Goal: Task Accomplishment & Management: Manage account settings

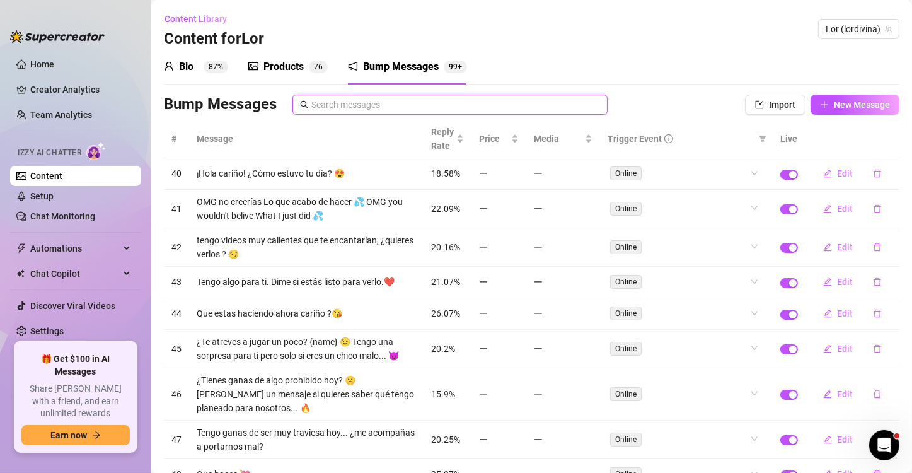
click at [390, 110] on input "text" at bounding box center [455, 105] width 289 height 14
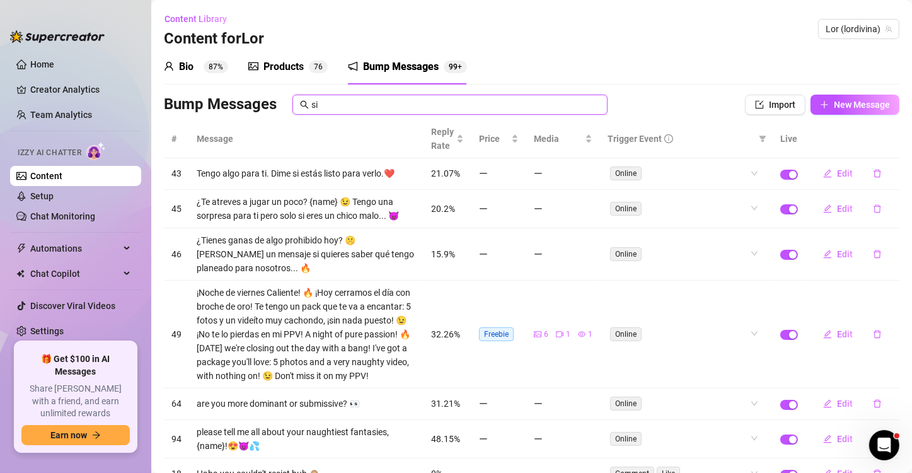
type input "s"
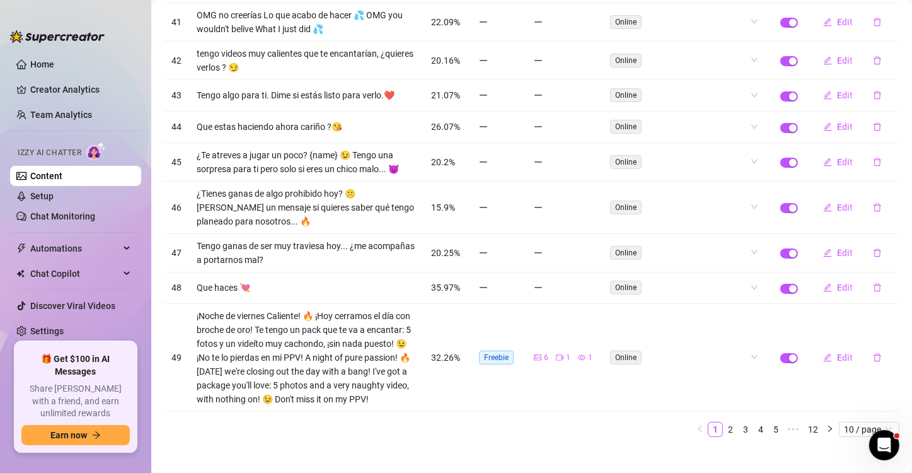
scroll to position [189, 0]
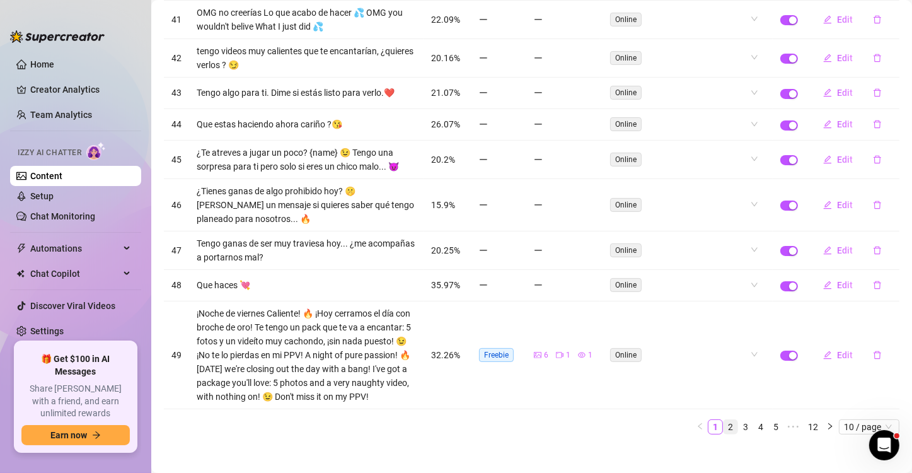
click at [726, 433] on link "2" at bounding box center [730, 427] width 14 height 14
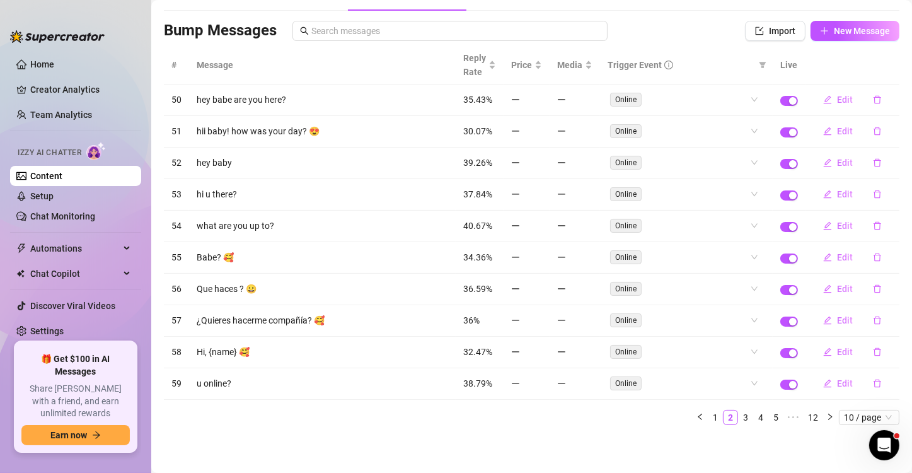
scroll to position [68, 0]
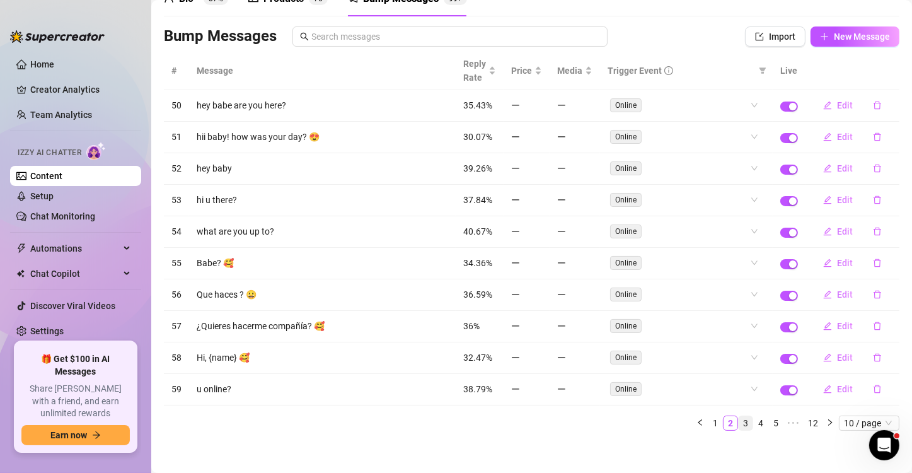
click at [738, 417] on link "3" at bounding box center [745, 423] width 14 height 14
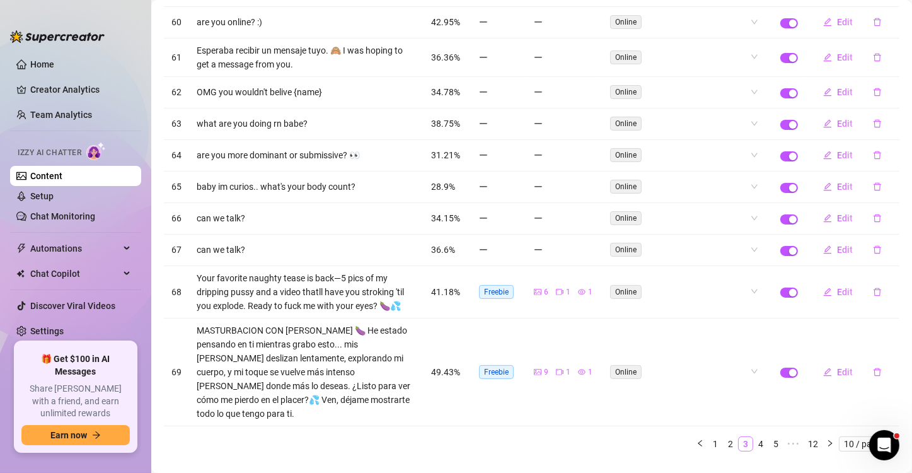
scroll to position [159, 0]
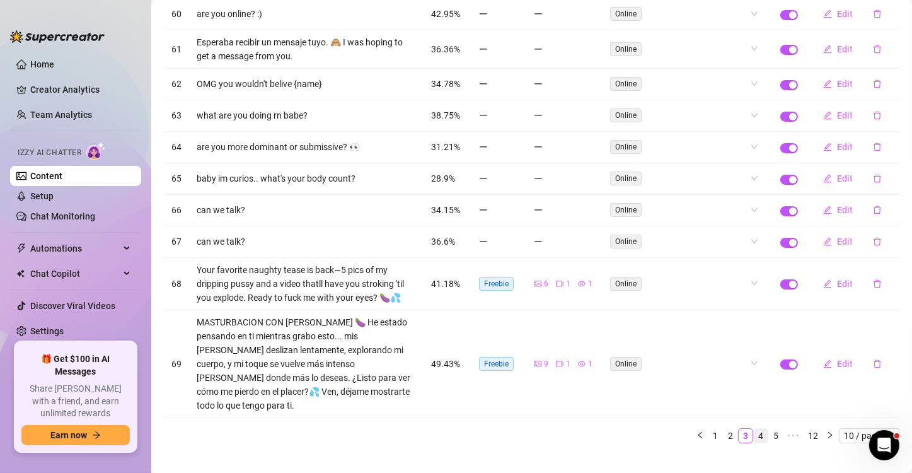
click at [754, 428] on link "4" at bounding box center [761, 435] width 14 height 14
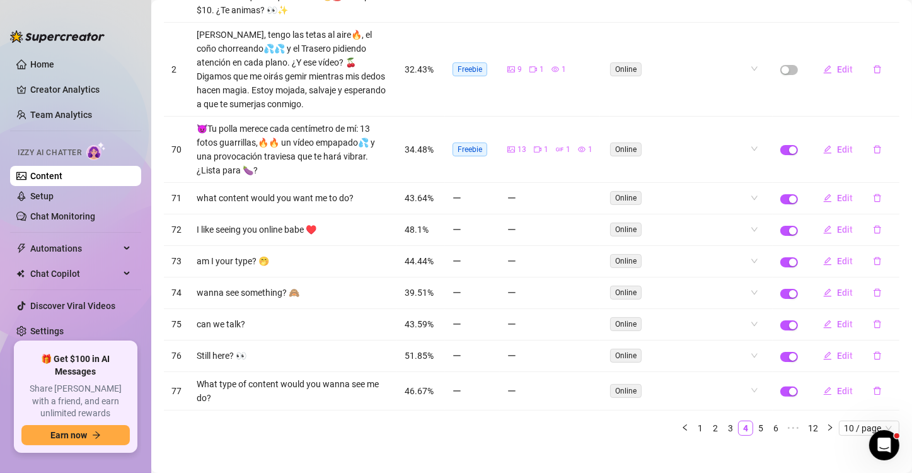
scroll to position [209, 0]
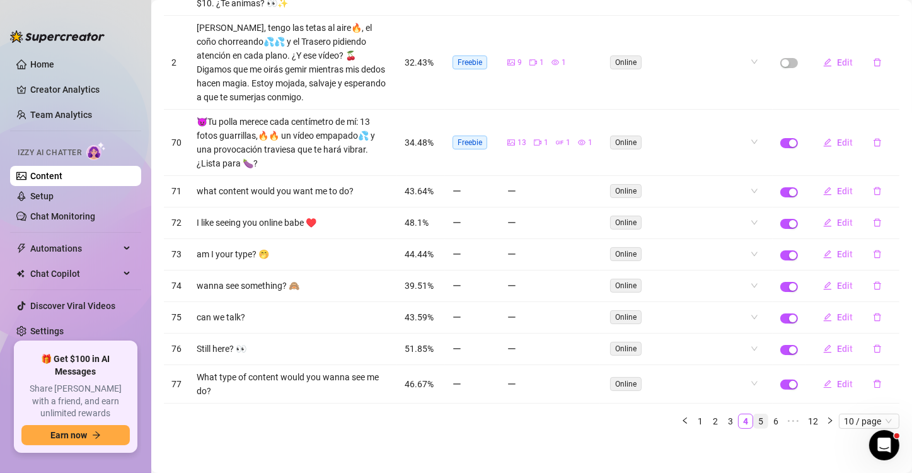
click at [754, 423] on link "5" at bounding box center [761, 421] width 14 height 14
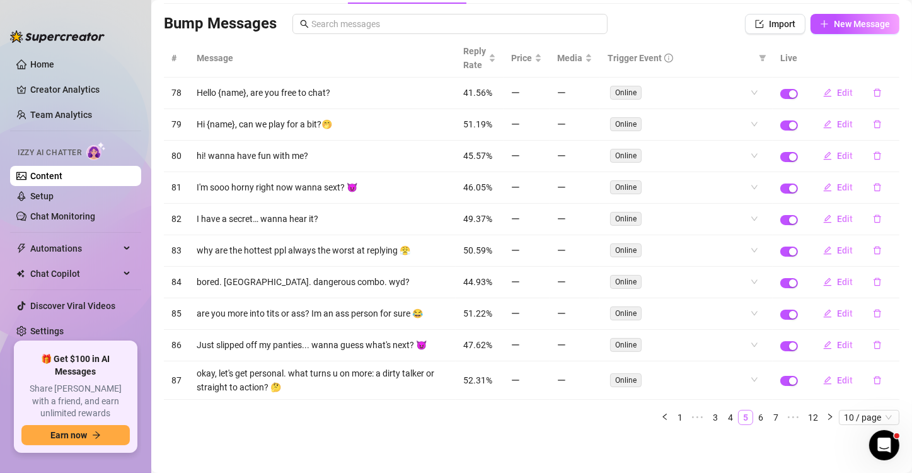
scroll to position [76, 0]
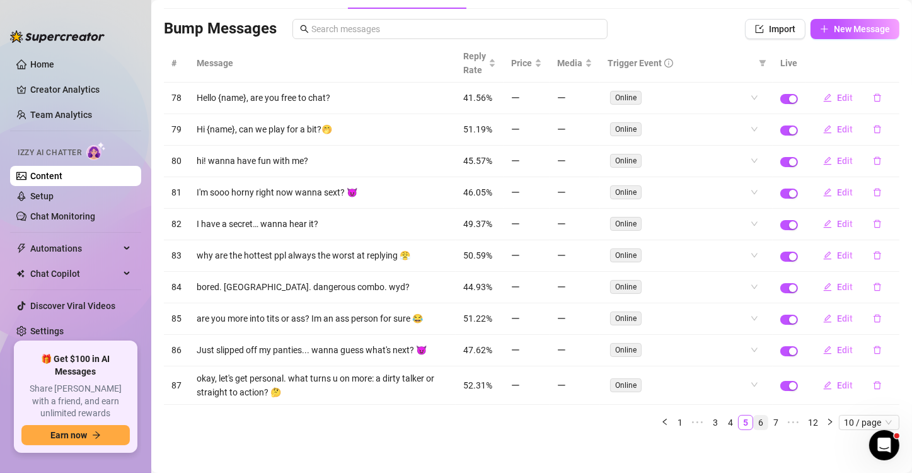
click at [754, 417] on link "6" at bounding box center [761, 422] width 14 height 14
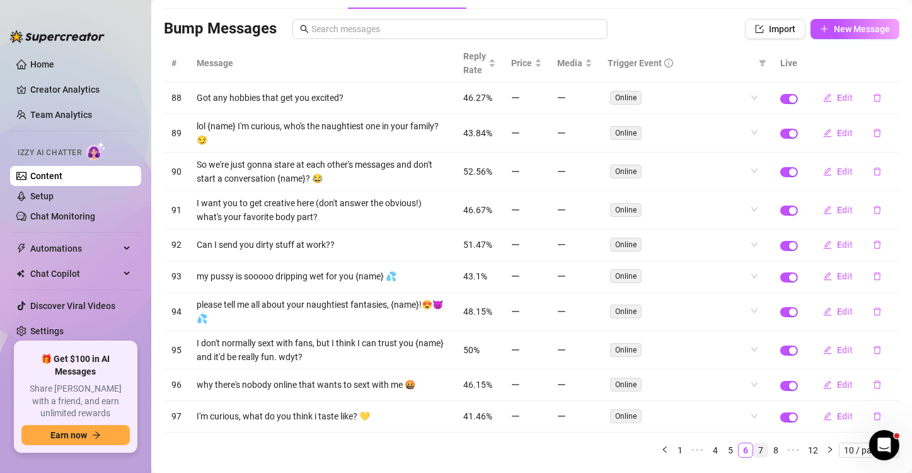
click at [754, 445] on link "7" at bounding box center [761, 450] width 14 height 14
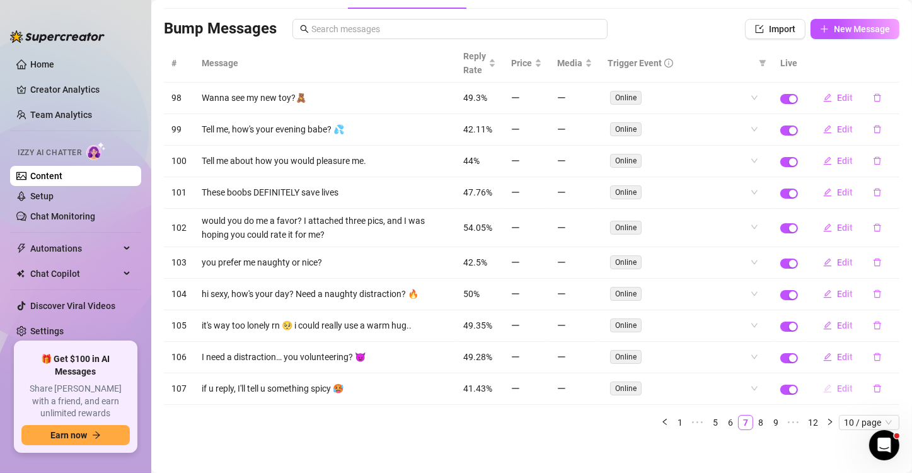
click at [838, 386] on span "Edit" at bounding box center [845, 388] width 16 height 10
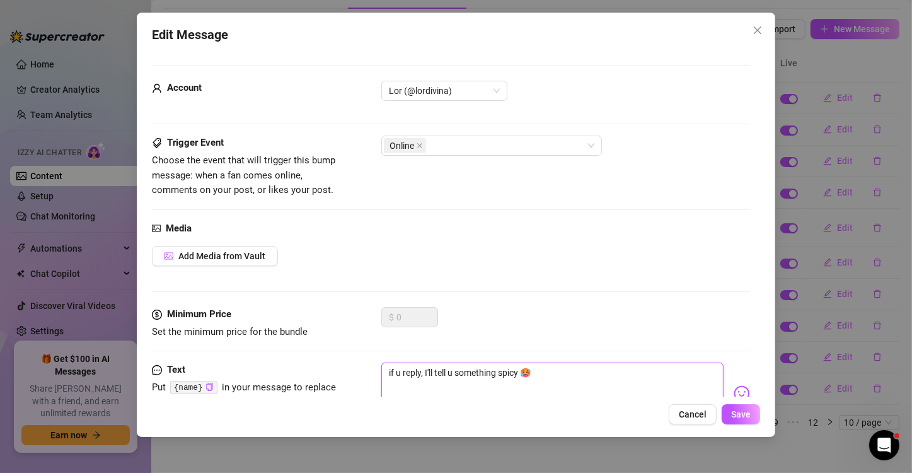
drag, startPoint x: 561, startPoint y: 376, endPoint x: 360, endPoint y: 374, distance: 201.0
click at [360, 374] on div "Text Put {name} in your message to replace it with the fan's first name. if u r…" at bounding box center [451, 393] width 598 height 62
type textarea "Type your message here..."
paste textarea "if u reply, I'll tell u something spicy 🥵"
type textarea "if u reply, I'll tell u something spicy 🥵"
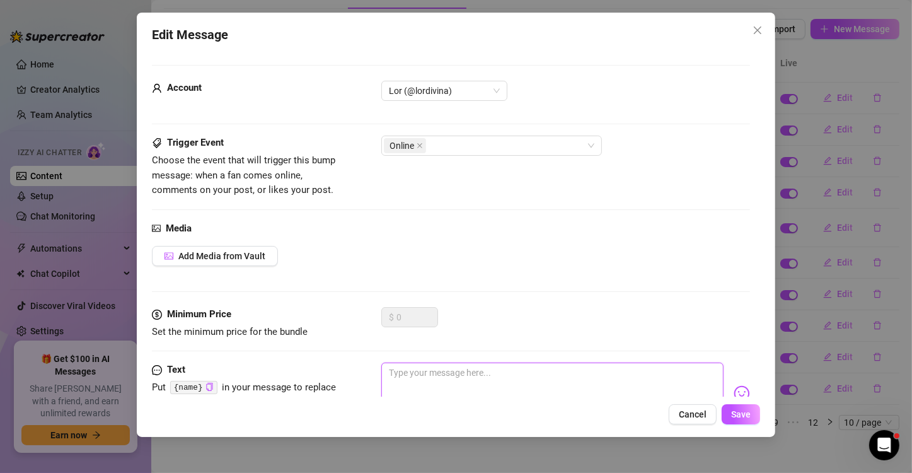
type textarea "if u reply, I'll tell u something spicy 🥵"
drag, startPoint x: 556, startPoint y: 360, endPoint x: 544, endPoint y: 370, distance: 16.5
click at [544, 370] on form "Account Lor (@lordivina) Trigger Event Choose the event that will trigger this …" at bounding box center [451, 256] width 598 height 382
drag, startPoint x: 544, startPoint y: 371, endPoint x: 375, endPoint y: 372, distance: 168.9
click at [375, 372] on div "Text Put {name} in your message to replace it with the fan's first name. if u r…" at bounding box center [451, 393] width 598 height 62
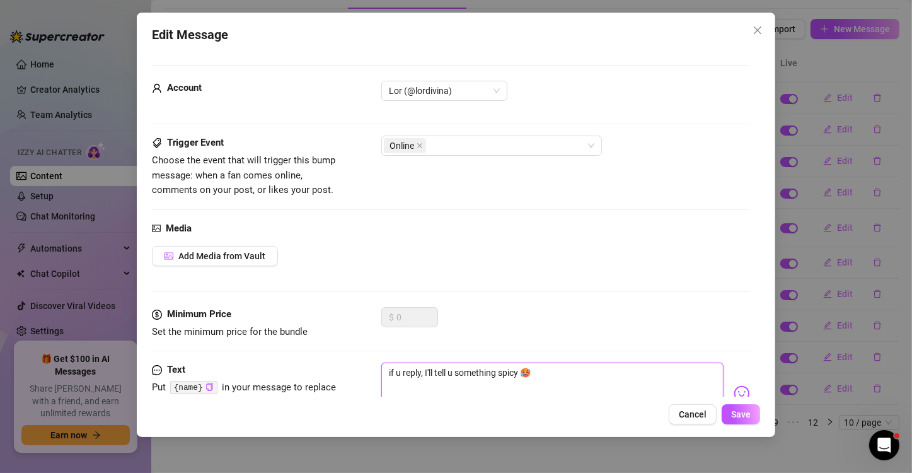
type textarea "Type your message here..."
paste textarea "Si respondes te diré algo picante 🥵"
type textarea "Si respondes te diré algo picante 🥵"
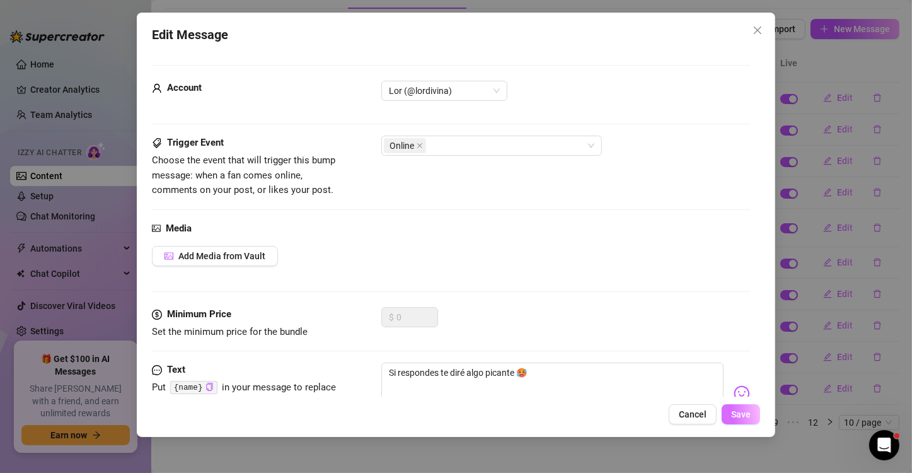
click at [738, 416] on span "Save" at bounding box center [741, 414] width 20 height 10
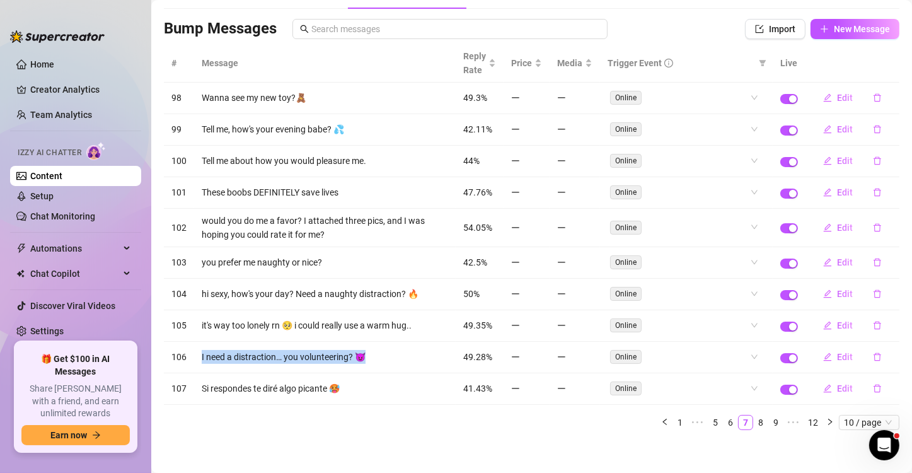
drag, startPoint x: 374, startPoint y: 353, endPoint x: 201, endPoint y: 350, distance: 172.7
click at [201, 350] on td "I need a distraction… you volunteering? 😈" at bounding box center [324, 357] width 261 height 32
copy td "I need a distraction… you volunteering? 😈"
click at [842, 352] on span "Edit" at bounding box center [845, 357] width 16 height 10
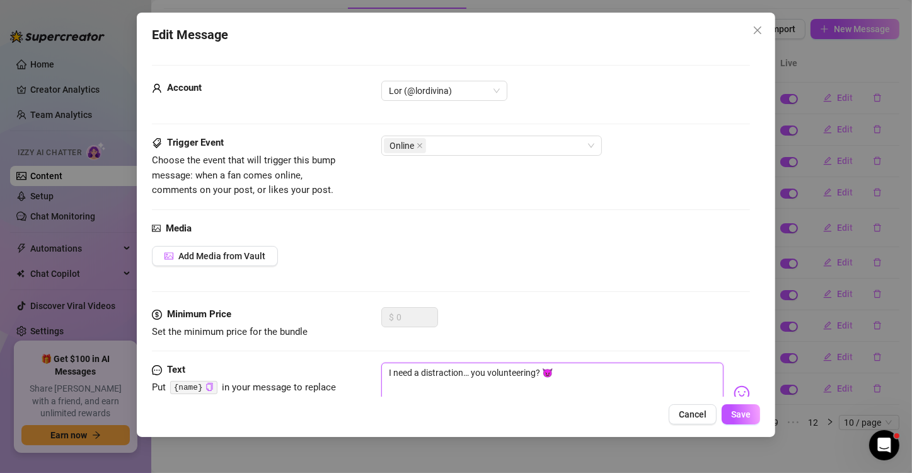
drag, startPoint x: 577, startPoint y: 376, endPoint x: 375, endPoint y: 376, distance: 201.6
click at [375, 376] on div "Text Put {name} in your message to replace it with the fan's first name. I need…" at bounding box center [451, 393] width 598 height 62
type textarea "Type your message here..."
paste textarea "Necesito una distracción... ¿Te ofreces como voluntario? 😈"
type textarea "Necesito una distracción... ¿Te ofreces como voluntario? 😈"
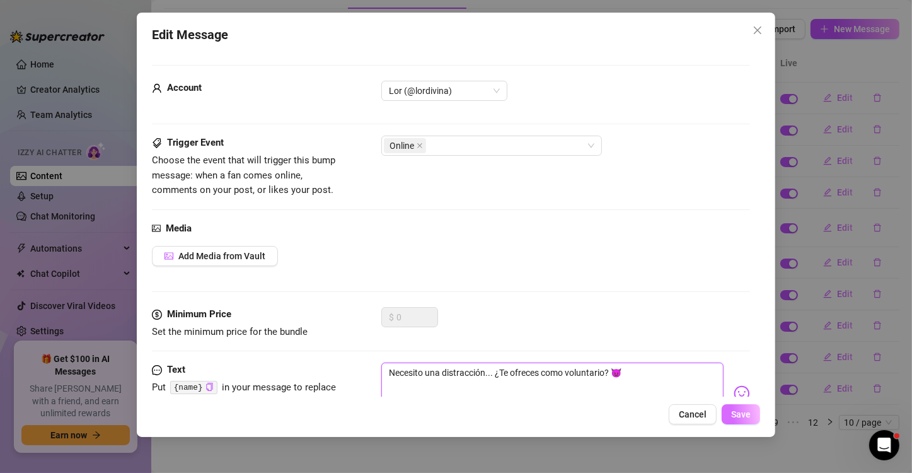
type textarea "Necesito una distracción... ¿Te ofreces como voluntario? 😈"
click at [737, 415] on span "Save" at bounding box center [741, 414] width 20 height 10
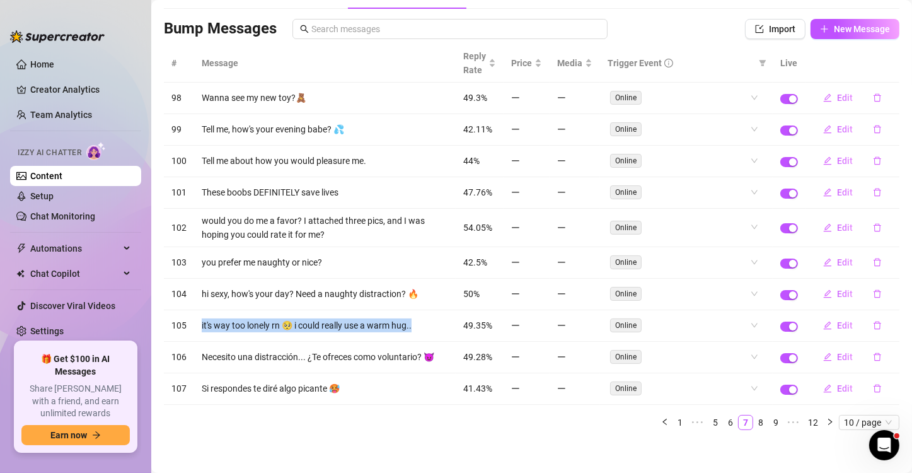
drag, startPoint x: 433, startPoint y: 328, endPoint x: 203, endPoint y: 311, distance: 231.2
click at [188, 314] on tr "105 it's way too lonely rn 🥺 i could really use a warm hug.. 49.35% Online Edit" at bounding box center [531, 326] width 735 height 32
copy tr "it's way too lonely rn 🥺 i could really use a warm hug.."
click at [839, 321] on span "Edit" at bounding box center [845, 325] width 16 height 10
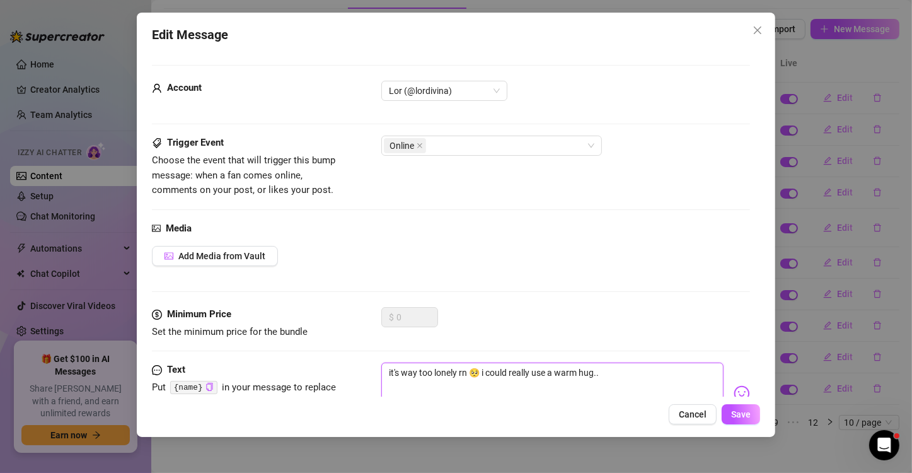
drag, startPoint x: 655, startPoint y: 379, endPoint x: 379, endPoint y: 386, distance: 275.4
click at [379, 386] on div "Text Put {name} in your message to replace it with the fan's first name. it's w…" at bounding box center [451, 393] width 598 height 62
type textarea "Type your message here..."
paste textarea "Estoy demasiado solo ahora mismo 🥺 Realmente me vendría bien un cálido abrazo."
type textarea "Estoy demasiado solo ahora mismo 🥺 Realmente me vendría bien un cálido abrazo."
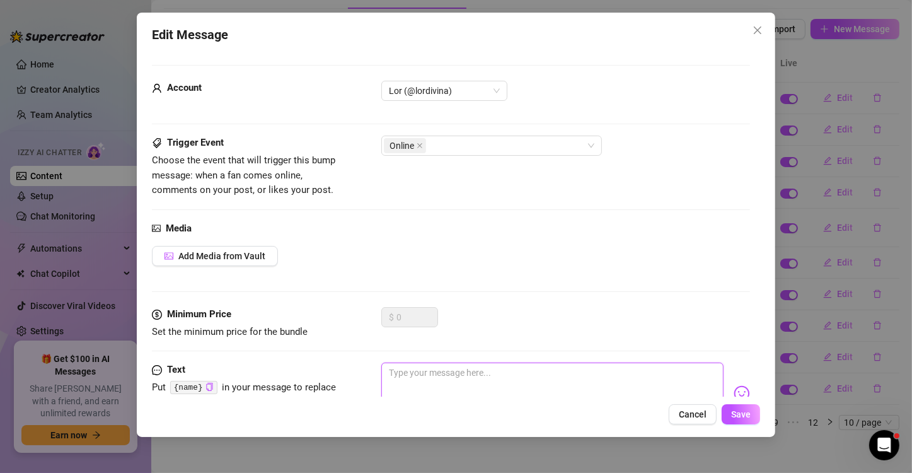
type textarea "Estoy demasiado solo ahora mismo 🥺 Realmente me vendría bien un cálido abrazo."
click at [471, 373] on textarea "Estoy demasiado solo ahora mismo 🥺 Realmente me vendría bien un cálido abrazo." at bounding box center [552, 387] width 342 height 50
type textarea "Estoy demasiado sola ahora mismo 🥺 Realmente me vendría bien un cálido abrazo."
click at [750, 412] on span "Save" at bounding box center [741, 414] width 20 height 10
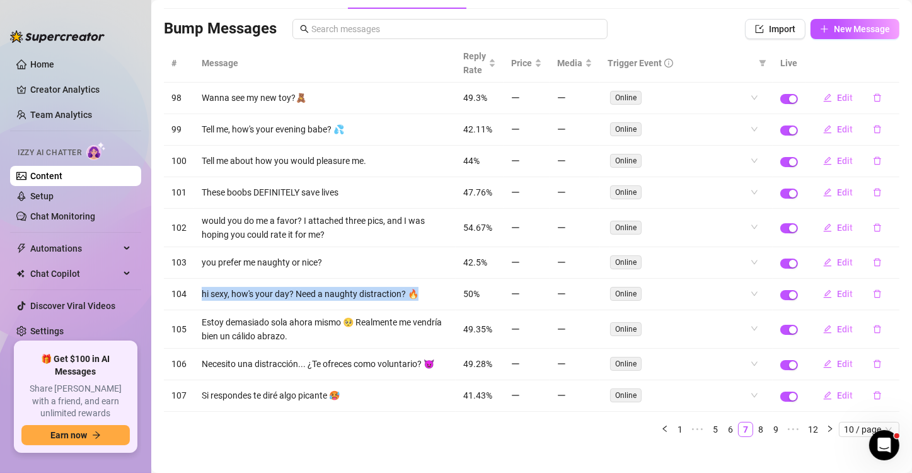
drag, startPoint x: 200, startPoint y: 287, endPoint x: 418, endPoint y: 297, distance: 217.6
click at [418, 297] on td "hi sexy, how's your day? Need a naughty distraction? 🔥" at bounding box center [324, 294] width 261 height 32
copy td "hi sexy, how's your day? Need a naughty distraction? 🔥"
click at [837, 289] on span "Edit" at bounding box center [845, 294] width 16 height 10
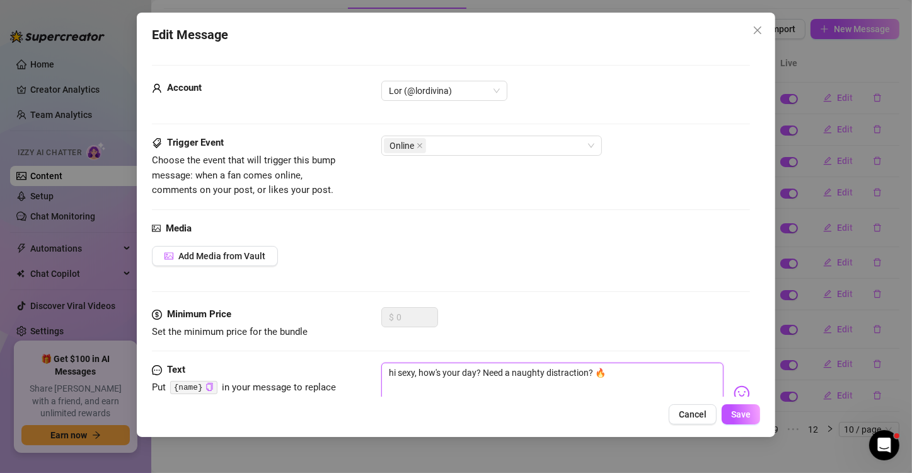
drag, startPoint x: 644, startPoint y: 374, endPoint x: 375, endPoint y: 376, distance: 269.0
click at [375, 376] on div "Text Put {name} in your message to replace it with the fan's first name. hi sex…" at bounding box center [451, 393] width 598 height 62
type textarea "Type your message here..."
paste textarea "Hola, guapa, ¿qué tal tu día? ¿Necesitas una distracción traviesa? 🔥"
type textarea "Hola, guapa, ¿qué tal tu día? ¿Necesitas una distracción traviesa? 🔥"
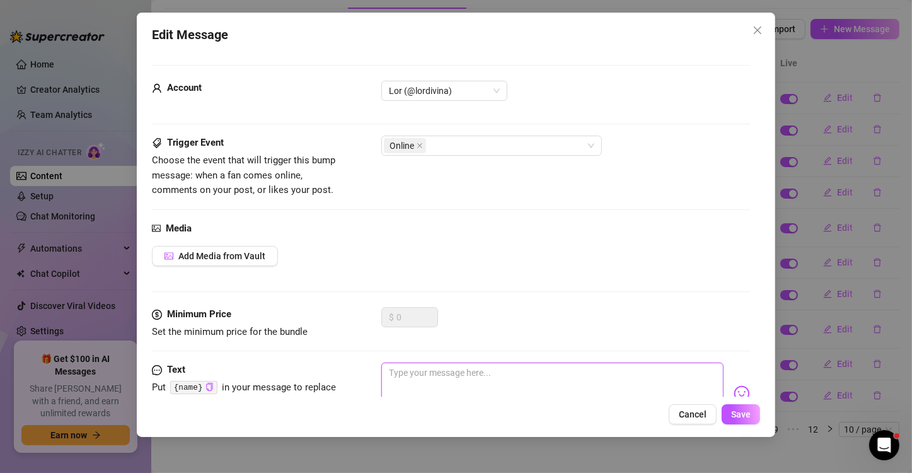
type textarea "Hola, guapa, ¿qué tal tu día? ¿Necesitas una distracción traviesa? 🔥"
drag, startPoint x: 408, startPoint y: 373, endPoint x: 434, endPoint y: 373, distance: 25.8
click at [434, 373] on textarea "Hola, guapa, ¿qué tal tu día? ¿Necesitas una distracción traviesa? 🔥" at bounding box center [552, 387] width 342 height 50
type textarea "Hola,, ¿qué tal tu día? ¿Necesitas una distracción traviesa? 🔥"
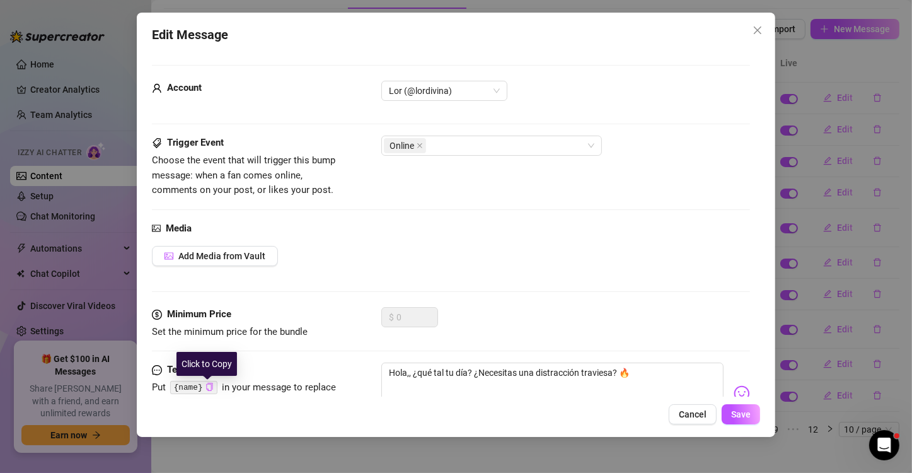
click at [205, 389] on icon "copy" at bounding box center [209, 386] width 8 height 8
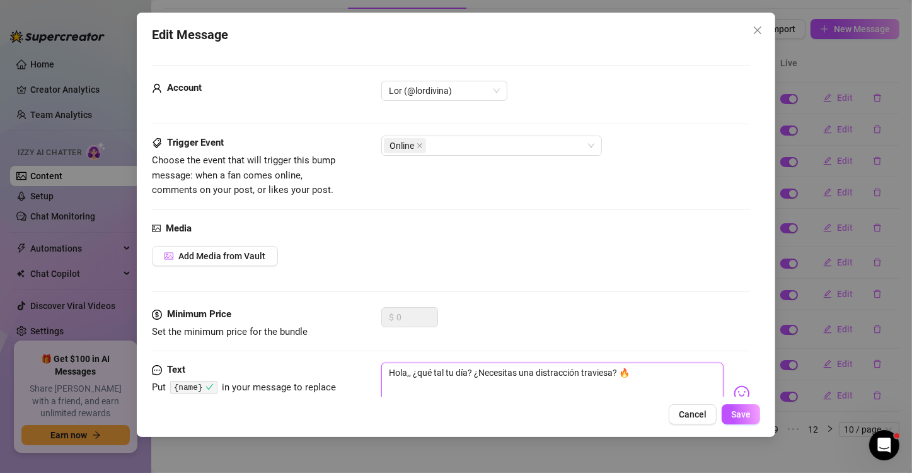
click at [408, 373] on textarea "Hola,, ¿qué tal tu día? ¿Necesitas una distracción traviesa? 🔥" at bounding box center [552, 387] width 342 height 50
click at [408, 374] on textarea "Hola,, ¿qué tal tu día? ¿Necesitas una distracción traviesa? 🔥" at bounding box center [552, 387] width 342 height 50
paste textarea "{name}"
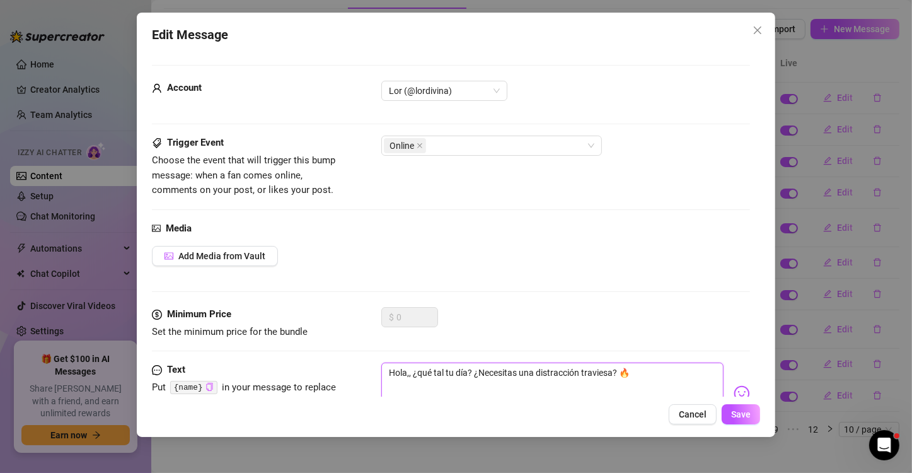
type textarea "Hola,,{name} ¿qué tal tu día? ¿Necesitas una distracción traviesa? 🔥"
click at [750, 416] on span "Save" at bounding box center [741, 414] width 20 height 10
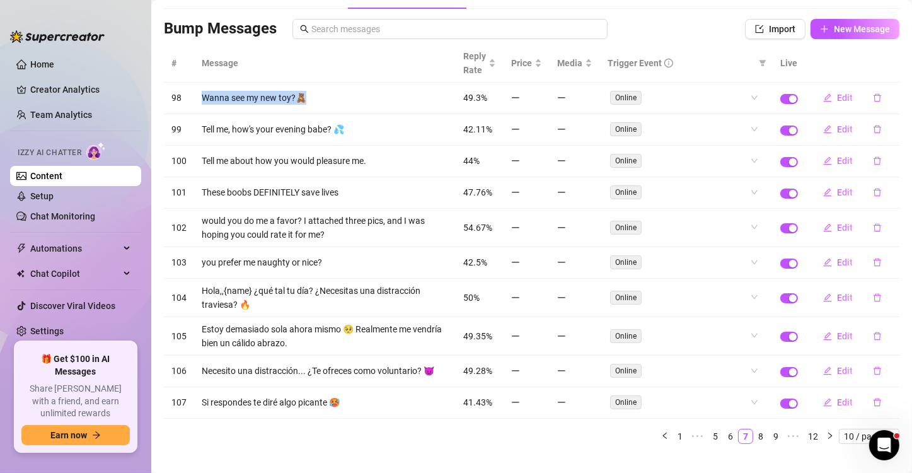
drag, startPoint x: 201, startPoint y: 93, endPoint x: 341, endPoint y: 101, distance: 140.7
click at [341, 101] on td "Wanna see my new toy?🧸" at bounding box center [324, 99] width 261 height 32
copy td "Wanna see my new toy?🧸"
click at [832, 91] on button "Edit" at bounding box center [838, 98] width 50 height 20
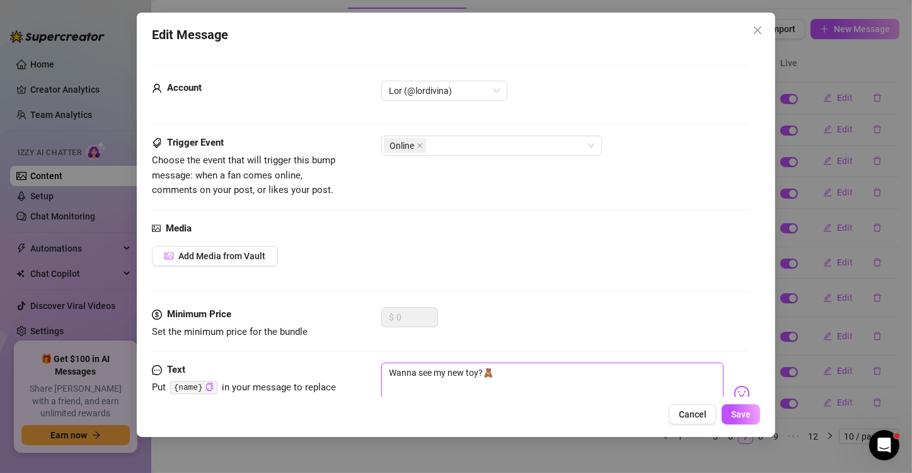
drag, startPoint x: 506, startPoint y: 371, endPoint x: 384, endPoint y: 372, distance: 122.2
click at [384, 372] on textarea "Wanna see my new toy?🧸" at bounding box center [552, 387] width 342 height 50
type textarea "Type your message here..."
paste textarea "¿Quieres ver mi nuevo juguete?🧸"
type textarea "¿Quieres ver mi nuevo juguete?🧸"
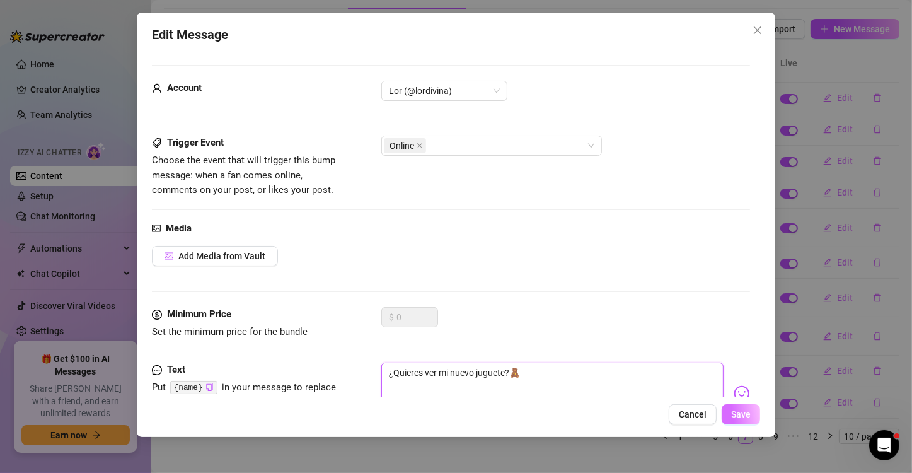
type textarea "¿Quieres ver mi nuevo juguete?🧸"
click at [743, 416] on span "Save" at bounding box center [741, 414] width 20 height 10
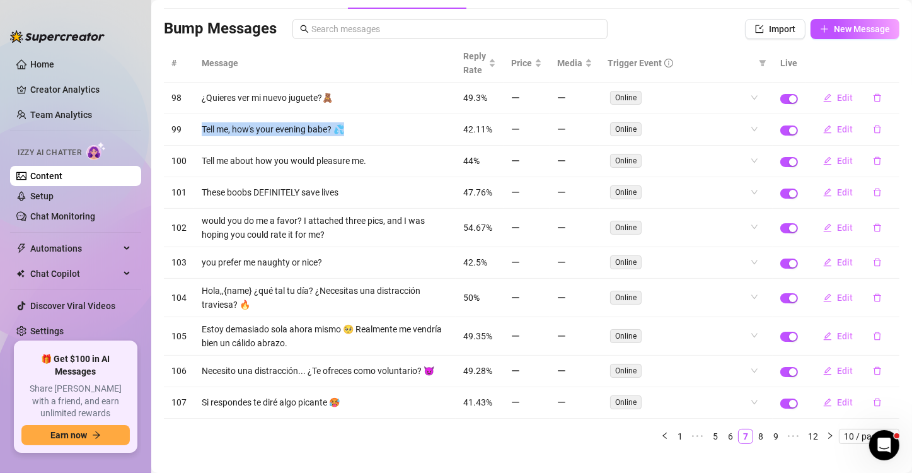
drag, startPoint x: 380, startPoint y: 122, endPoint x: 193, endPoint y: 129, distance: 187.3
click at [193, 129] on tr "99 Tell me, how's your evening babe? 💦 42.11% Online Edit" at bounding box center [531, 130] width 735 height 32
copy tr "Tell me, how's your evening babe? 💦"
click at [837, 126] on span "Edit" at bounding box center [845, 129] width 16 height 10
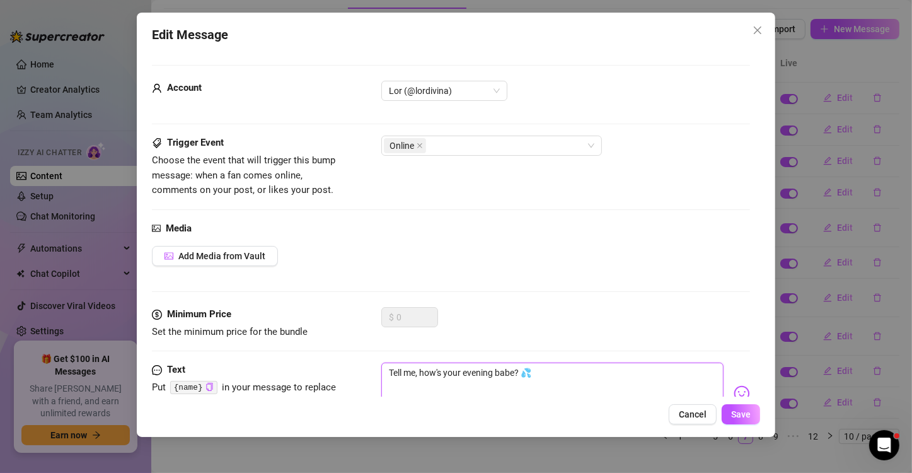
drag, startPoint x: 543, startPoint y: 376, endPoint x: 370, endPoint y: 369, distance: 173.4
click at [370, 369] on div "Text Put {name} in your message to replace it with the fan's first name. Tell m…" at bounding box center [451, 393] width 598 height 62
type textarea "Type your message here..."
drag, startPoint x: 376, startPoint y: 369, endPoint x: 457, endPoint y: 374, distance: 81.4
click at [457, 374] on textarea at bounding box center [552, 387] width 342 height 50
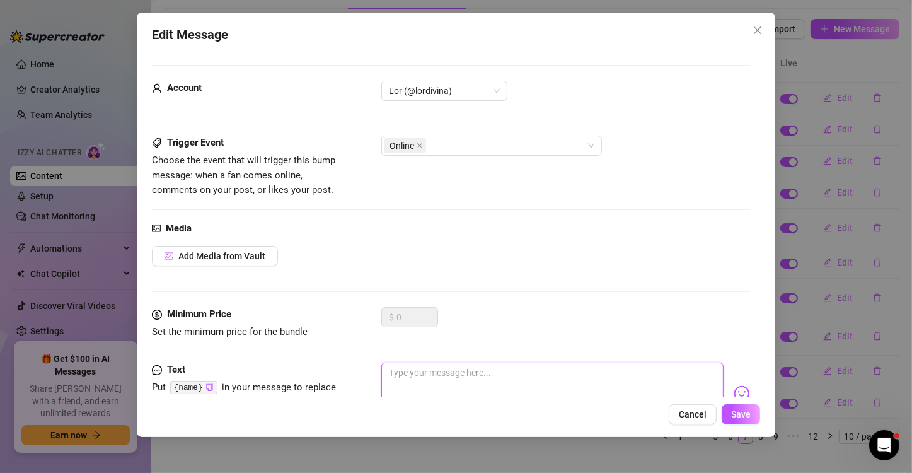
paste textarea "Dime, ¿cómo va tu noche, [PERSON_NAME]? 💦"
type textarea "Dime, ¿cómo va tu noche, [PERSON_NAME]? 💦"
drag, startPoint x: 407, startPoint y: 370, endPoint x: 387, endPoint y: 370, distance: 19.5
click at [387, 370] on textarea "Dime, ¿cómo va tu noche, [PERSON_NAME]? 💦" at bounding box center [552, 387] width 342 height 50
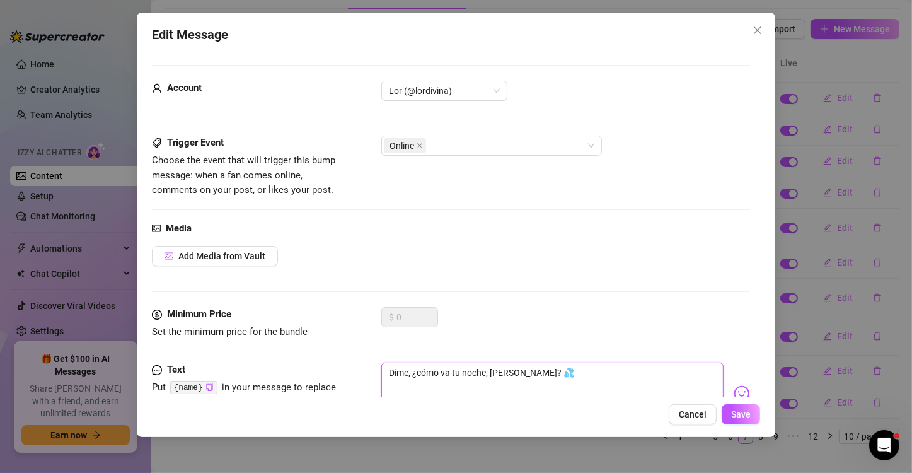
type textarea "C, ¿cómo va tu noche, [PERSON_NAME]? 💦"
type textarea "Cu, ¿cómo va tu noche, [PERSON_NAME]? 💦"
type textarea "Cue, ¿cómo va tu noche, [PERSON_NAME]? 💦"
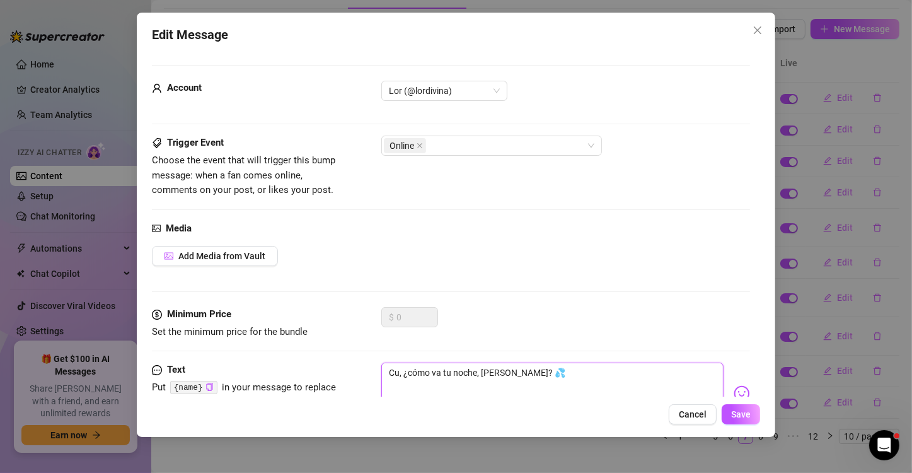
type textarea "Cue, ¿cómo va tu noche, [PERSON_NAME]? 💦"
type textarea "[PERSON_NAME], ¿cómo va tu noche, [PERSON_NAME]? 💦"
type textarea "Cuent, ¿cómo va tu noche, [PERSON_NAME]? 💦"
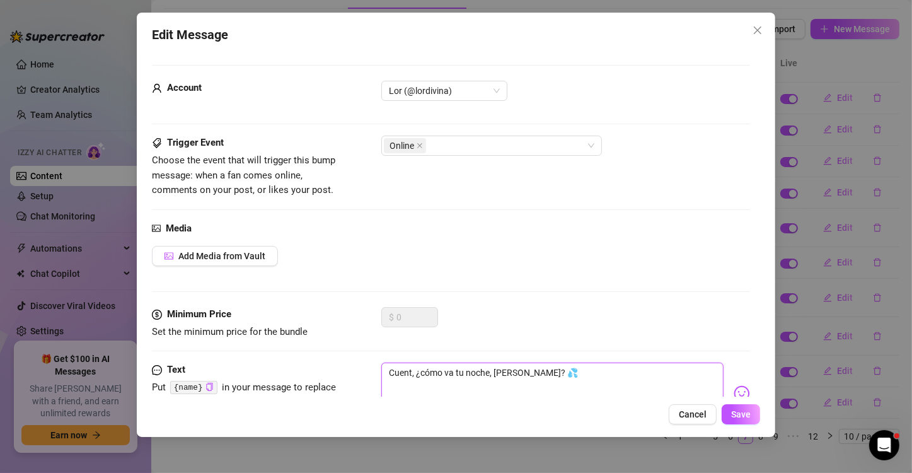
type textarea "Cuenta, ¿cómo va tu noche, [PERSON_NAME]? 💦"
type textarea "Cuentam, ¿cómo va tu noche, [PERSON_NAME]? 💦"
type textarea "Cuentame, ¿cómo va tu noche, [PERSON_NAME]? 💦"
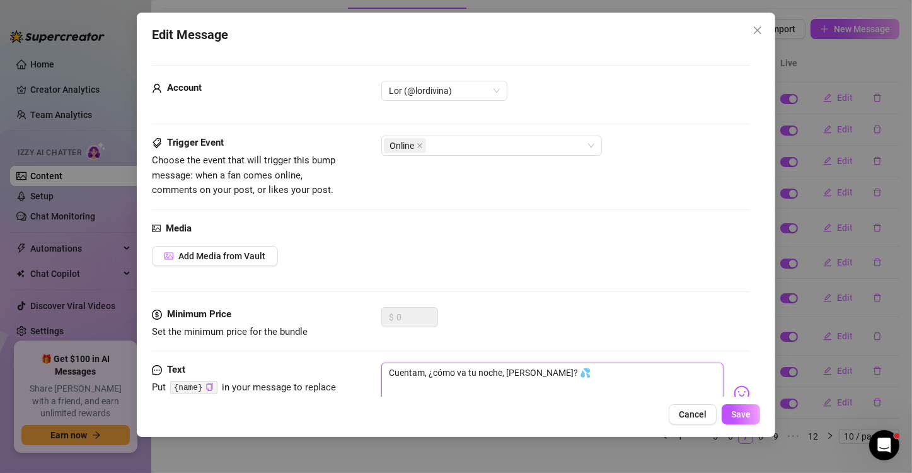
type textarea "Cuentame, ¿cómo va tu noche, [PERSON_NAME]? 💦"
type textarea "Cuentame , ¿cómo va tu noche, [PERSON_NAME]? 💦"
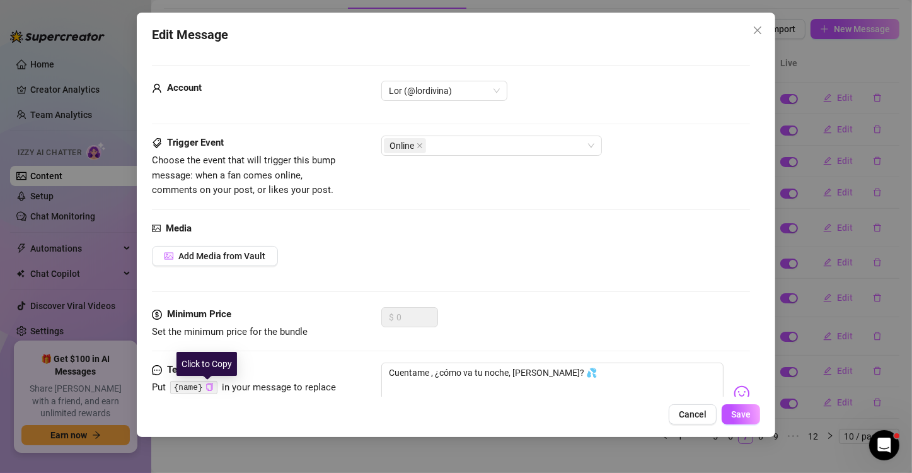
click at [205, 387] on icon "copy" at bounding box center [209, 386] width 8 height 8
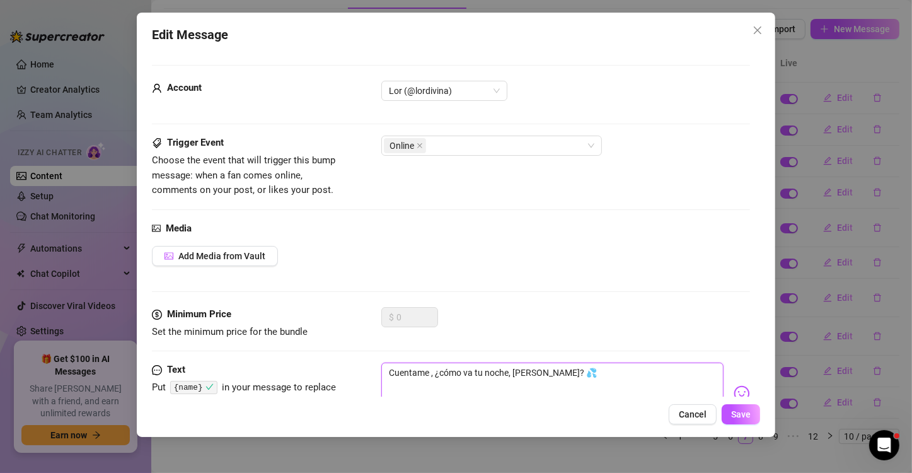
click at [430, 368] on textarea "Cuentame , ¿cómo va tu noche, [PERSON_NAME]? 💦" at bounding box center [552, 387] width 342 height 50
paste textarea "{name}"
type textarea "Cuentame {name}, ¿cómo va tu noche, [PERSON_NAME]? 💦"
drag, startPoint x: 561, startPoint y: 372, endPoint x: 541, endPoint y: 372, distance: 19.5
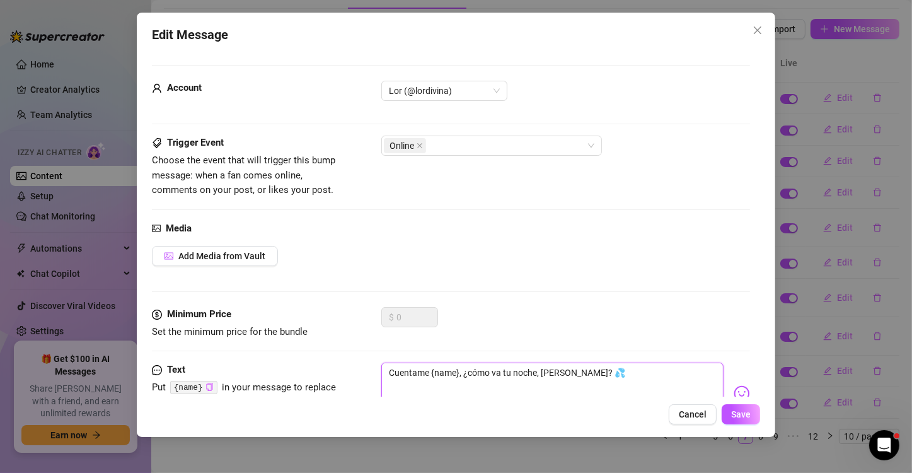
click at [541, 372] on textarea "Cuentame {name}, ¿cómo va tu noche, [PERSON_NAME]? 💦" at bounding box center [552, 387] width 342 height 50
type textarea "Cuentame {name}, ¿cómo va tu noche, ? 💦"
type textarea "Cuentame {name}, ¿cómo va tu noche,? 💦"
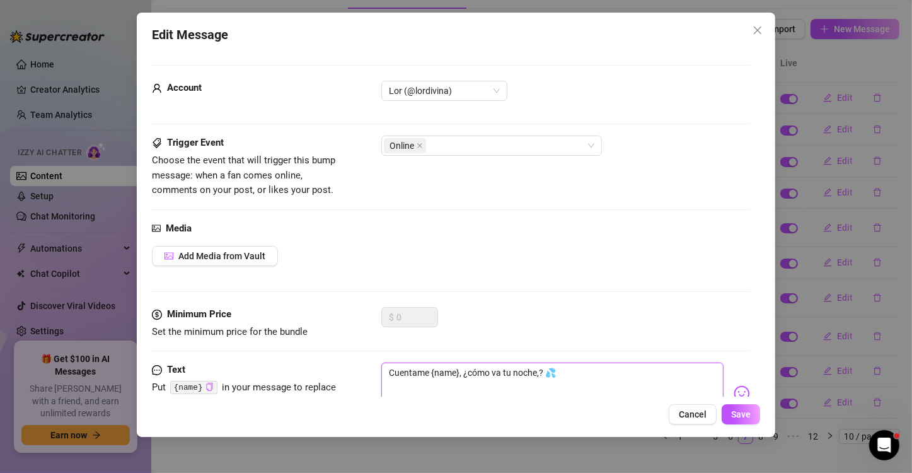
type textarea "Cuentame {name}, ¿cómo va tu noche? 💦"
click at [735, 407] on button "Save" at bounding box center [740, 414] width 38 height 20
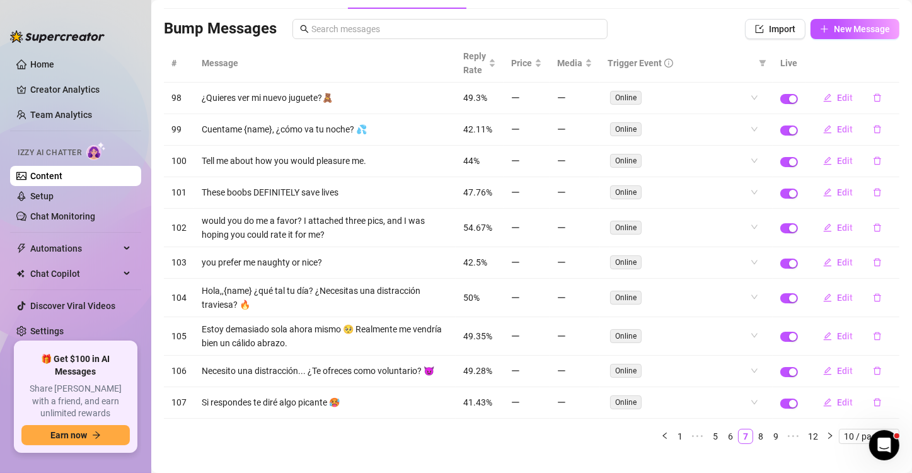
scroll to position [13, 0]
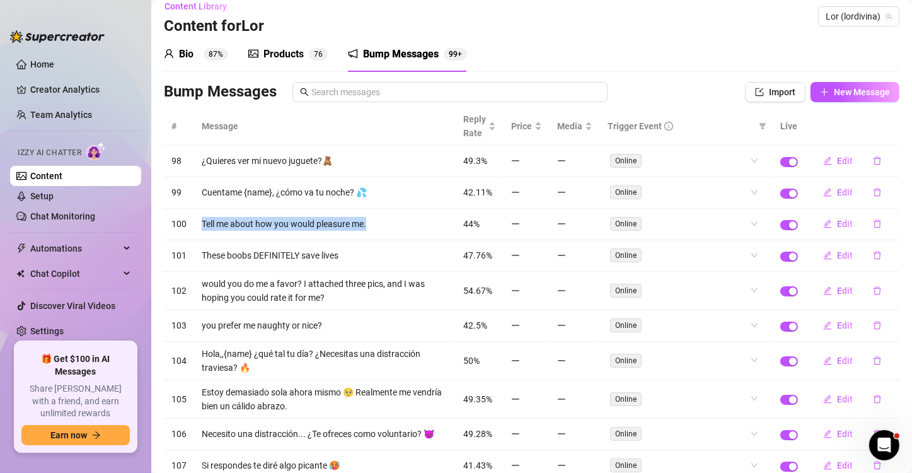
drag, startPoint x: 201, startPoint y: 222, endPoint x: 372, endPoint y: 231, distance: 171.6
click at [372, 231] on td "Tell me about how you would pleasure me." at bounding box center [324, 225] width 261 height 32
copy td "Tell me about how you would pleasure me."
click at [839, 224] on span "Edit" at bounding box center [845, 224] width 16 height 10
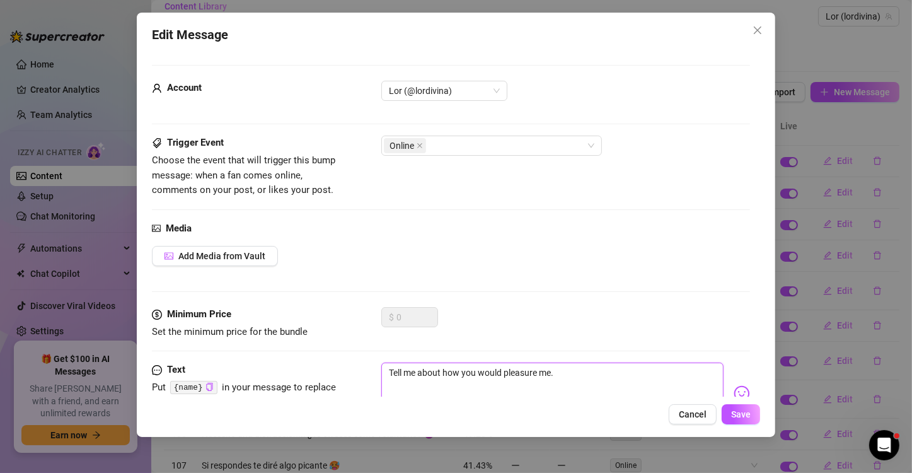
drag, startPoint x: 574, startPoint y: 376, endPoint x: 380, endPoint y: 370, distance: 194.1
click at [380, 370] on div "Text Put {name} in your message to replace it with the fan's first name. Tell m…" at bounding box center [451, 393] width 598 height 62
type textarea "Type your message here..."
click at [206, 391] on icon "copy" at bounding box center [209, 386] width 6 height 8
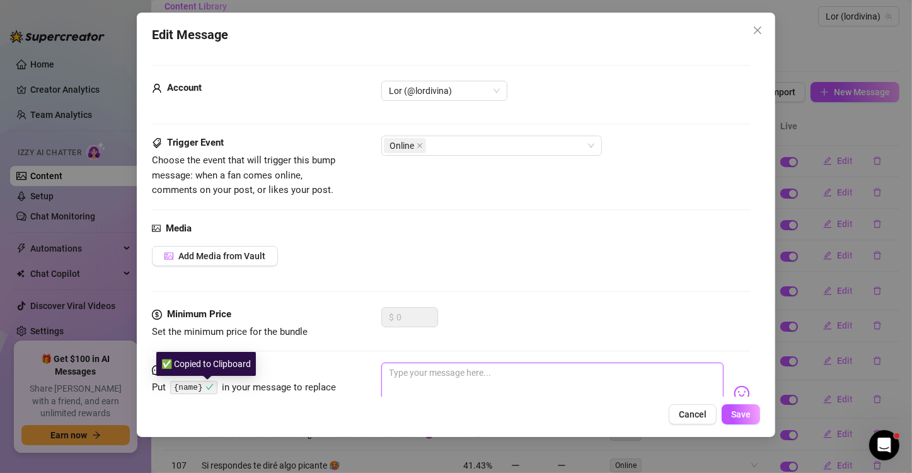
paste textarea "{name}"
type textarea "{name}"
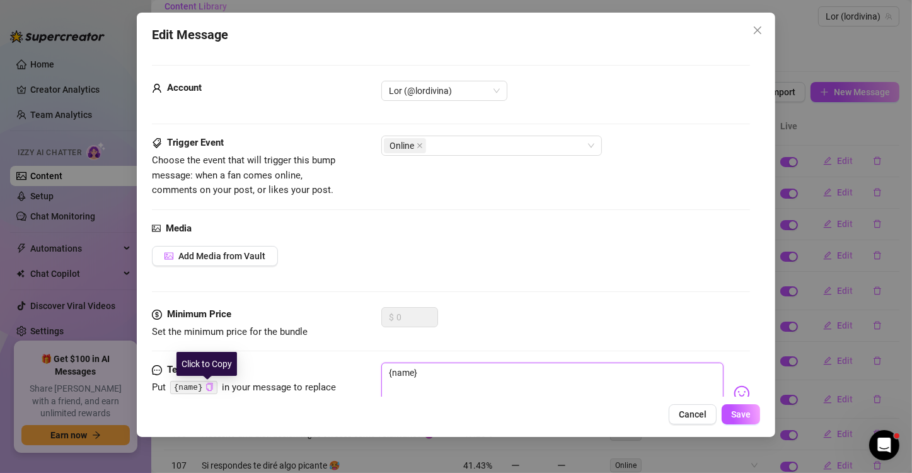
paste textarea "Cuéntame cómo me complacerías."
type textarea "{name} Cuéntame cómo me complacerías."
click at [753, 420] on button "Save" at bounding box center [740, 414] width 38 height 20
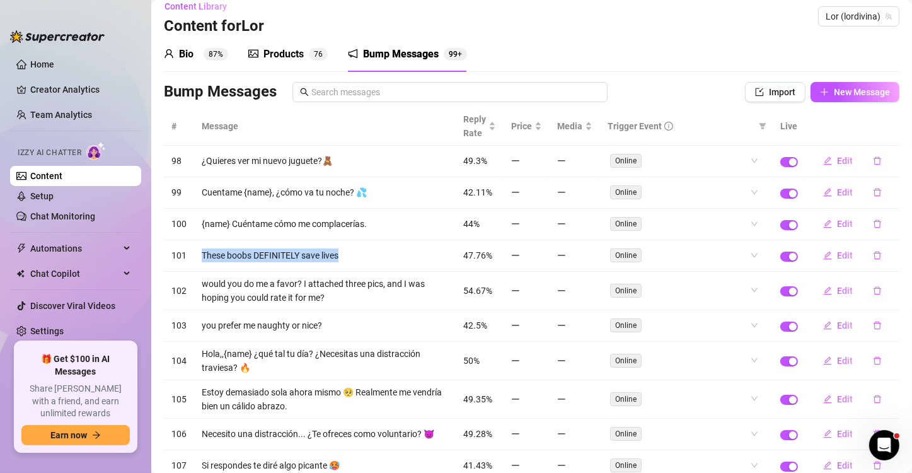
drag, startPoint x: 198, startPoint y: 256, endPoint x: 363, endPoint y: 265, distance: 164.7
click at [363, 265] on td "These boobs DEFINITELY save lives" at bounding box center [324, 256] width 261 height 32
copy td "These boobs DEFINITELY save lives"
click at [837, 255] on span "Edit" at bounding box center [845, 255] width 16 height 10
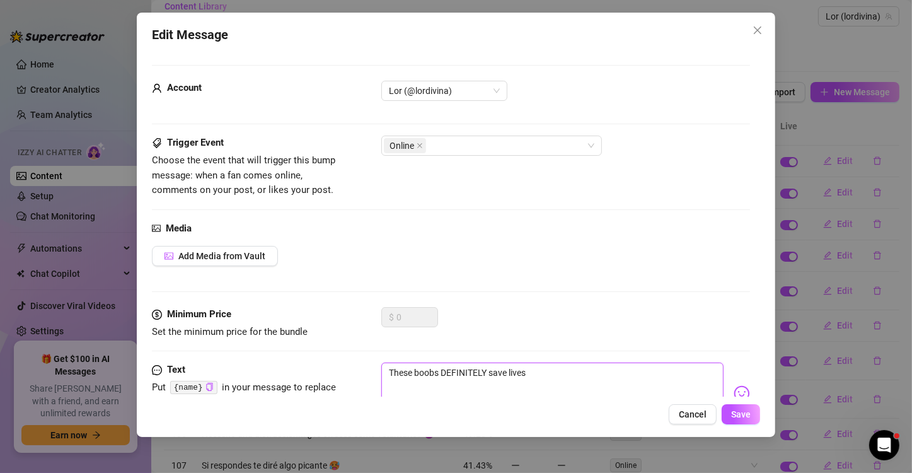
drag, startPoint x: 531, startPoint y: 386, endPoint x: 352, endPoint y: 368, distance: 179.8
click at [352, 368] on div "Text Put {name} in your message to replace it with the fan's first name. These …" at bounding box center [451, 393] width 598 height 62
type textarea "Type your message here..."
paste textarea "Estas tetas DEFINITIVAMENTE [PERSON_NAME]"
type textarea "Estas tetas DEFINITIVAMENTE [PERSON_NAME]"
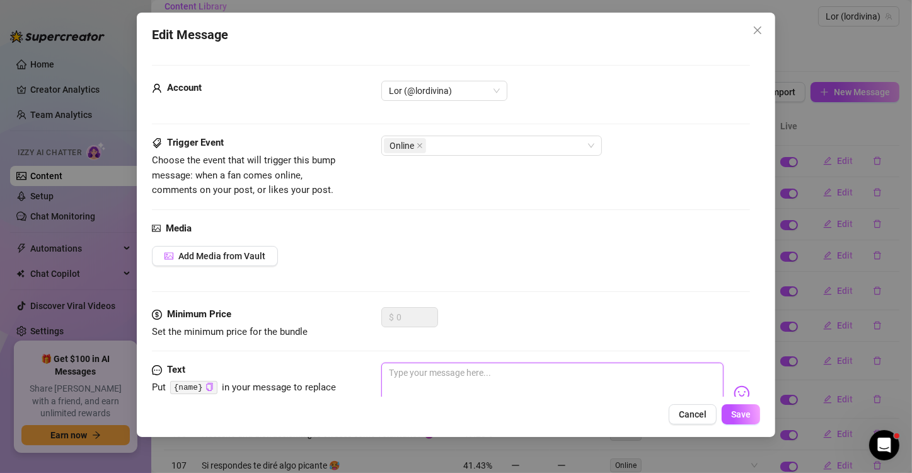
type textarea "Estas tetas DEFINITIVAMENTE [PERSON_NAME]"
type textarea "Estas tetas DEFINITIVAMENTE [PERSON_NAME] !"
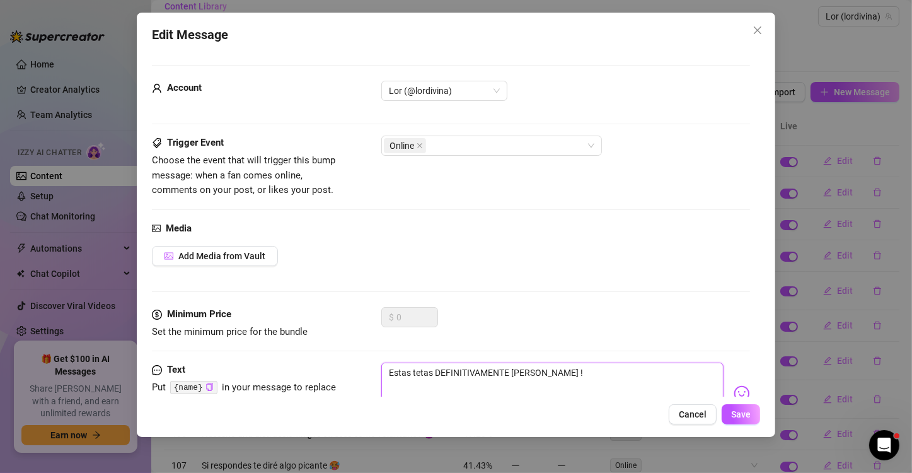
type textarea "Estas tetas DEFINITIVAMENTE [PERSON_NAME] !!"
type textarea "Estas tetas DEFINITIVAMENTE [PERSON_NAME] !!!"
type textarea "Estas tetas DEFINITIVAMENTE [PERSON_NAME] !!!!"
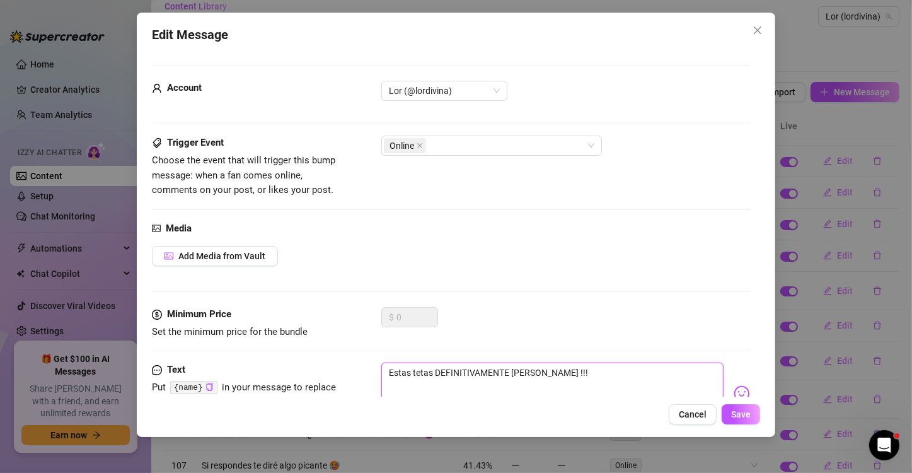
type textarea "Estas tetas DEFINITIVAMENTE [PERSON_NAME] !!!!"
type textarea "Estas tetas DEFINITIVAMENTE [PERSON_NAME] !!!! Q"
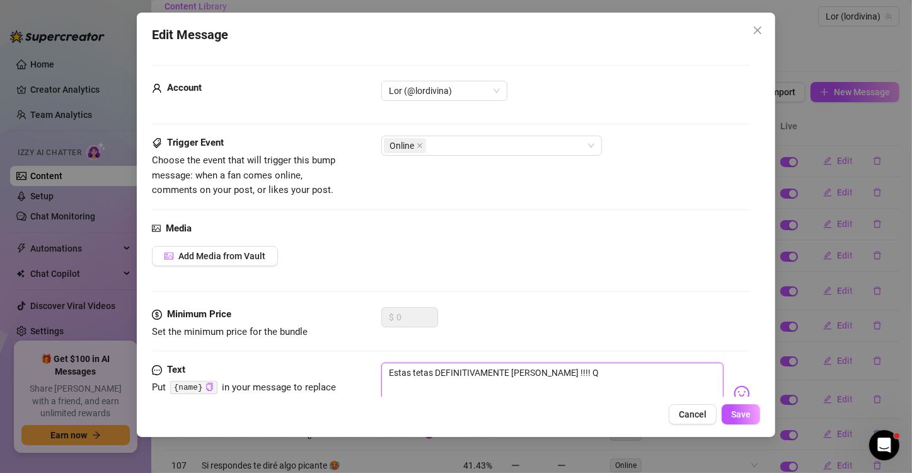
type textarea "Estas tetas DEFINITIVAMENTE [PERSON_NAME] !!!! Qu"
type textarea "Estas tetas DEFINITIVAMENTE [PERSON_NAME] !!!! Qui"
type textarea "Estas tetas DEFINITIVAMENTE [PERSON_NAME] !!!! Quie"
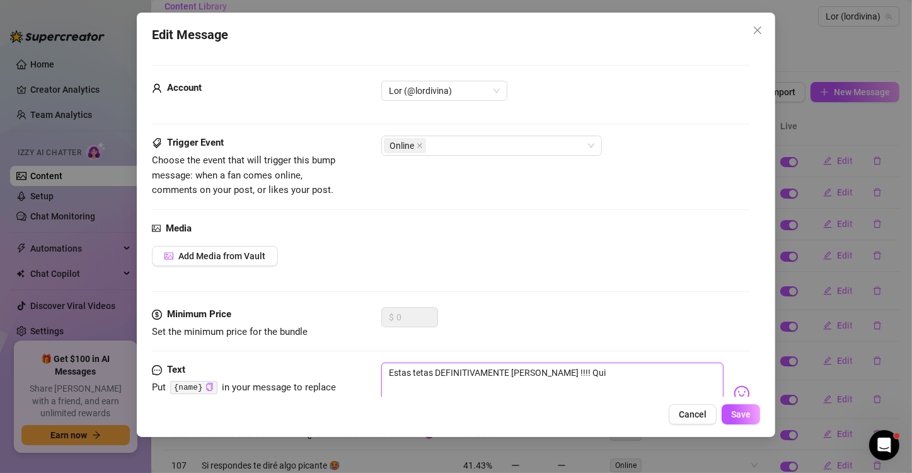
type textarea "Estas tetas DEFINITIVAMENTE [PERSON_NAME] !!!! Quie"
type textarea "Estas tetas DEFINITIVAMENTE [PERSON_NAME] !!!! [PERSON_NAME]"
type textarea "Estas tetas DEFINITIVAMENTE [PERSON_NAME] !!!! [GEOGRAPHIC_DATA]"
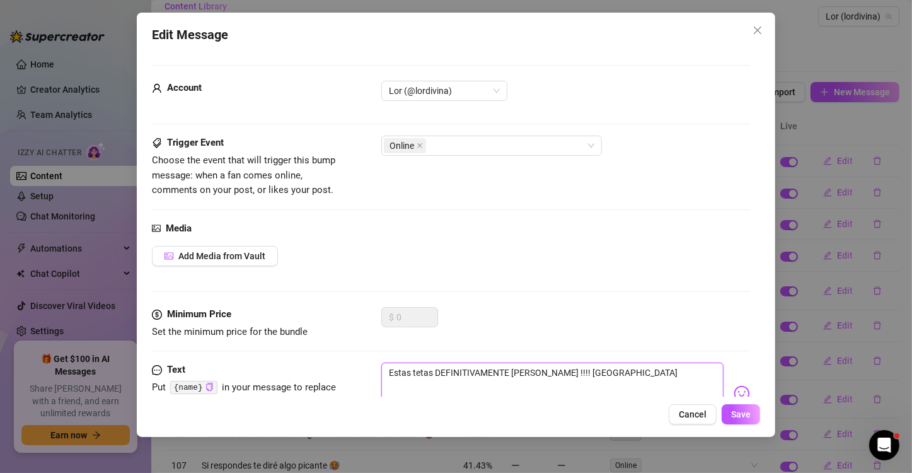
type textarea "Estas tetas DEFINITIVAMENTE [PERSON_NAME] !!!! [GEOGRAPHIC_DATA]"
type textarea "Estas tetas DEFINITIVAMENTE [PERSON_NAME] !!!! Quieres v"
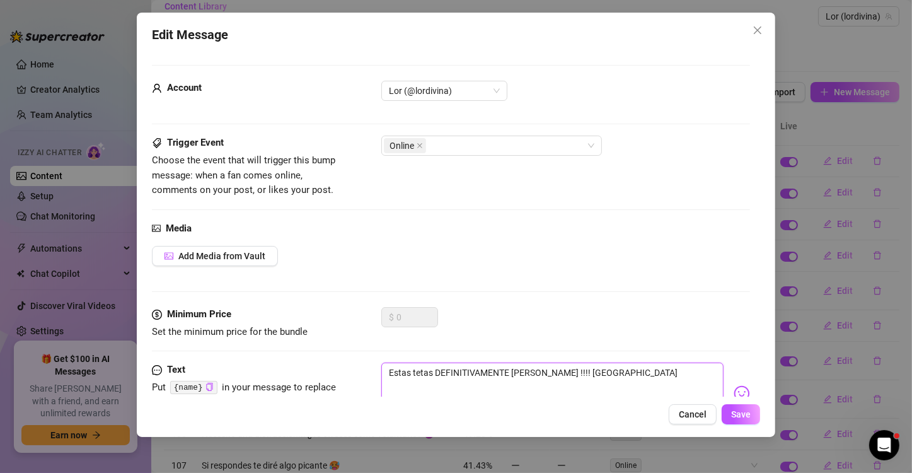
type textarea "Estas tetas DEFINITIVAMENTE [PERSON_NAME] !!!! Quieres v"
type textarea "Estas tetas DEFINITIVAMENTE [PERSON_NAME] !!!! Quieres ve"
type textarea "Estas tetas DEFINITIVAMENTE [PERSON_NAME] !!!! Quieres ver"
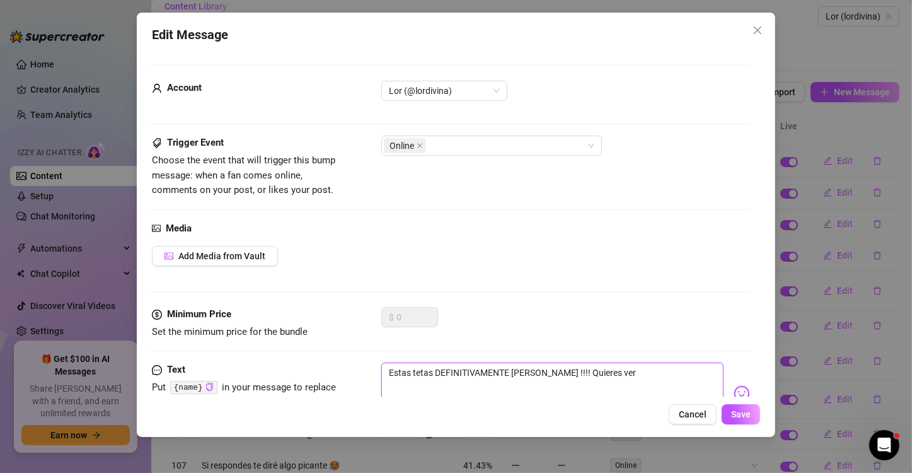
type textarea "Estas tetas DEFINITIVAMENTE [PERSON_NAME] !!!! Quieres ver"
type textarea "Estas tetas DEFINITIVAMENTE [PERSON_NAME] !!!! Quieres [PERSON_NAME]"
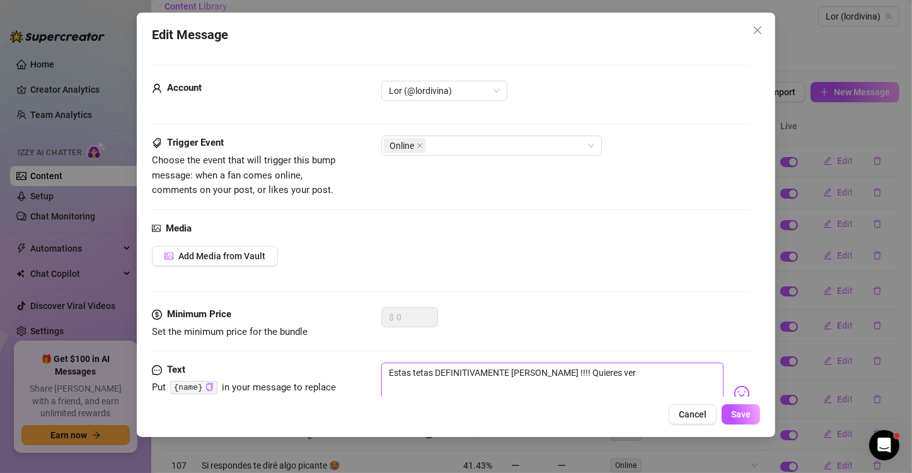
type textarea "Estas tetas DEFINITIVAMENTE [PERSON_NAME] !!!! Quieres [PERSON_NAME]"
type textarea "Estas tetas DEFINITIVAMENTE [PERSON_NAME] !!!! Quieres verlas"
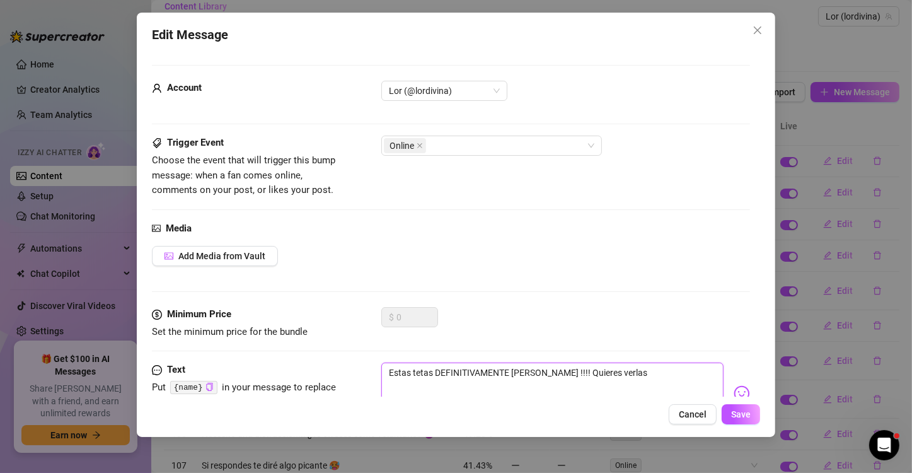
type textarea "Estas tetas DEFINITIVAMENTE [PERSON_NAME] !!!! Quieres verlas"
click at [733, 388] on img at bounding box center [741, 393] width 16 height 16
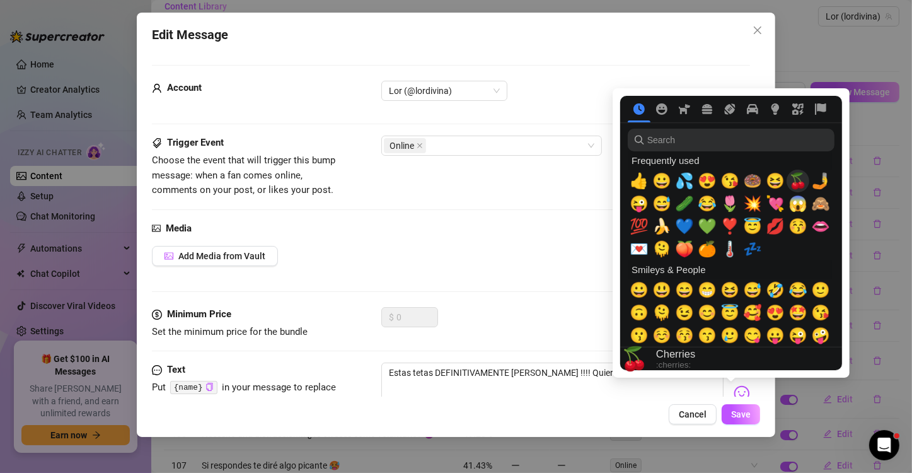
click at [800, 184] on span "🍒" at bounding box center [797, 181] width 19 height 18
type textarea "Estas tetas DEFINITIVAMENTE [PERSON_NAME] !!!! Quieres verlas 🍒"
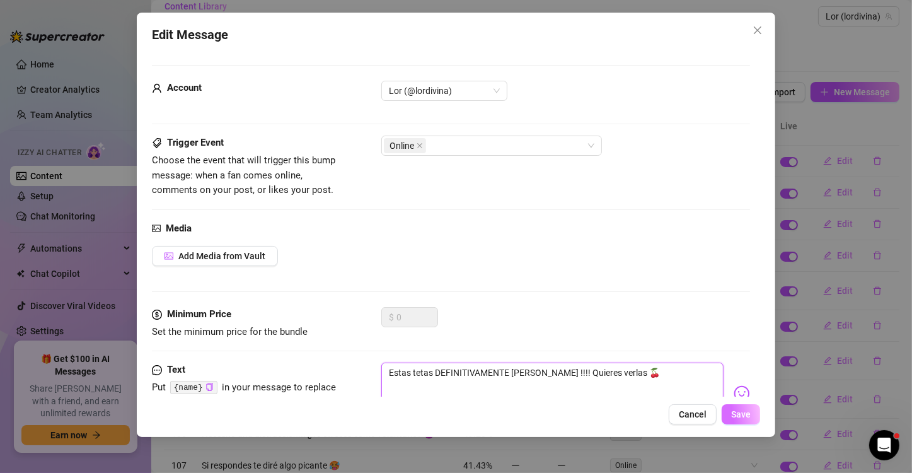
type textarea "Estas tetas DEFINITIVAMENTE [PERSON_NAME] !!!! Quieres verlas 🍒"
click at [745, 410] on span "Save" at bounding box center [741, 414] width 20 height 10
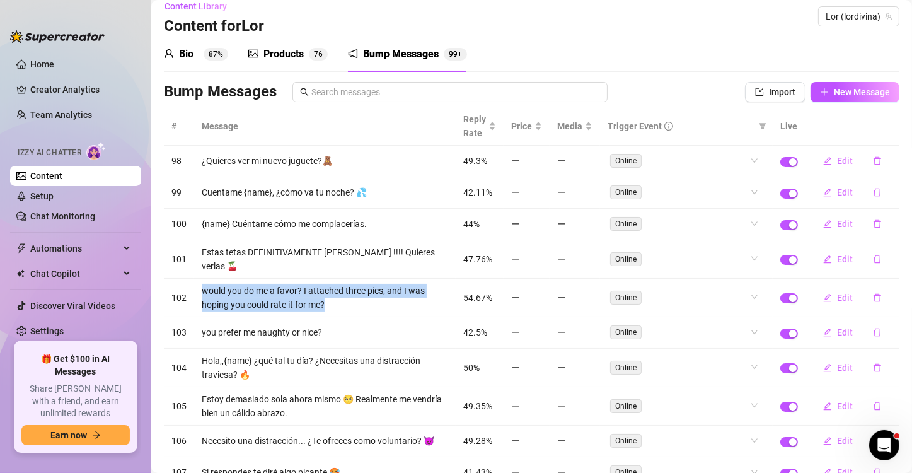
drag, startPoint x: 357, startPoint y: 301, endPoint x: 192, endPoint y: 290, distance: 165.5
click at [192, 290] on tr "102 would you do me a favor? I attached three pics, and I was hoping you could …" at bounding box center [531, 297] width 735 height 38
copy tr "would you do me a favor? I attached three pics, and I was hoping you could rate…"
click at [837, 295] on span "Edit" at bounding box center [845, 297] width 16 height 10
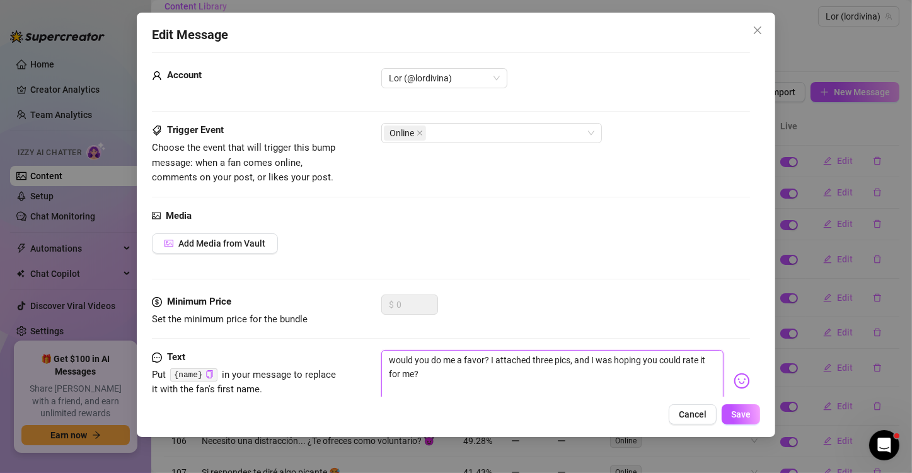
drag, startPoint x: 438, startPoint y: 388, endPoint x: 377, endPoint y: 363, distance: 65.5
click at [377, 363] on div "Text Put {name} in your message to replace it with the fan's first name. would …" at bounding box center [451, 381] width 598 height 62
type textarea "Type your message here..."
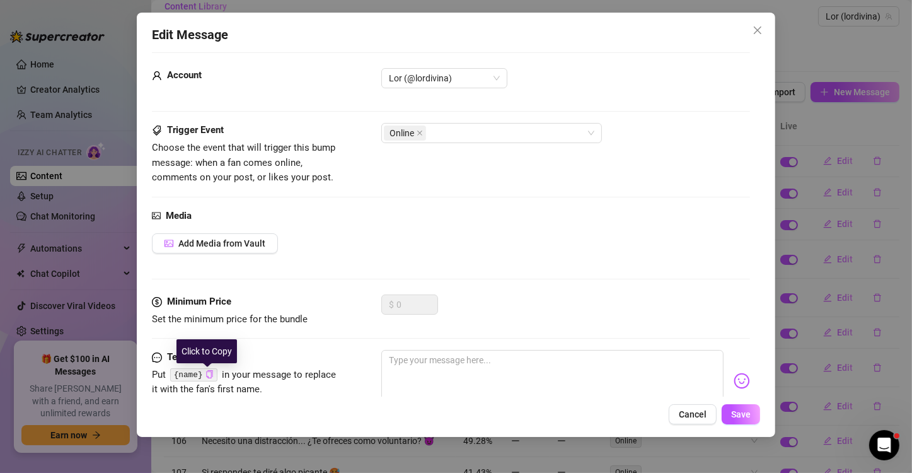
click at [209, 373] on icon "copy" at bounding box center [209, 374] width 6 height 8
click at [423, 365] on textarea at bounding box center [552, 375] width 342 height 50
paste textarea "{name}"
type textarea "{name}"
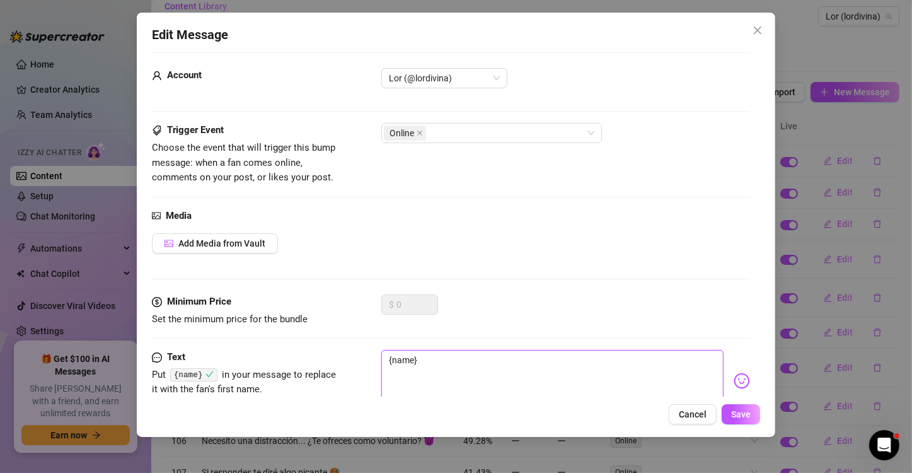
type textarea "{name}"
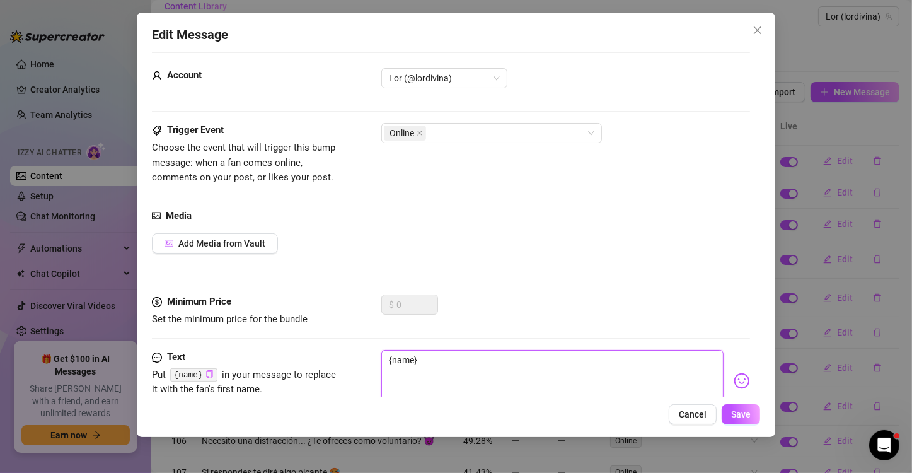
type textarea "{name}"
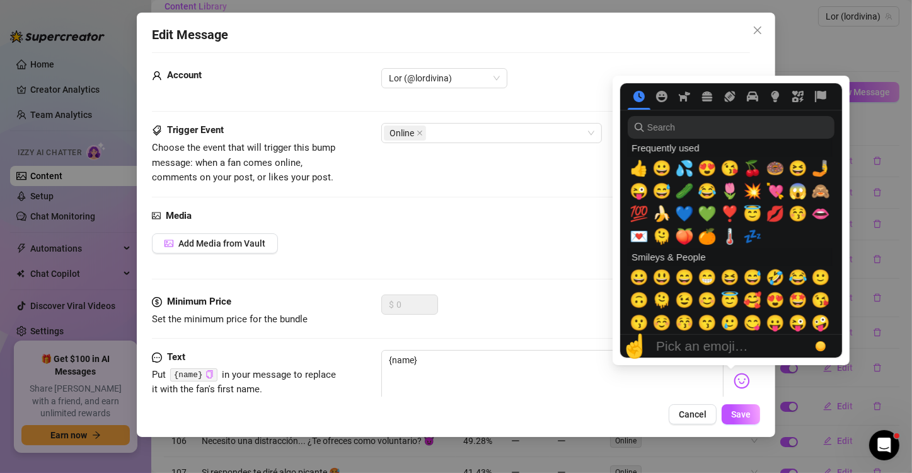
click at [733, 381] on img at bounding box center [741, 380] width 16 height 16
click at [703, 174] on span "😍" at bounding box center [706, 168] width 19 height 18
type textarea "{name} 😍"
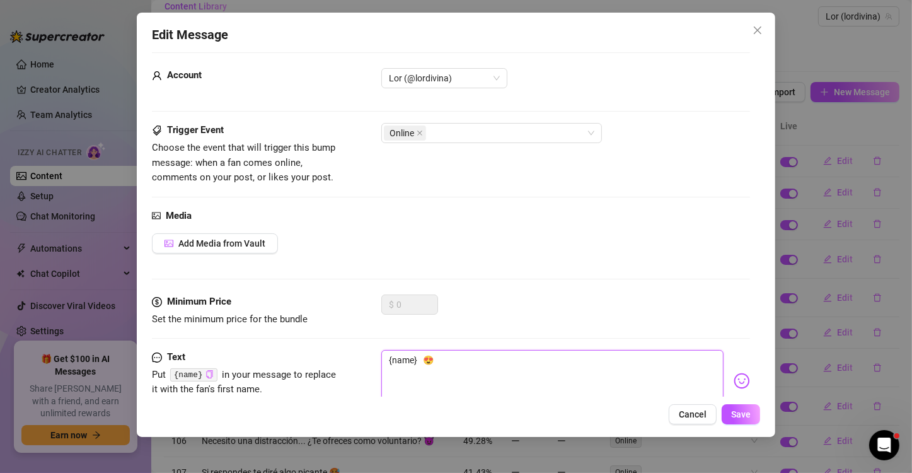
click at [424, 357] on textarea "{name} 😍" at bounding box center [552, 375] width 342 height 50
type textarea "{name} 😍"
click at [450, 359] on textarea "{name} 😍" at bounding box center [552, 375] width 342 height 50
type textarea "{name} 😍"
paste textarea "¿Me harías un favor? Adjunté tres fotos y esperaba que pudieras calificarlas."
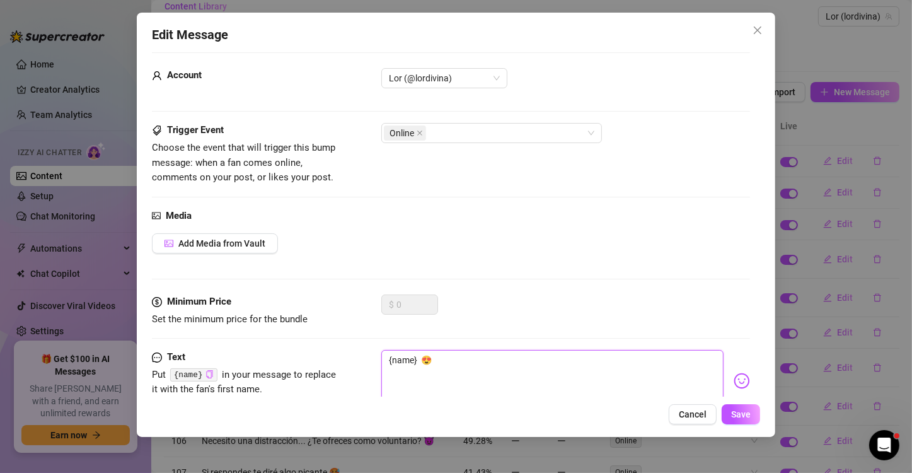
type textarea "{name} 😍¿Me harías un favor? Adjunté tres fotos y esperaba que pudieras calific…"
click at [728, 411] on button "Save" at bounding box center [740, 414] width 38 height 20
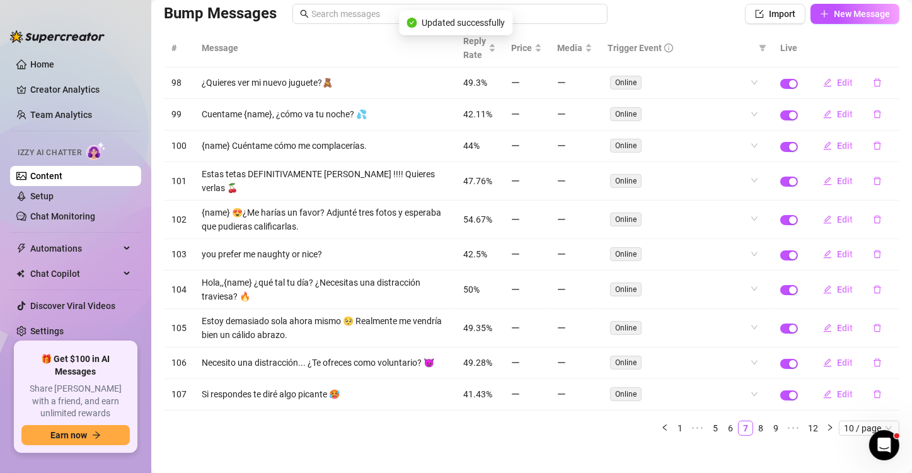
scroll to position [98, 0]
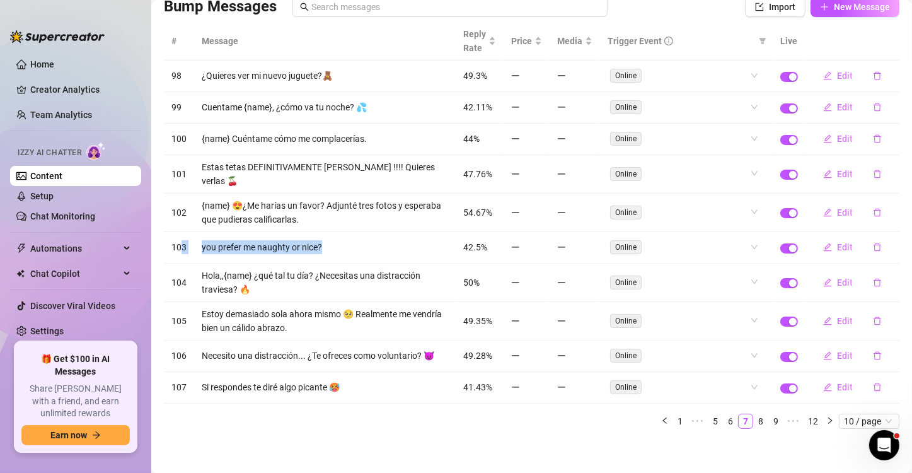
drag, startPoint x: 339, startPoint y: 242, endPoint x: 183, endPoint y: 242, distance: 155.6
click at [183, 242] on tr "103 you prefer me naughty or nice? 42.5% Online Edit" at bounding box center [531, 248] width 735 height 32
click at [345, 244] on td "you prefer me naughty or nice?" at bounding box center [324, 248] width 261 height 32
drag, startPoint x: 341, startPoint y: 244, endPoint x: 200, endPoint y: 246, distance: 140.5
click at [200, 246] on td "you prefer me naughty or nice?" at bounding box center [324, 248] width 261 height 32
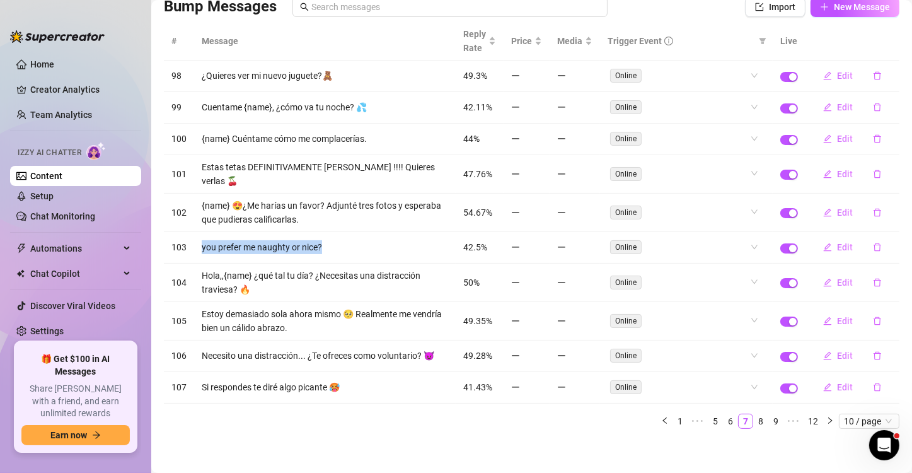
copy td "you prefer me naughty or nice?"
click at [840, 237] on button "Edit" at bounding box center [838, 247] width 50 height 20
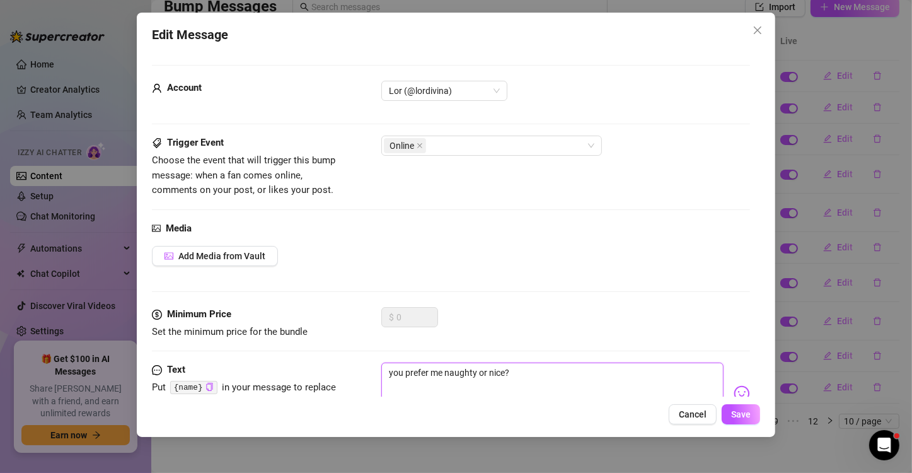
drag, startPoint x: 529, startPoint y: 374, endPoint x: 382, endPoint y: 369, distance: 146.2
click at [382, 369] on textarea "you prefer me naughty or nice?" at bounding box center [552, 387] width 342 height 50
type textarea "Type your message here..."
paste textarea "¿Me prefieres traviesa o agradable?"
type textarea "¿Me prefieres traviesa o agradable?"
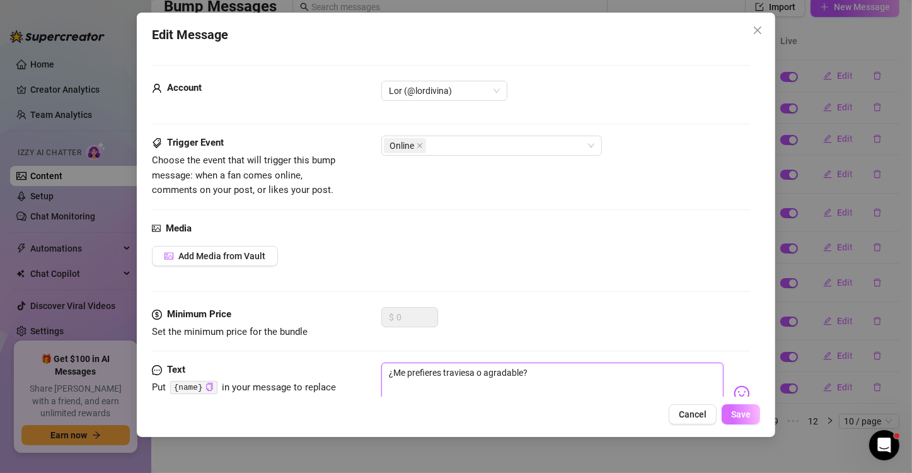
type textarea "¿Me prefieres traviesa o agradable?"
click at [733, 421] on button "Save" at bounding box center [740, 414] width 38 height 20
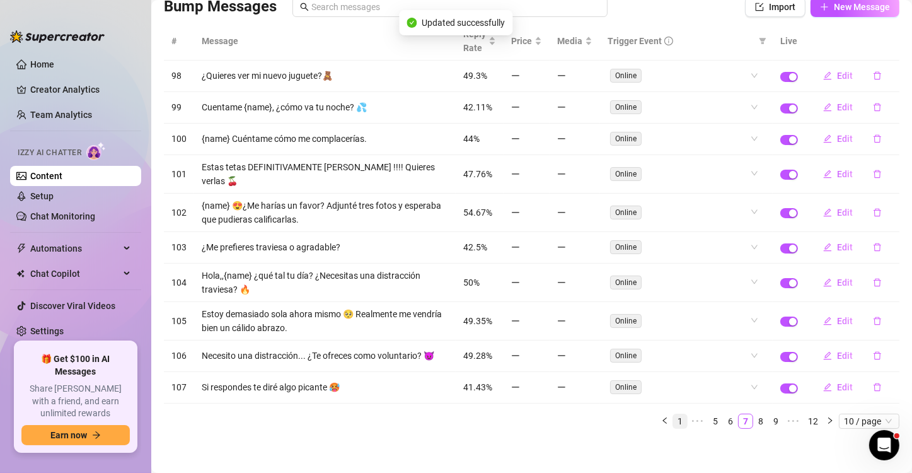
click at [673, 420] on link "1" at bounding box center [680, 421] width 14 height 14
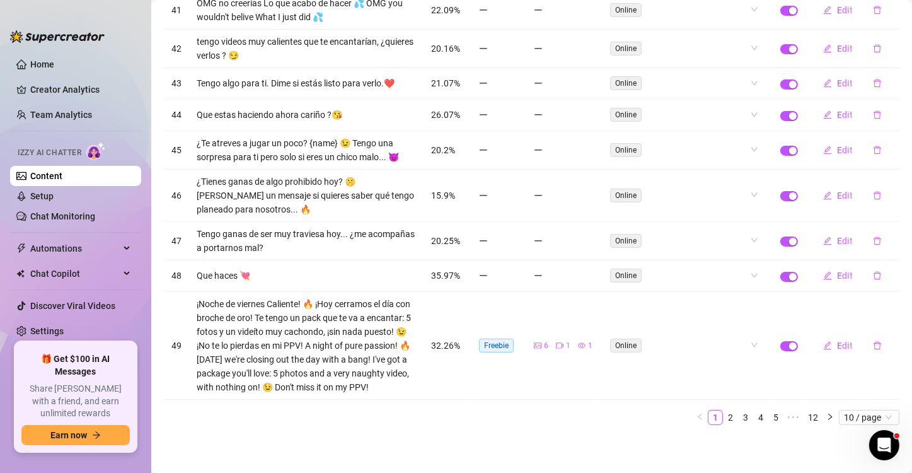
scroll to position [209, 0]
click at [723, 418] on link "2" at bounding box center [730, 417] width 14 height 14
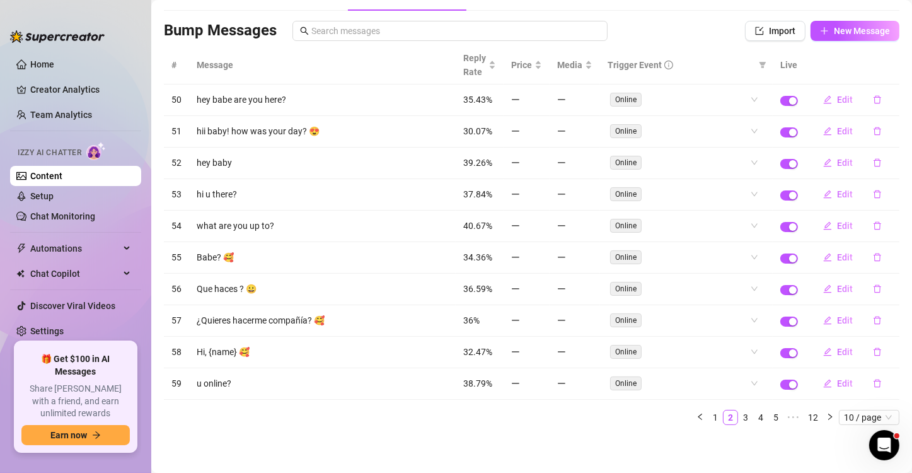
scroll to position [68, 0]
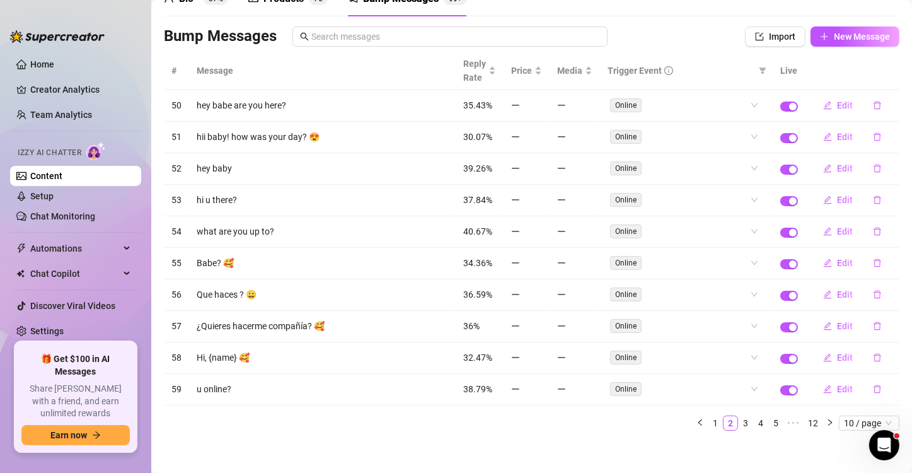
drag, startPoint x: 198, startPoint y: 105, endPoint x: 267, endPoint y: 104, distance: 68.1
click at [267, 104] on td "hey babe are you here?" at bounding box center [322, 106] width 267 height 32
drag, startPoint x: 296, startPoint y: 106, endPoint x: 198, endPoint y: 105, distance: 97.7
click at [198, 105] on td "hey babe are you here?" at bounding box center [322, 106] width 267 height 32
copy td "hey babe are you here?"
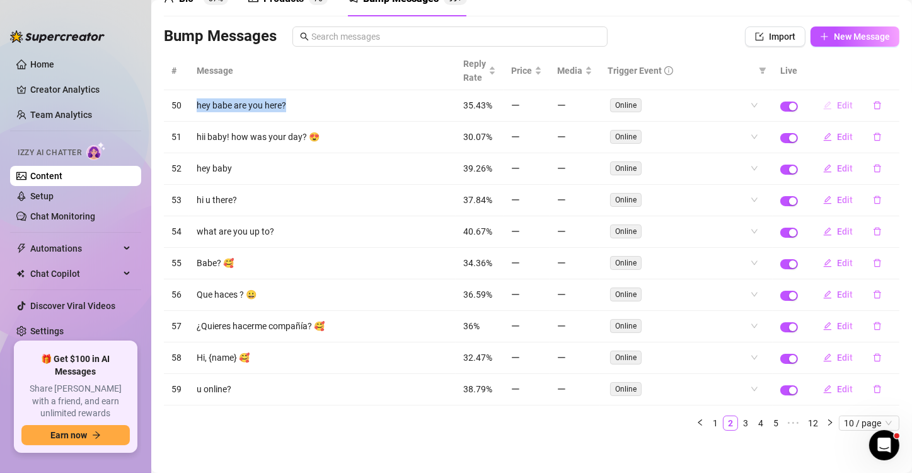
click at [842, 108] on button "Edit" at bounding box center [838, 105] width 50 height 20
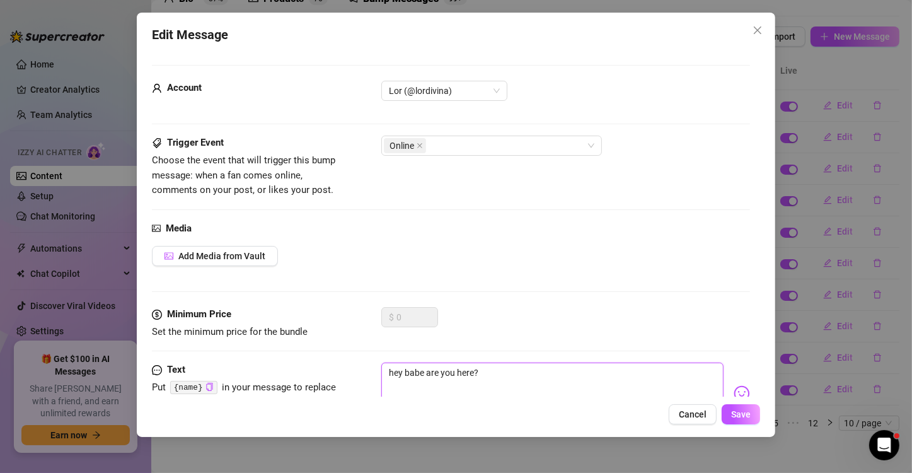
drag, startPoint x: 524, startPoint y: 373, endPoint x: 377, endPoint y: 374, distance: 146.8
click at [377, 374] on div "Text Put {name} in your message to replace it with the fan's first name. hey ba…" at bounding box center [451, 393] width 598 height 62
type textarea "Type your message here..."
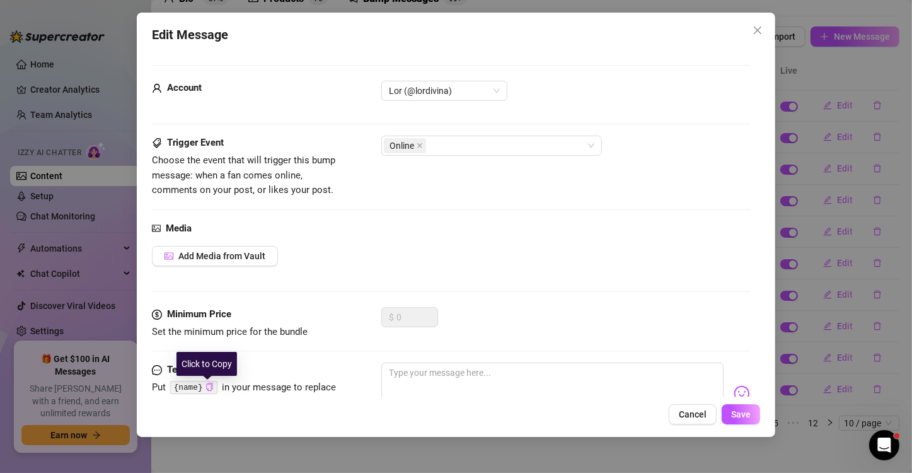
click at [207, 388] on icon "copy" at bounding box center [209, 386] width 8 height 8
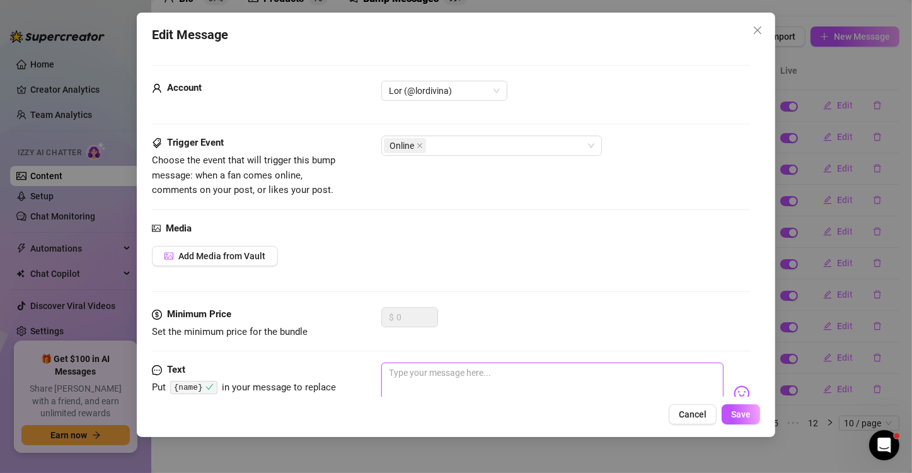
click at [458, 382] on textarea at bounding box center [552, 387] width 342 height 50
paste textarea "{name}"
type textarea "{name}"
click at [764, 37] on button "Close" at bounding box center [757, 30] width 20 height 20
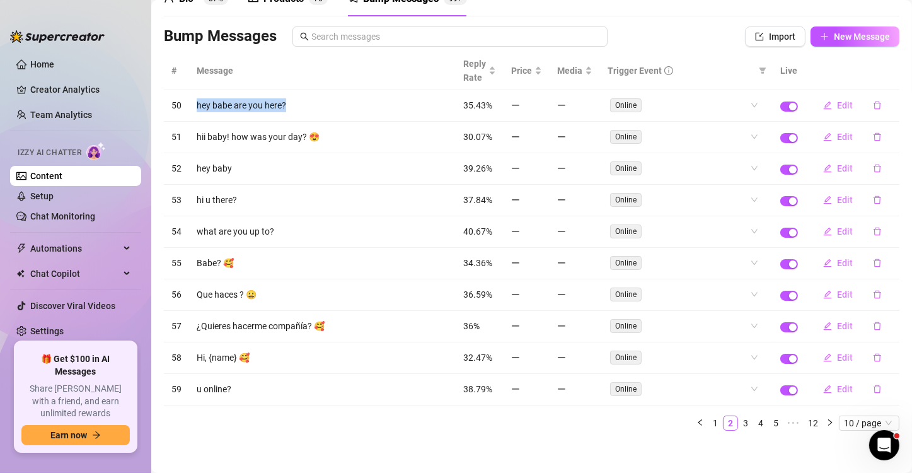
drag, startPoint x: 296, startPoint y: 105, endPoint x: 179, endPoint y: 102, distance: 117.2
click at [179, 102] on tr "50 hey babe are you here? 35.43% Online Edit" at bounding box center [531, 106] width 735 height 32
click at [837, 108] on span "Edit" at bounding box center [845, 105] width 16 height 10
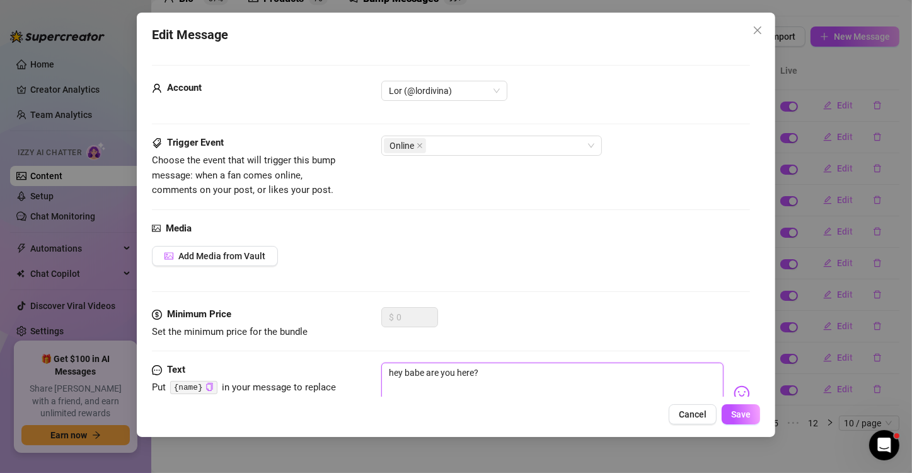
drag, startPoint x: 496, startPoint y: 381, endPoint x: 406, endPoint y: 375, distance: 90.3
click at [406, 375] on textarea "hey babe are you here?" at bounding box center [552, 387] width 342 height 50
type textarea "hey"
click at [197, 393] on code "{name}" at bounding box center [193, 387] width 47 height 13
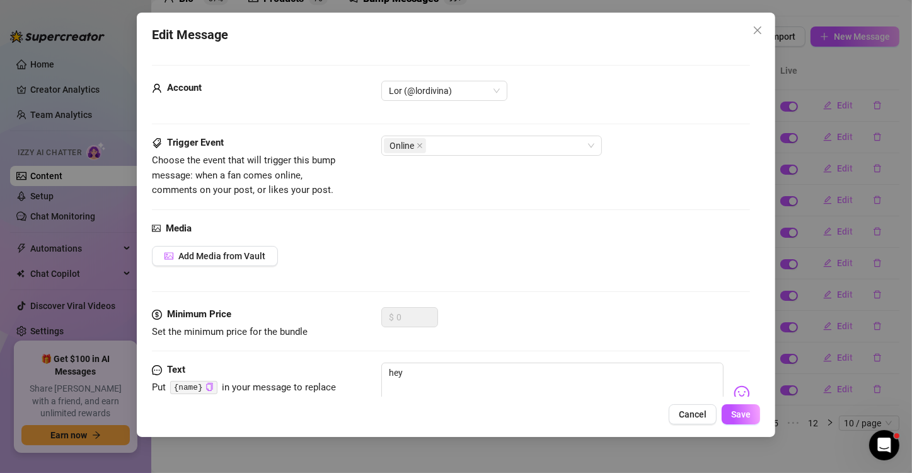
click at [212, 387] on code "{name}" at bounding box center [193, 387] width 47 height 13
click at [205, 387] on icon "copy" at bounding box center [209, 386] width 8 height 8
click at [423, 370] on textarea "hey" at bounding box center [552, 387] width 342 height 50
paste textarea "{name}"
type textarea "hey {name}"
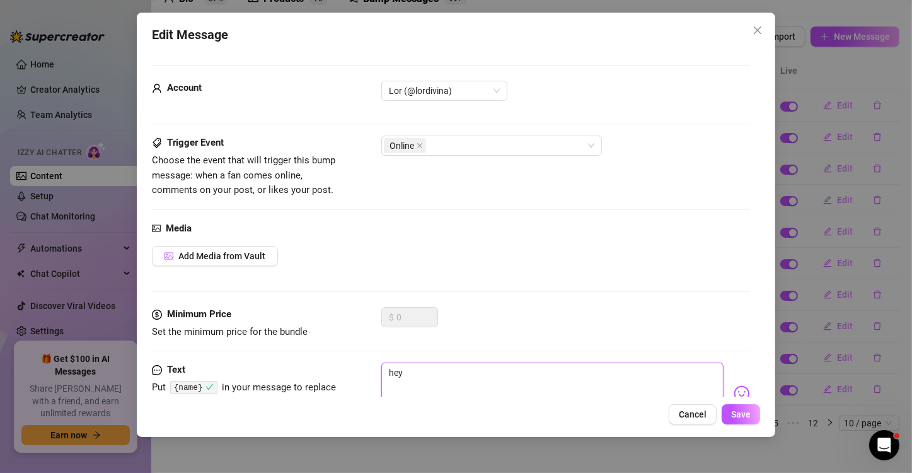
type textarea "hey {name}"
type textarea "hey {name} q"
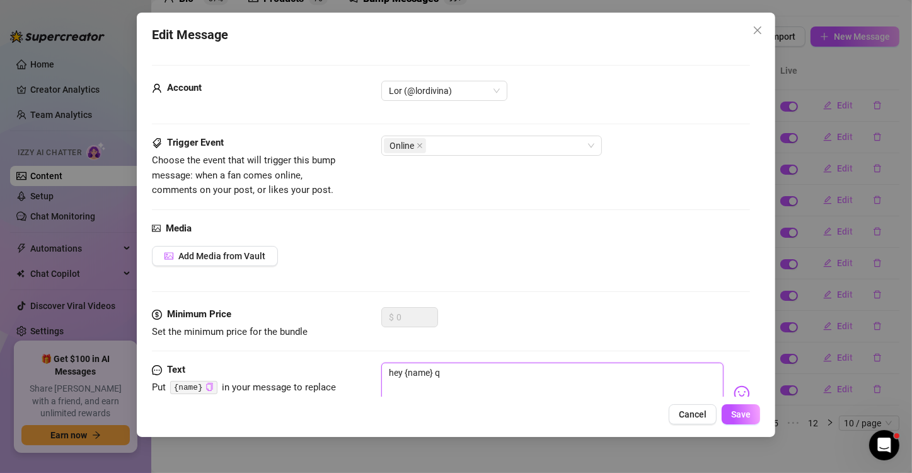
type textarea "hey {name} qu"
type textarea "hey {name} que"
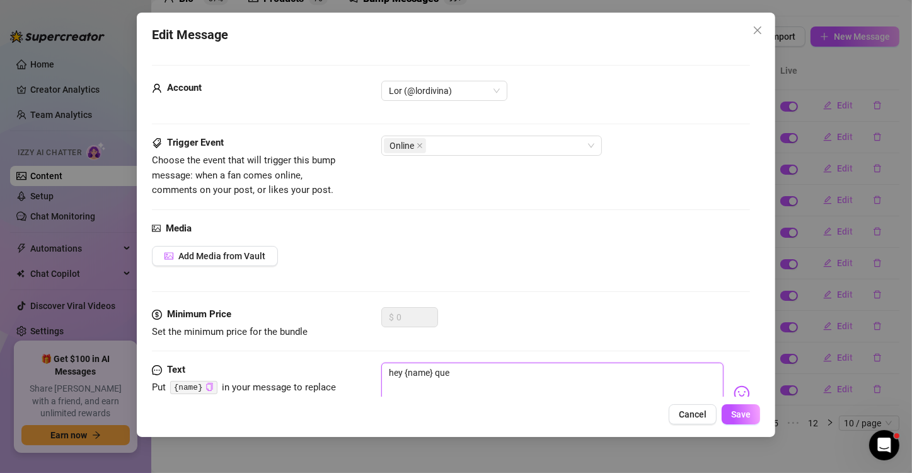
type textarea "hey {name} que"
type textarea "hey {name} que b"
type textarea "hey {name} que bu"
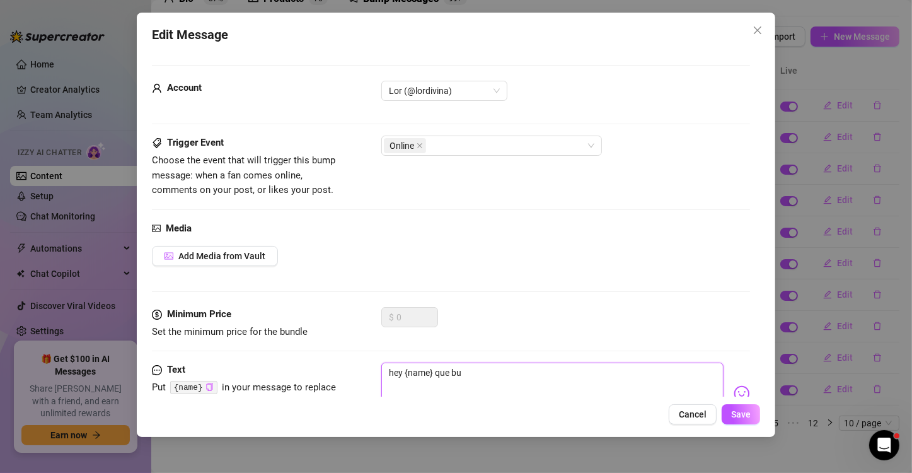
type textarea "hey {name} que bue"
type textarea "hey {name} que buen"
type textarea "hey {name} que bueno"
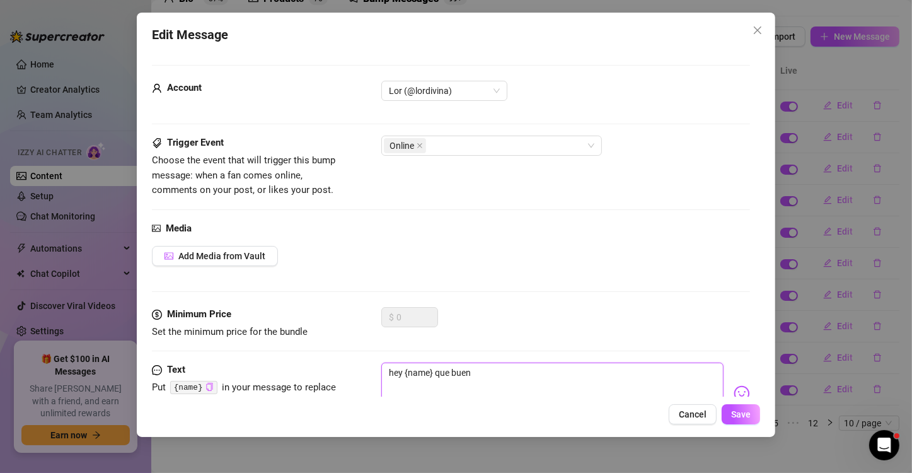
type textarea "hey {name} que bueno"
type textarea "hey {name} que bueno q"
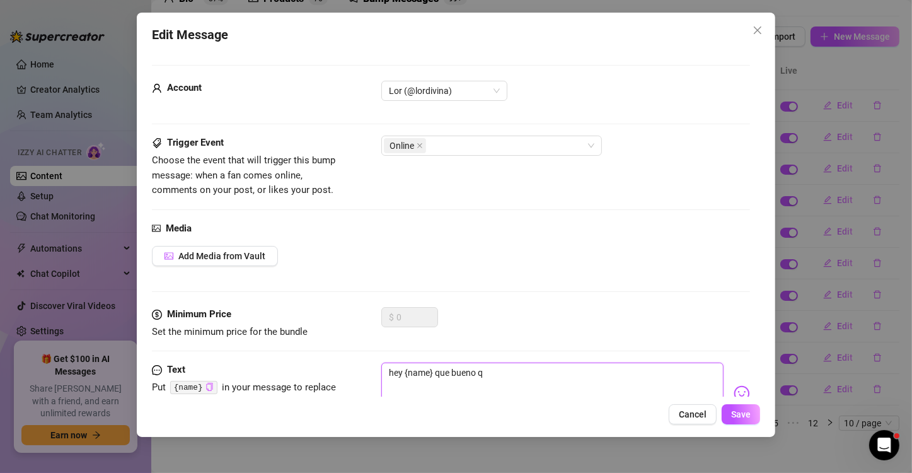
type textarea "hey {name} que bueno qu"
type textarea "hey {name} que bueno que"
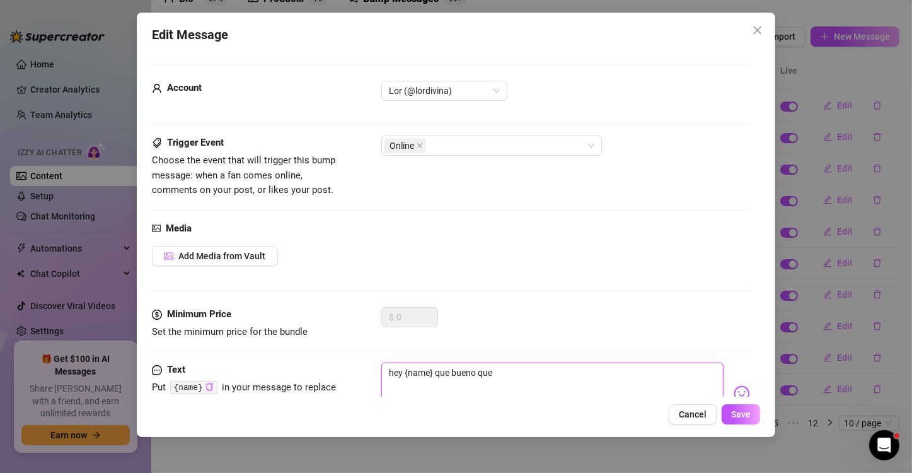
type textarea "hey {name} que bueno que"
type textarea "hey {name} que bueno que t"
type textarea "hey {name} que bueno que te"
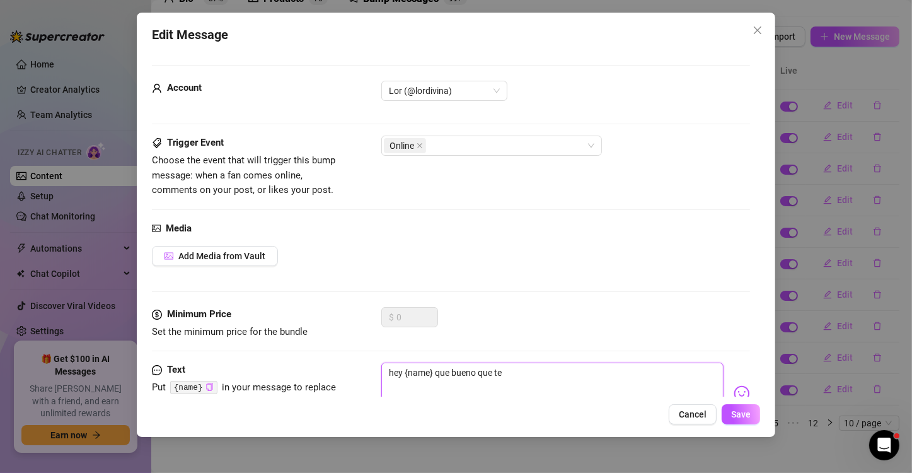
type textarea "hey {name} que bueno que te c"
type textarea "hey {name} que bueno que te co"
type textarea "hey {name} que bueno que te con"
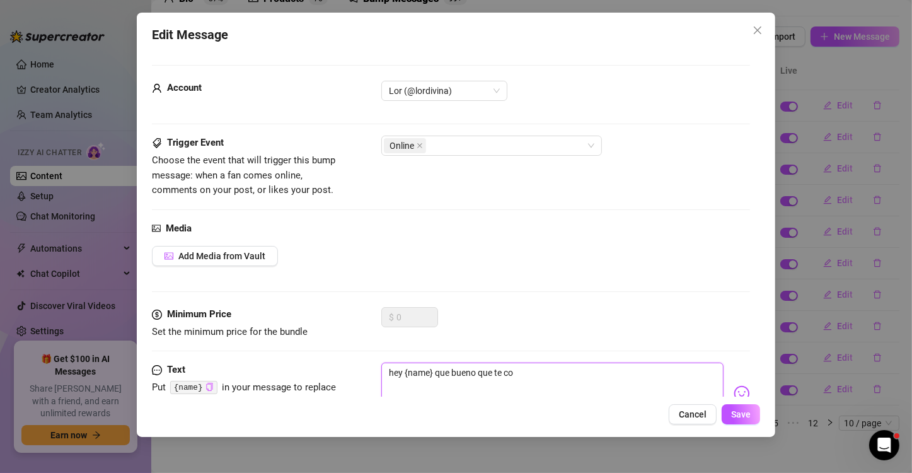
type textarea "hey {name} que bueno que te con"
type textarea "hey {name} que bueno que [PERSON_NAME]"
type textarea "hey {name} que bueno que te conec"
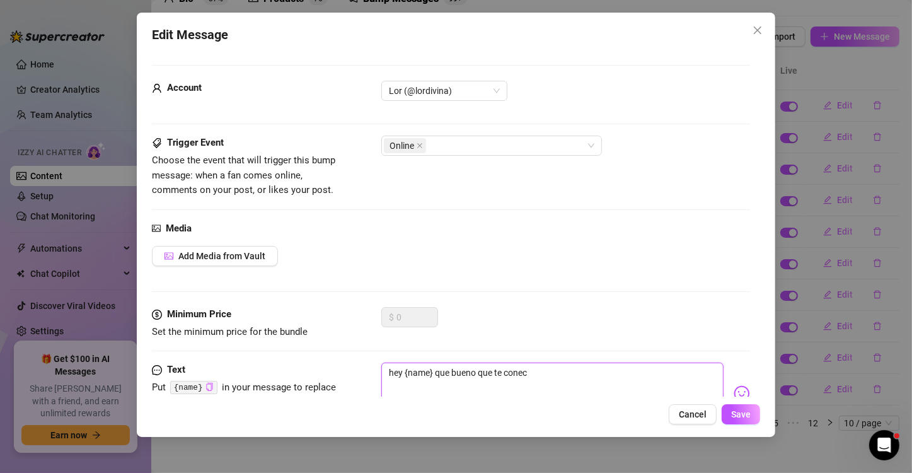
type textarea "hey {name} que bueno que te conect"
type textarea "hey {name} que bueno que te conecta"
type textarea "hey {name} que bueno que te conectas"
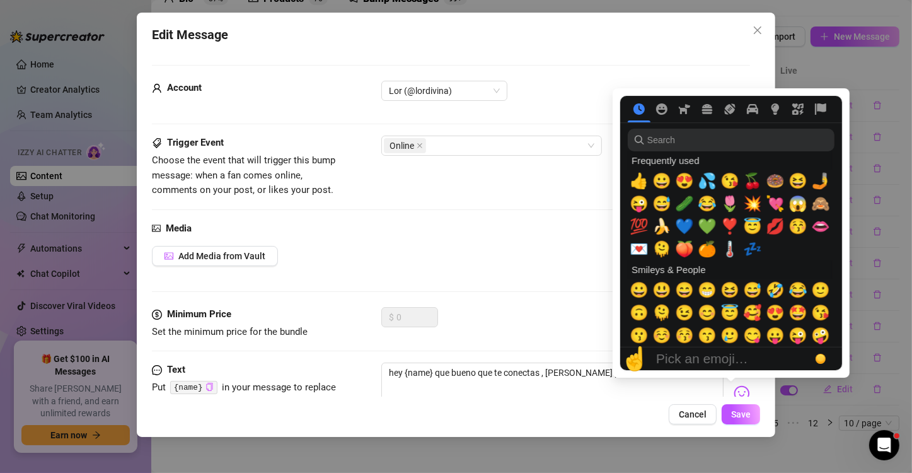
click at [733, 388] on img at bounding box center [741, 393] width 16 height 16
click at [691, 224] on span "💙" at bounding box center [684, 226] width 19 height 18
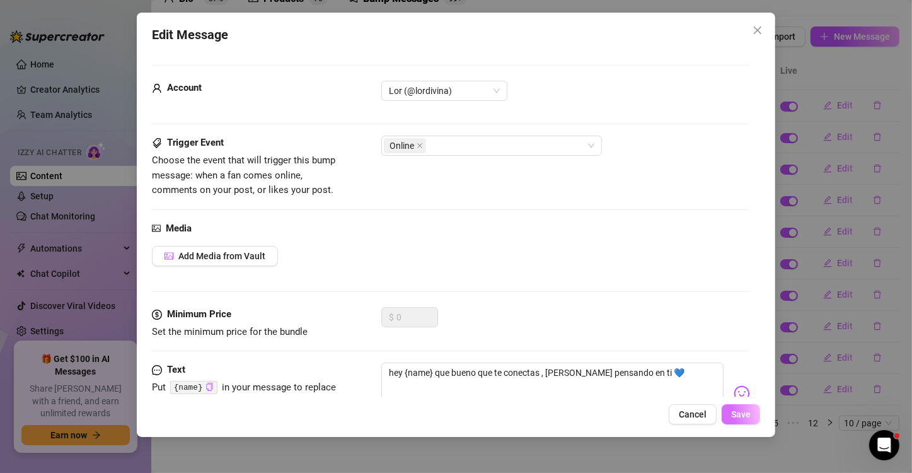
click at [727, 408] on button "Save" at bounding box center [740, 414] width 38 height 20
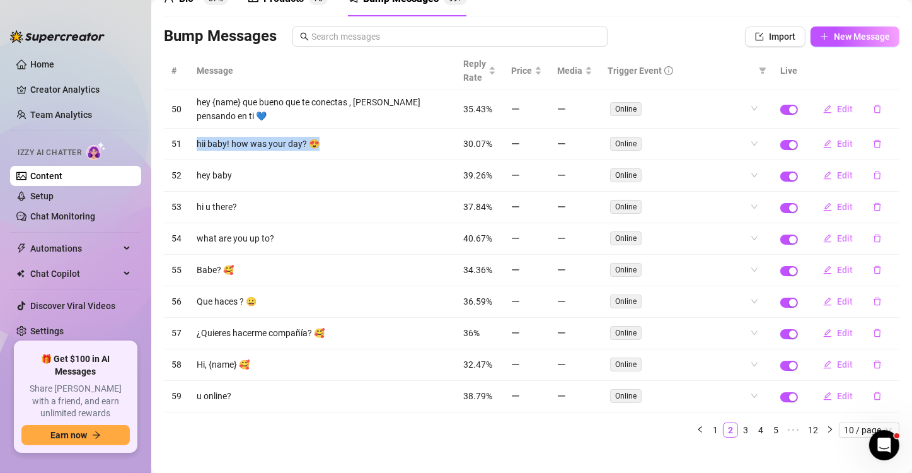
drag, startPoint x: 347, startPoint y: 147, endPoint x: 193, endPoint y: 137, distance: 154.1
click at [193, 137] on td "hii baby! how was your day? 😍" at bounding box center [322, 145] width 267 height 32
click at [823, 144] on icon "edit" at bounding box center [827, 143] width 9 height 9
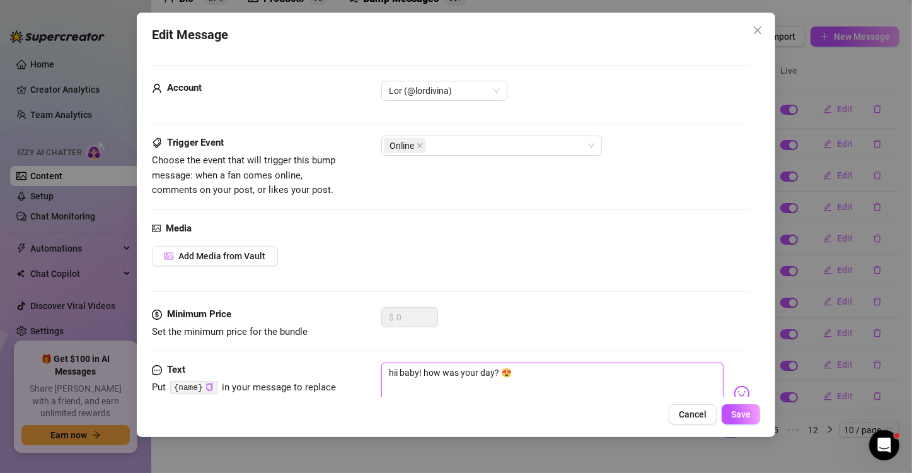
drag, startPoint x: 511, startPoint y: 381, endPoint x: 375, endPoint y: 376, distance: 136.2
click at [375, 376] on div "Text Put {name} in your message to replace it with the fan's first name. hii ba…" at bounding box center [451, 393] width 598 height 62
paste textarea "¡Hola cariño! ¿Cómo estuvo tu día? 😍"
click at [738, 415] on span "Save" at bounding box center [741, 414] width 20 height 10
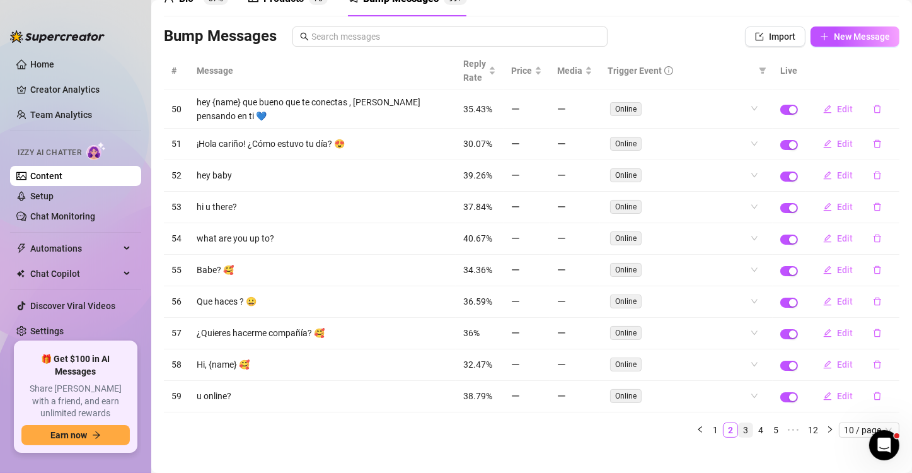
click at [738, 424] on link "3" at bounding box center [745, 430] width 14 height 14
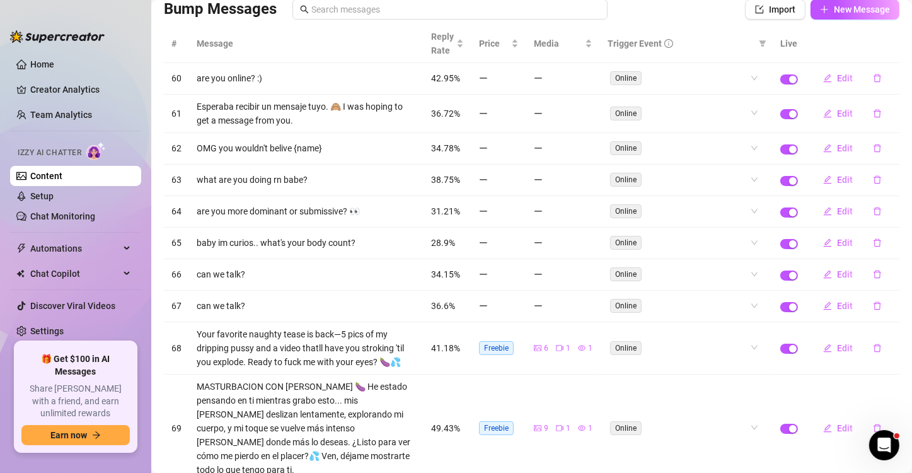
scroll to position [131, 0]
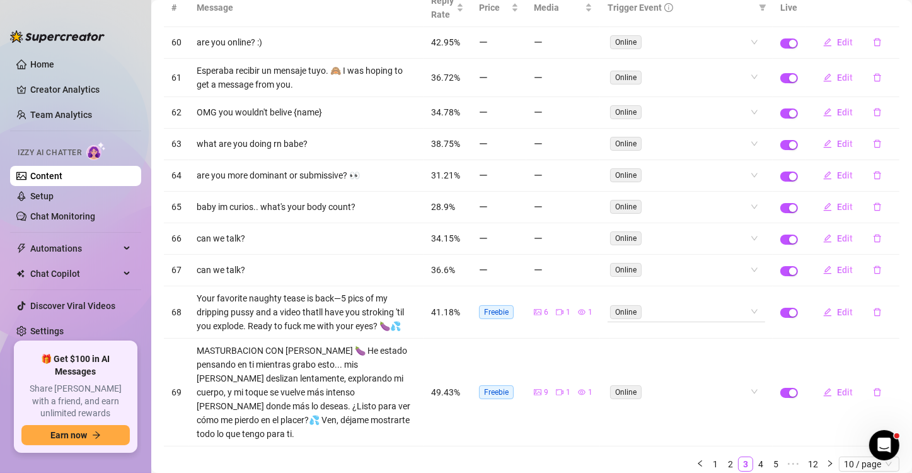
click at [746, 311] on div "Online" at bounding box center [686, 311] width 158 height 20
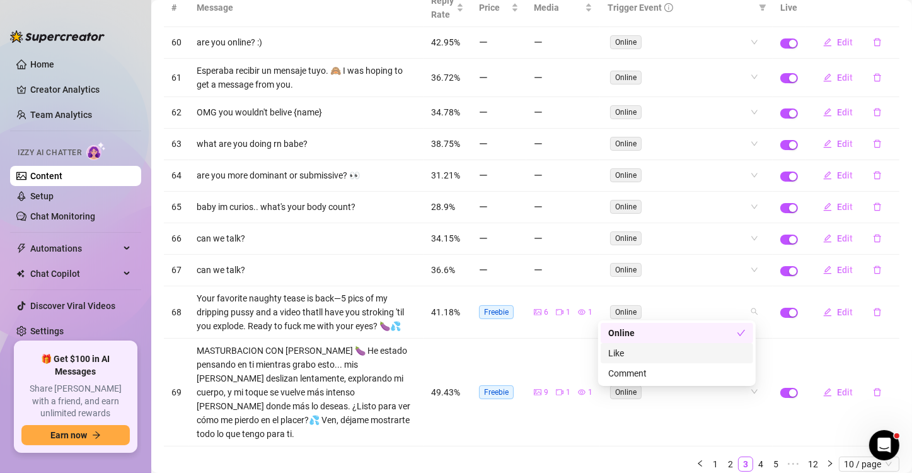
click at [742, 355] on div "Like" at bounding box center [676, 353] width 137 height 14
click at [741, 365] on div "Comment" at bounding box center [676, 373] width 152 height 20
click at [743, 268] on div "# Message Reply Rate Price Media Trigger Event Live 60 are you online? :) 42.95…" at bounding box center [531, 230] width 735 height 483
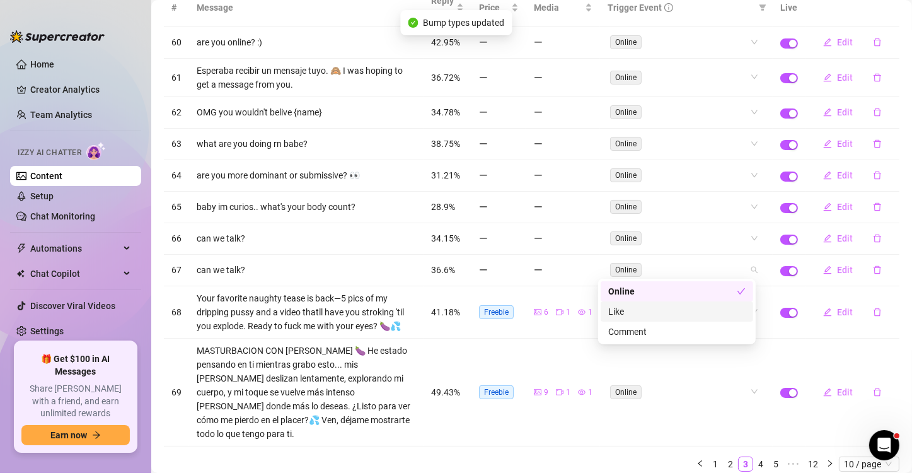
click at [700, 317] on div "Like" at bounding box center [676, 311] width 137 height 14
click at [699, 330] on div "Comment" at bounding box center [676, 331] width 137 height 14
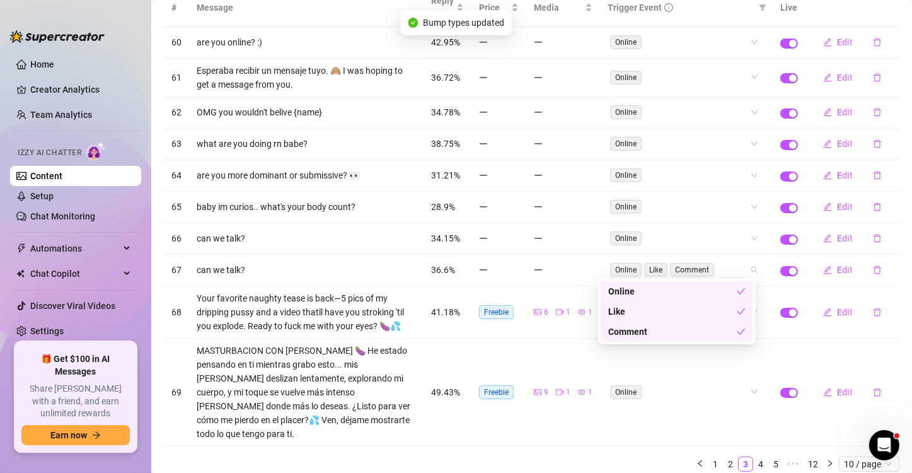
click at [796, 354] on div "# Message Reply Rate Price Media Trigger Event Live 60 are you online? :) 42.95…" at bounding box center [531, 230] width 735 height 483
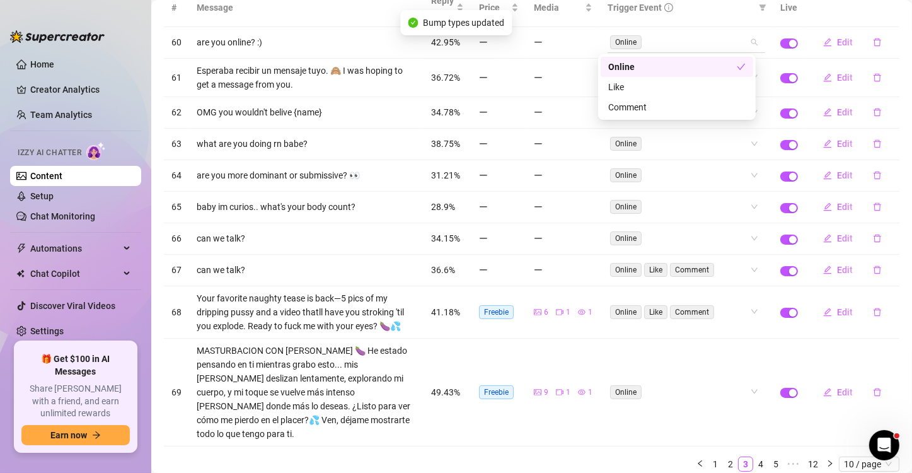
click at [750, 43] on div "Online" at bounding box center [686, 42] width 158 height 20
click at [733, 84] on div "Like" at bounding box center [676, 87] width 137 height 14
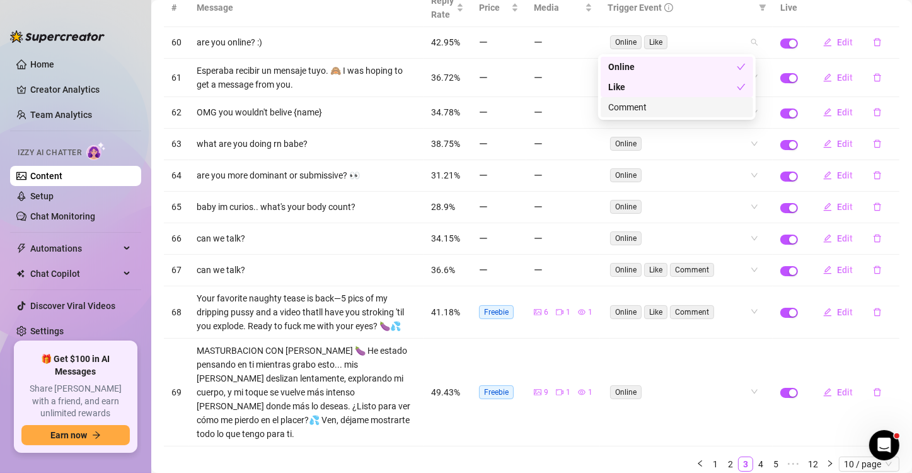
click at [730, 106] on div "Comment" at bounding box center [676, 107] width 137 height 14
click at [742, 146] on div "Online" at bounding box center [686, 144] width 158 height 20
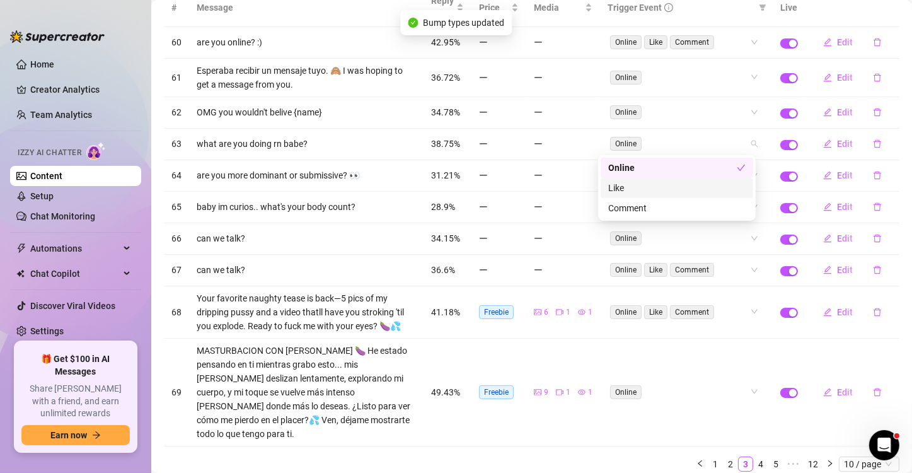
click at [736, 192] on div "Like" at bounding box center [676, 188] width 137 height 14
click at [735, 207] on div "Comment" at bounding box center [676, 208] width 137 height 14
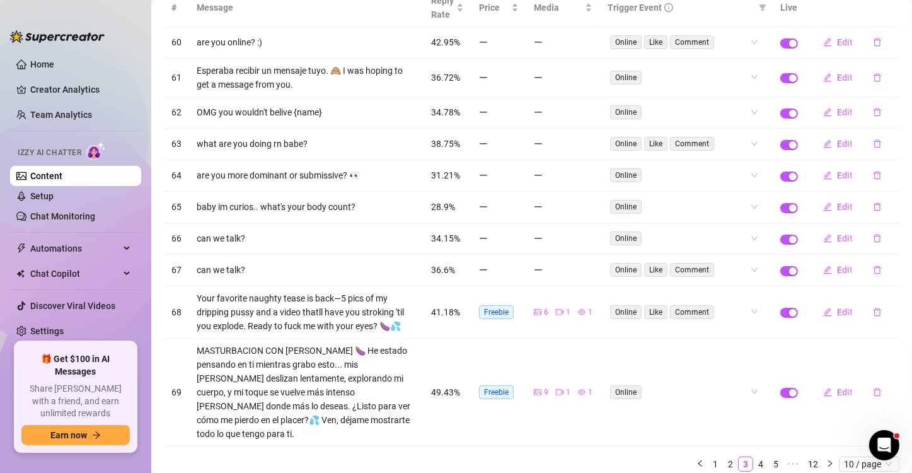
click at [677, 351] on div "# Message Reply Rate Price Media Trigger Event Live 60 are you online? :) 42.95…" at bounding box center [531, 230] width 735 height 483
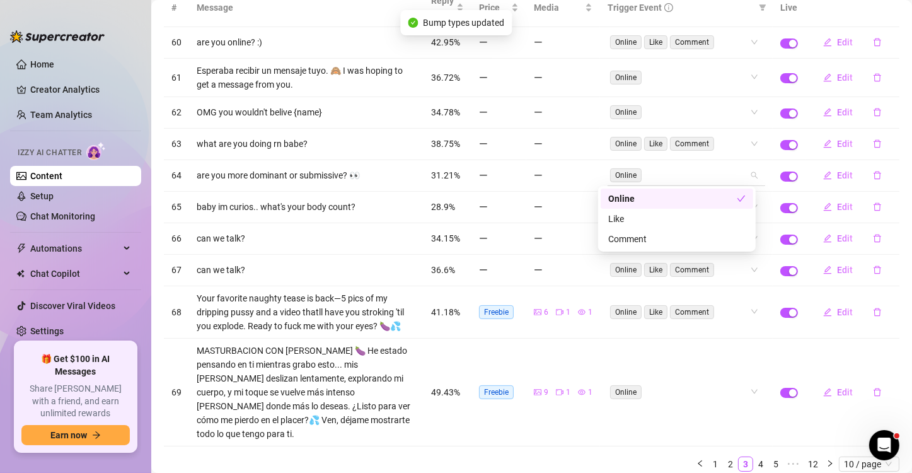
click at [742, 177] on div "Online" at bounding box center [686, 175] width 158 height 20
click at [721, 212] on div "Like" at bounding box center [676, 219] width 137 height 14
click at [721, 238] on div "Comment" at bounding box center [676, 239] width 137 height 14
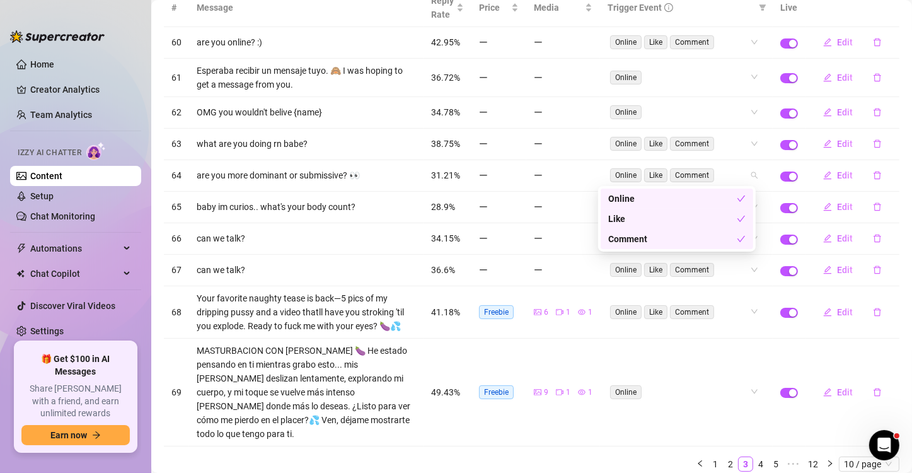
click at [842, 348] on div "# Message Reply Rate Price Media Trigger Event Live 60 are you online? :) 42.95…" at bounding box center [531, 230] width 735 height 483
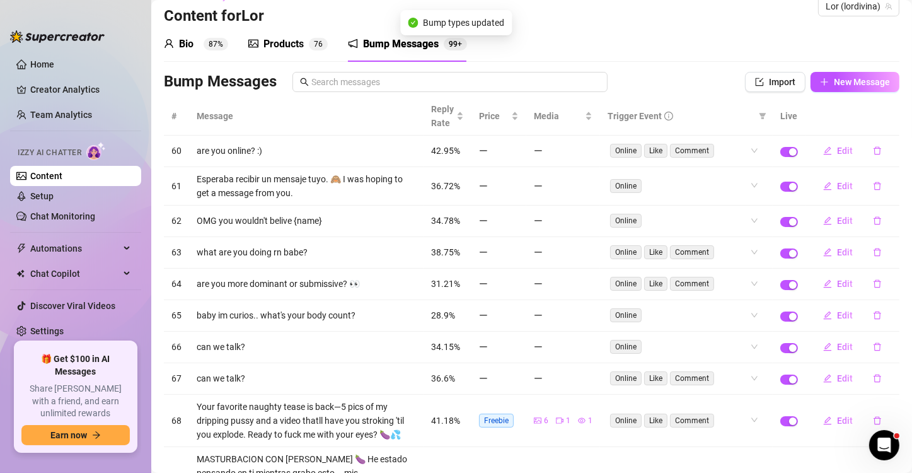
scroll to position [0, 0]
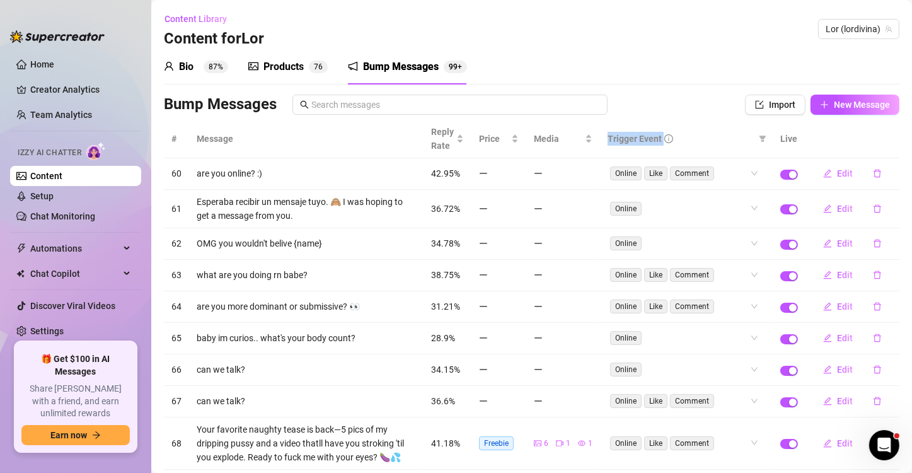
drag, startPoint x: 682, startPoint y: 139, endPoint x: 597, endPoint y: 136, distance: 85.1
click at [600, 136] on th "Trigger Event" at bounding box center [686, 139] width 173 height 38
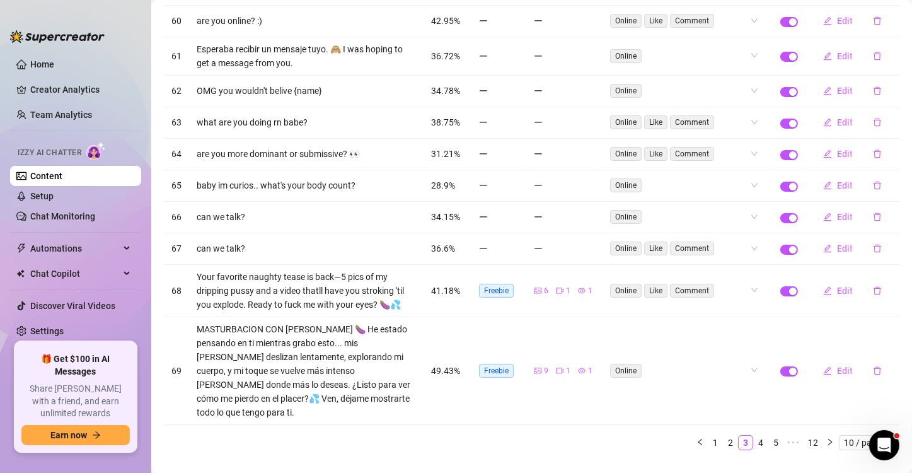
scroll to position [159, 0]
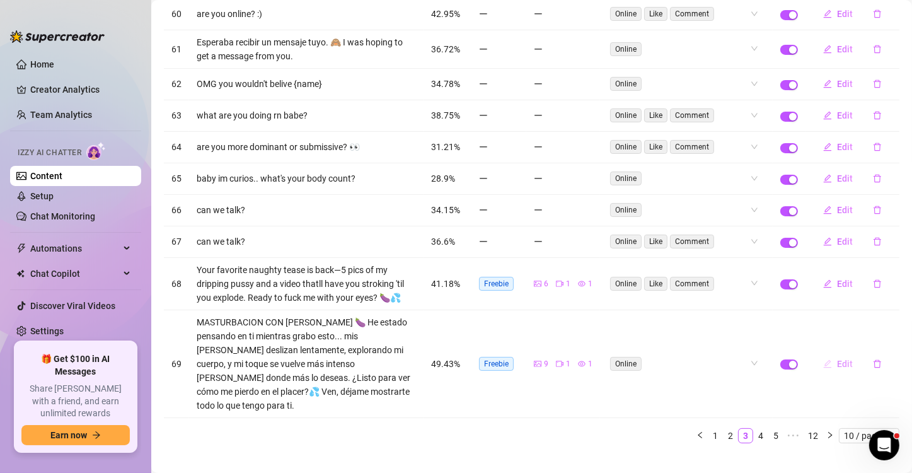
click at [837, 359] on span "Edit" at bounding box center [845, 364] width 16 height 10
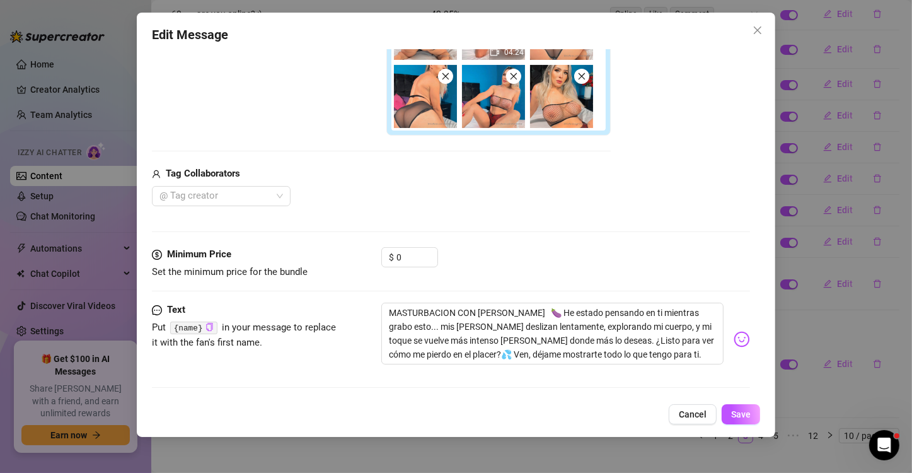
scroll to position [376, 0]
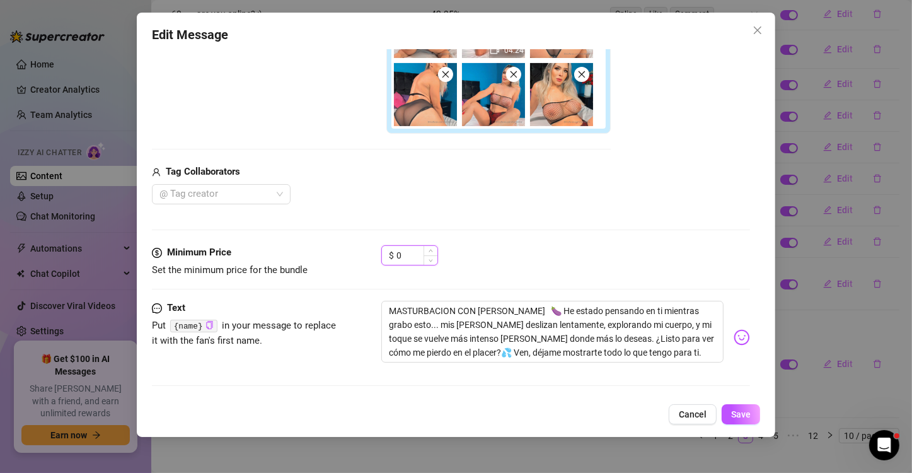
click at [396, 256] on input "0" at bounding box center [416, 255] width 41 height 19
drag, startPoint x: 345, startPoint y: 276, endPoint x: 144, endPoint y: 265, distance: 200.7
click at [144, 265] on div "Edit Message Account Lor (@lordivina) Trigger Event Choose the event that will …" at bounding box center [456, 225] width 638 height 424
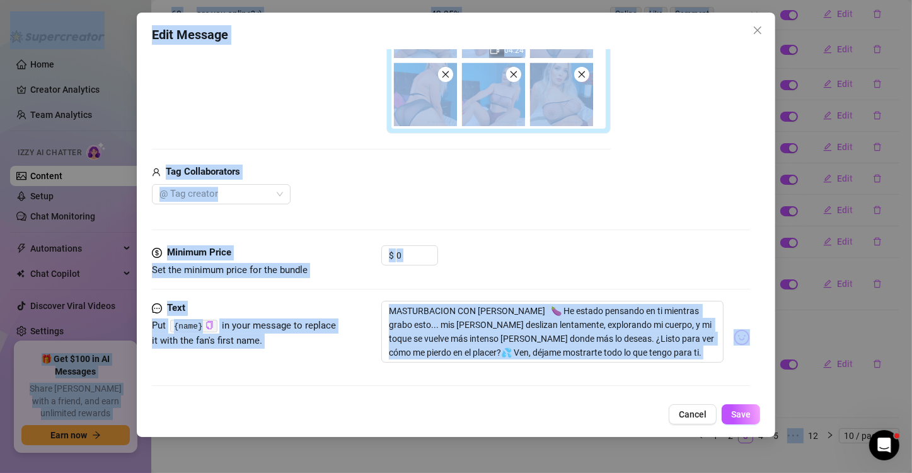
click at [336, 295] on div "Minimum Price Set the minimum price for the bundle $ 0" at bounding box center [451, 272] width 598 height 55
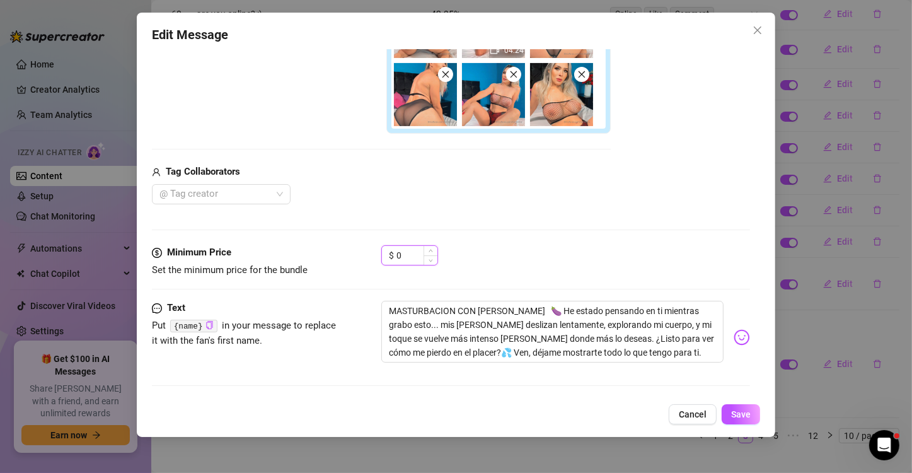
drag, startPoint x: 414, startPoint y: 256, endPoint x: 394, endPoint y: 255, distance: 19.6
click at [394, 255] on div "$ 0" at bounding box center [409, 255] width 57 height 20
click at [743, 418] on span "Save" at bounding box center [741, 414] width 20 height 10
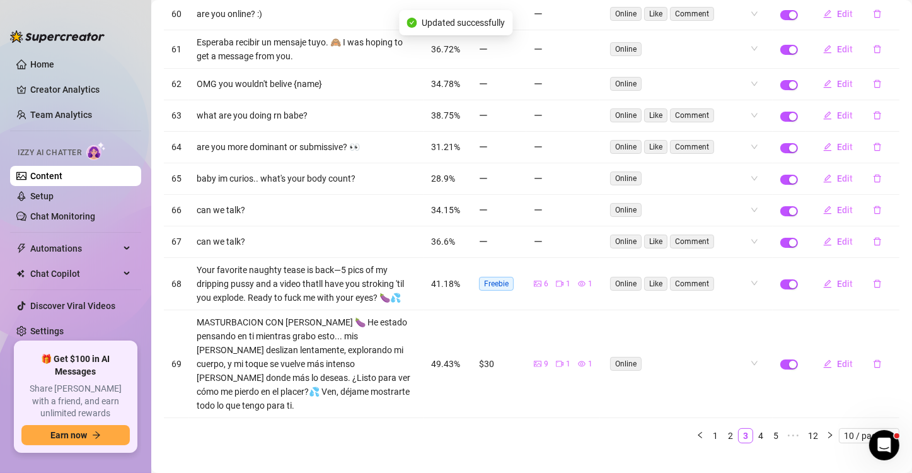
click at [491, 280] on span "Freebie" at bounding box center [496, 284] width 35 height 14
click at [837, 278] on span "Edit" at bounding box center [845, 283] width 16 height 10
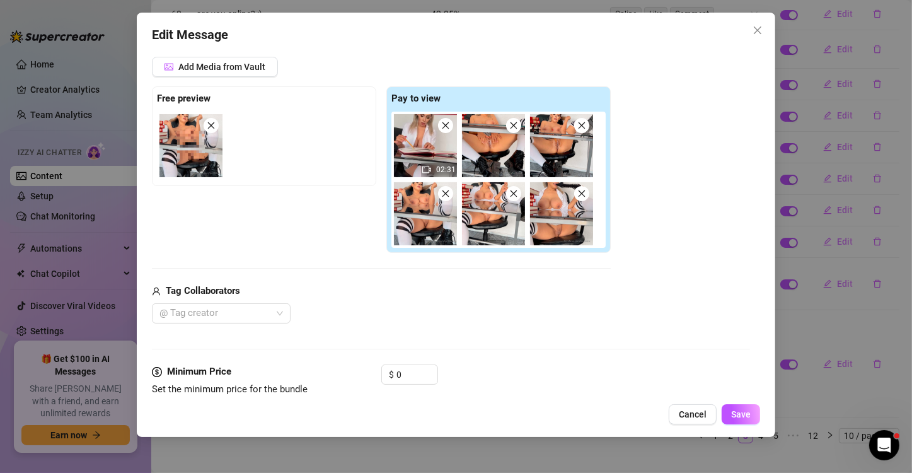
scroll to position [252, 0]
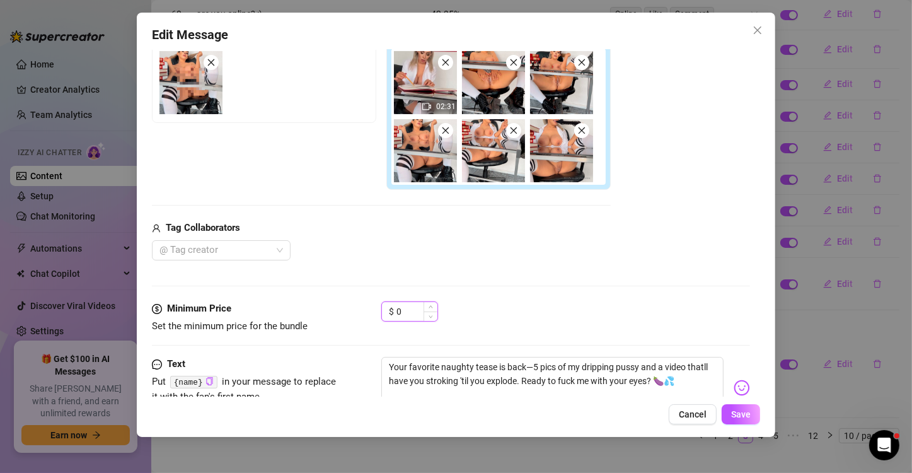
drag, startPoint x: 413, startPoint y: 313, endPoint x: 398, endPoint y: 313, distance: 15.1
click at [398, 313] on input "0" at bounding box center [416, 311] width 41 height 19
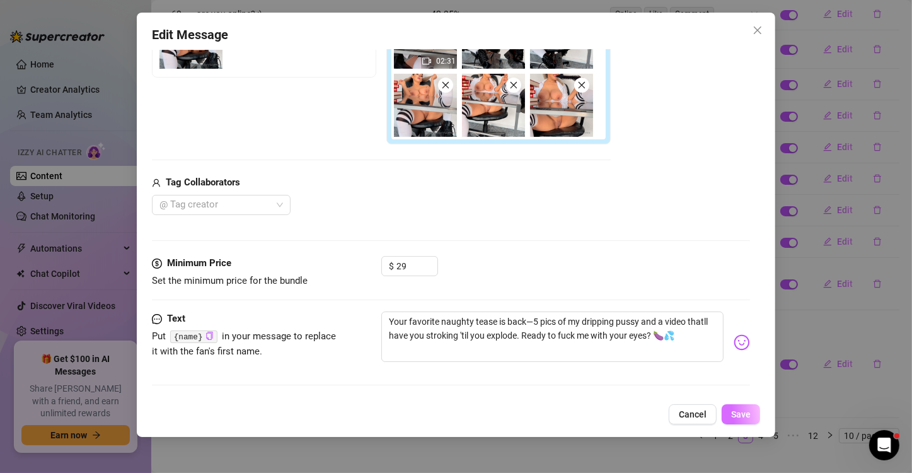
click at [742, 412] on span "Save" at bounding box center [741, 414] width 20 height 10
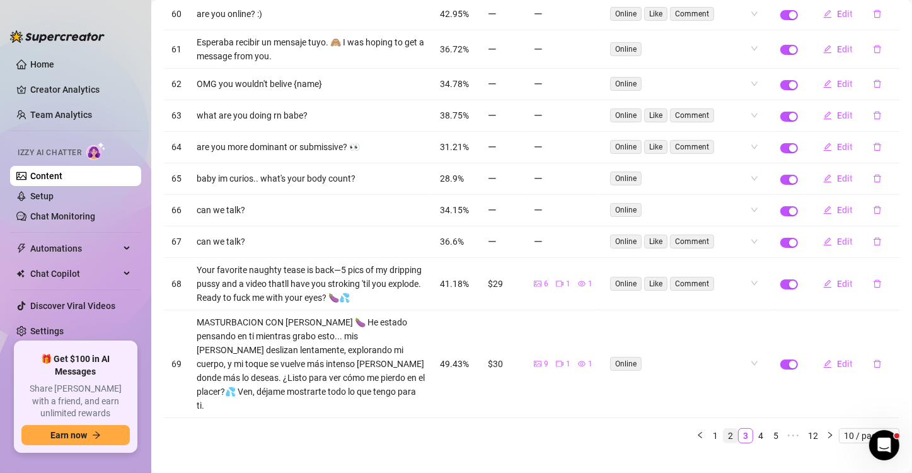
click at [723, 428] on link "2" at bounding box center [730, 435] width 14 height 14
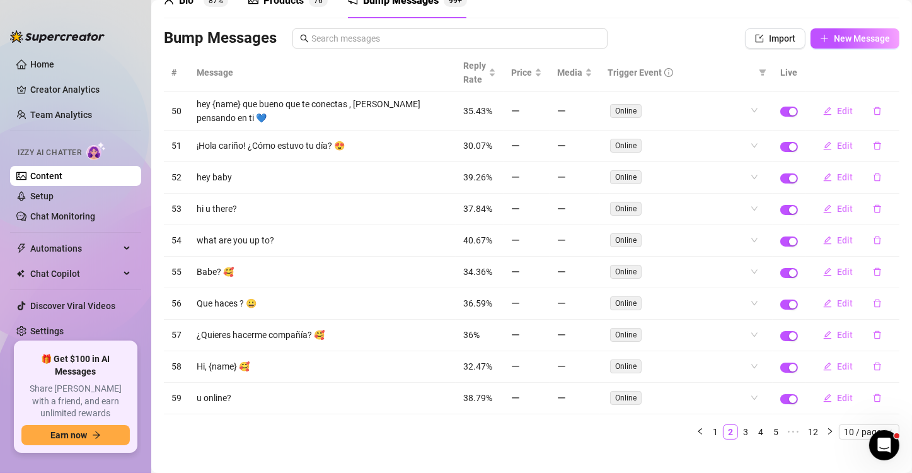
scroll to position [76, 0]
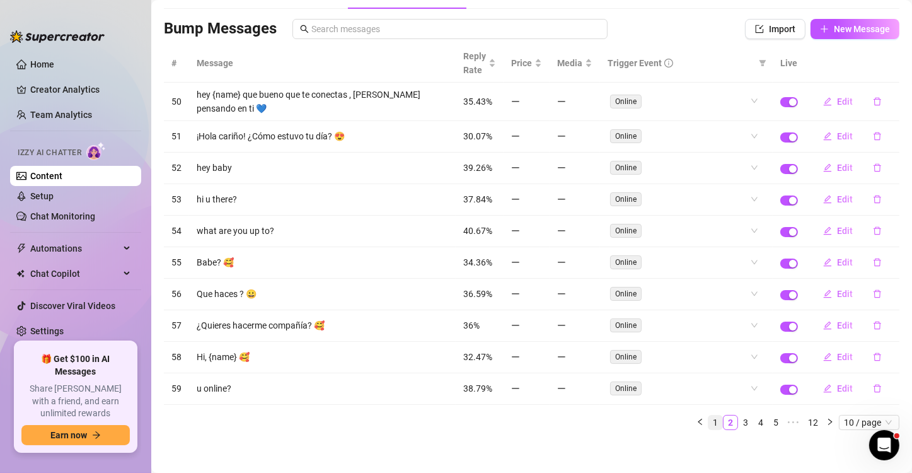
click at [708, 416] on link "1" at bounding box center [715, 422] width 14 height 14
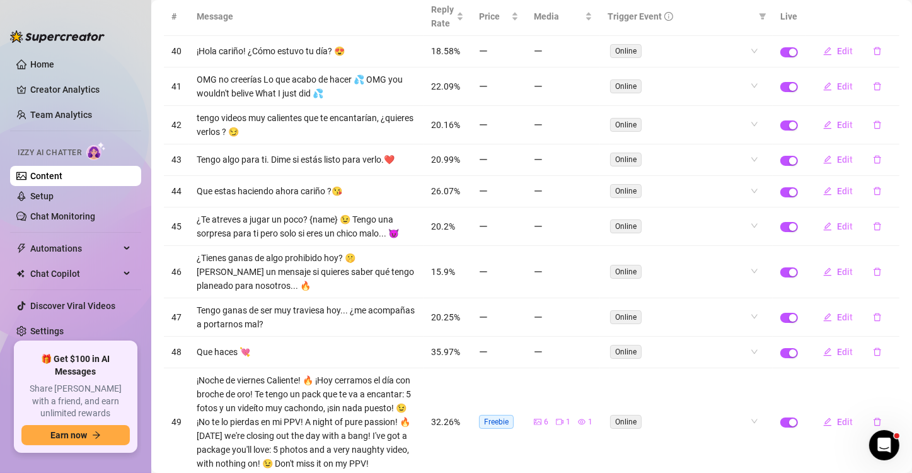
scroll to position [209, 0]
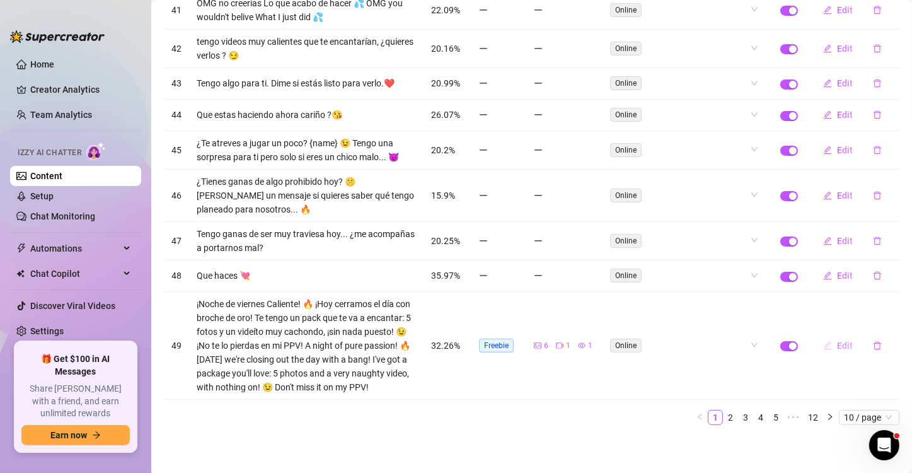
click at [837, 340] on span "Edit" at bounding box center [845, 345] width 16 height 10
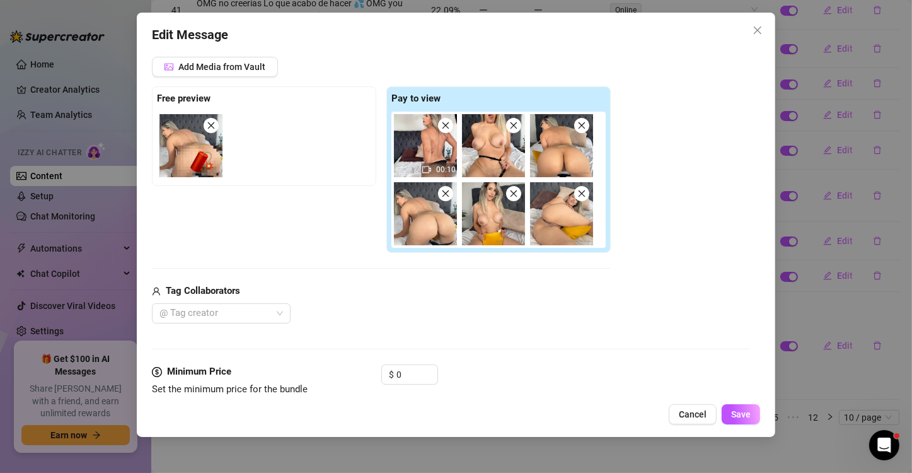
scroll to position [323, 0]
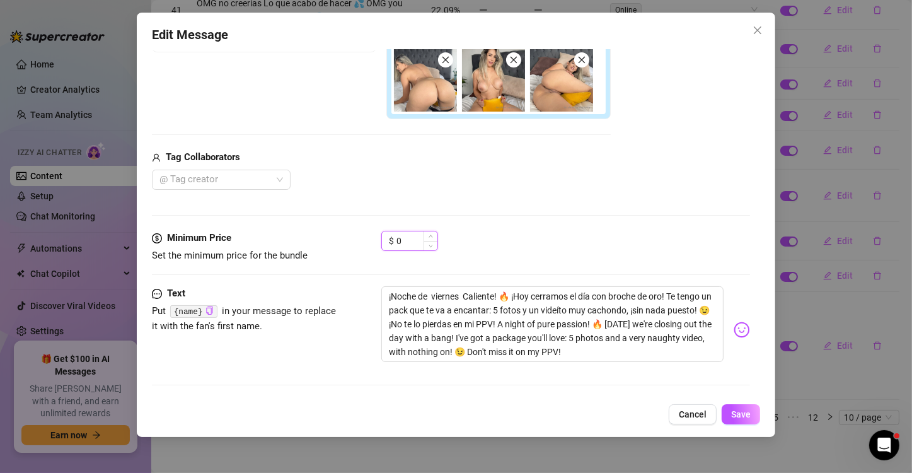
click at [398, 244] on input "0" at bounding box center [416, 240] width 41 height 19
click at [728, 421] on button "Save" at bounding box center [740, 414] width 38 height 20
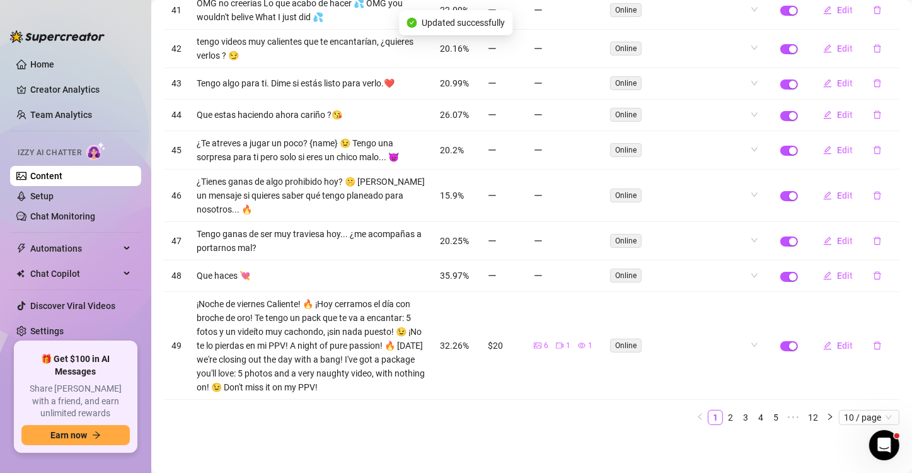
scroll to position [195, 0]
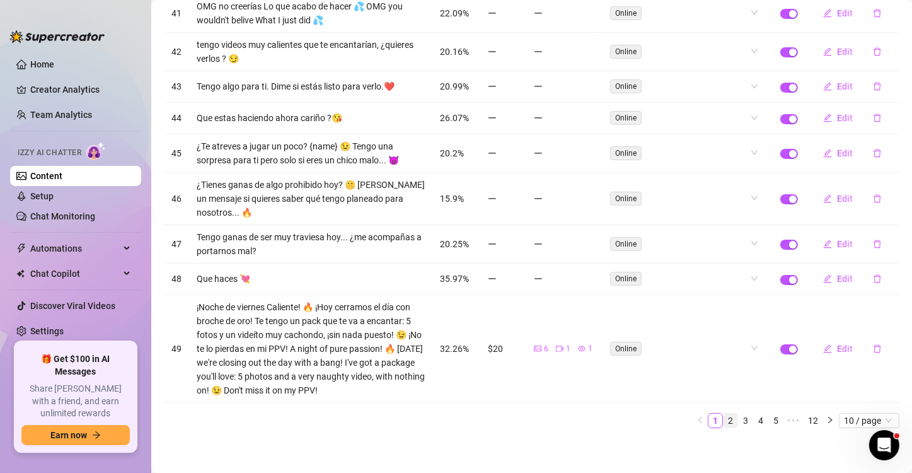
click at [723, 418] on link "2" at bounding box center [730, 420] width 14 height 14
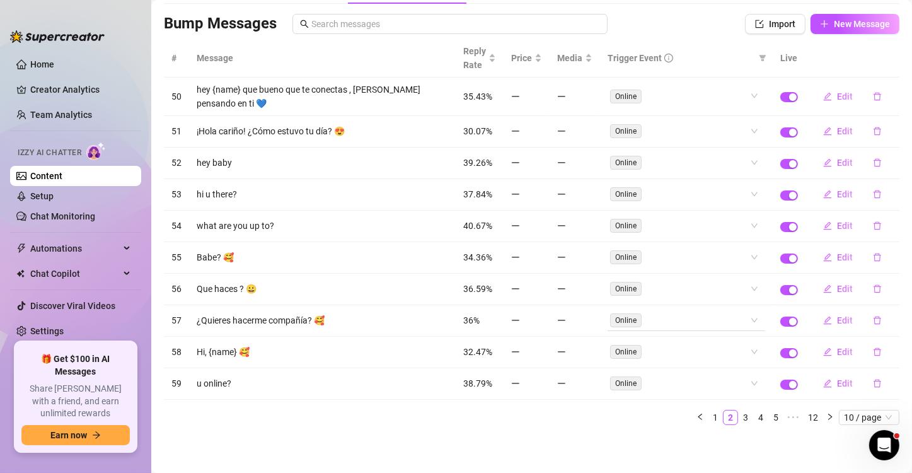
scroll to position [76, 0]
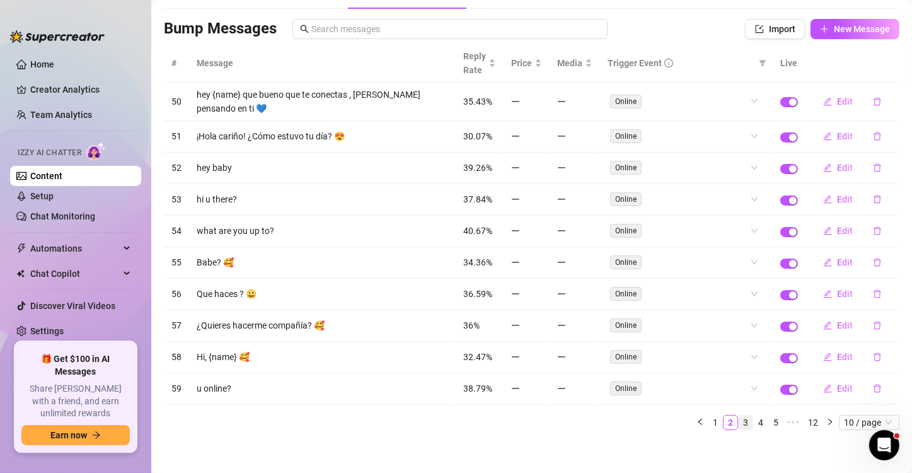
click at [738, 420] on link "3" at bounding box center [745, 422] width 14 height 14
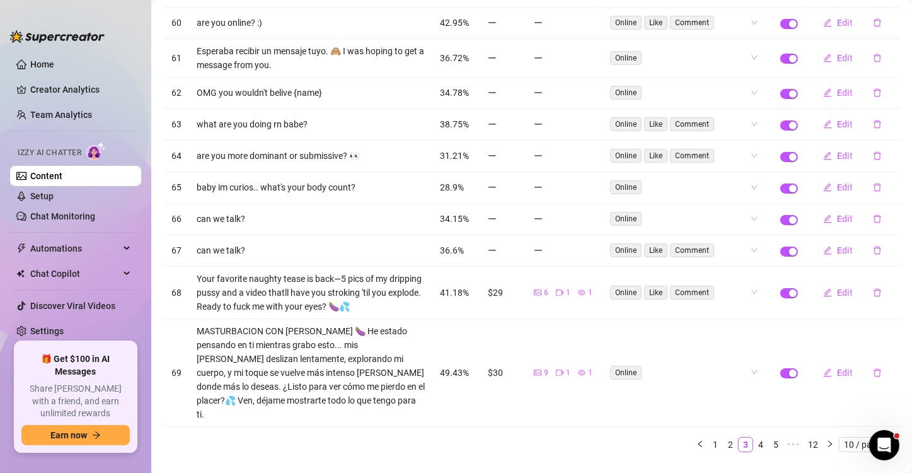
scroll to position [159, 0]
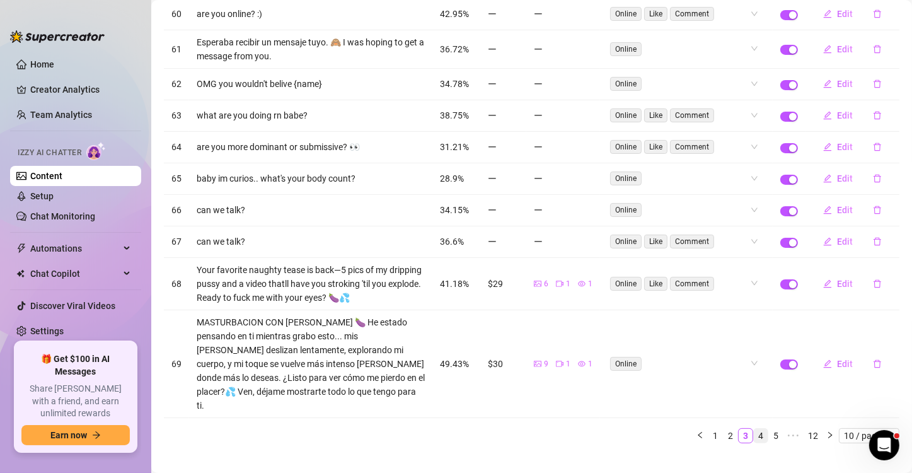
click at [754, 428] on link "4" at bounding box center [761, 435] width 14 height 14
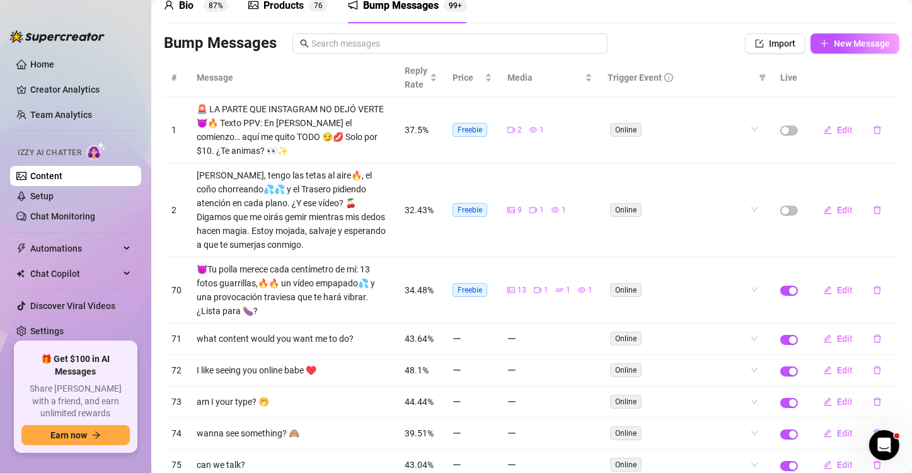
scroll to position [33, 0]
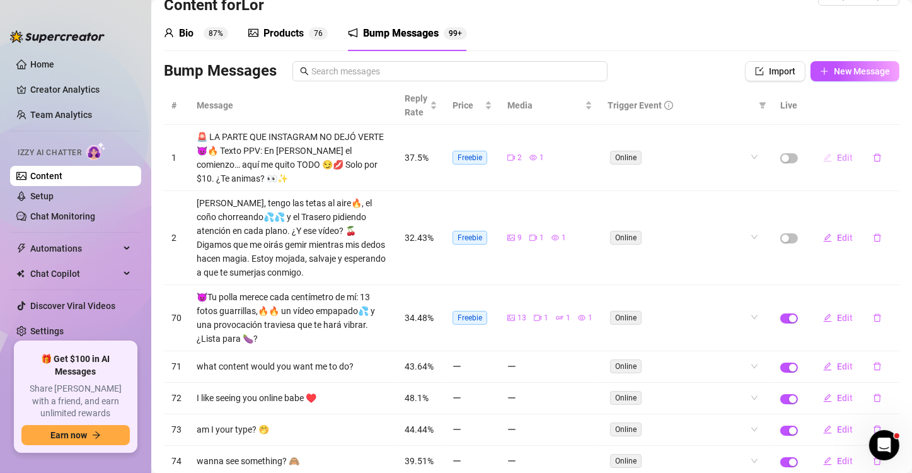
click at [837, 161] on span "Edit" at bounding box center [845, 157] width 16 height 10
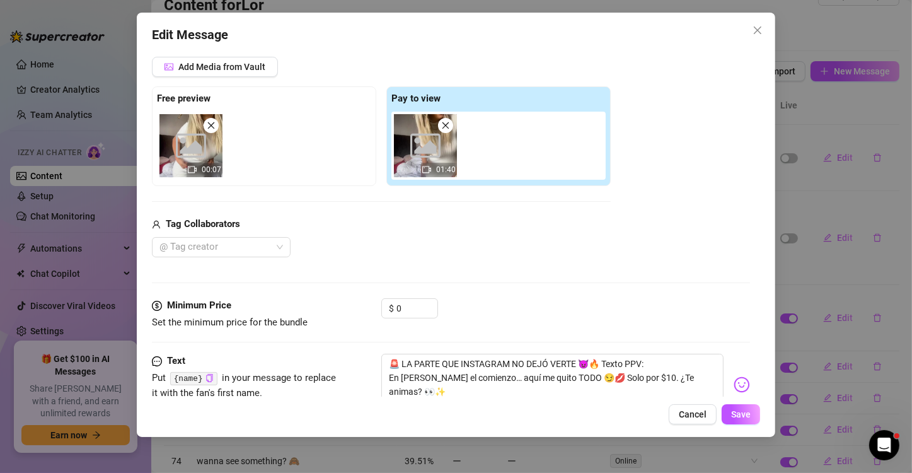
scroll to position [231, 0]
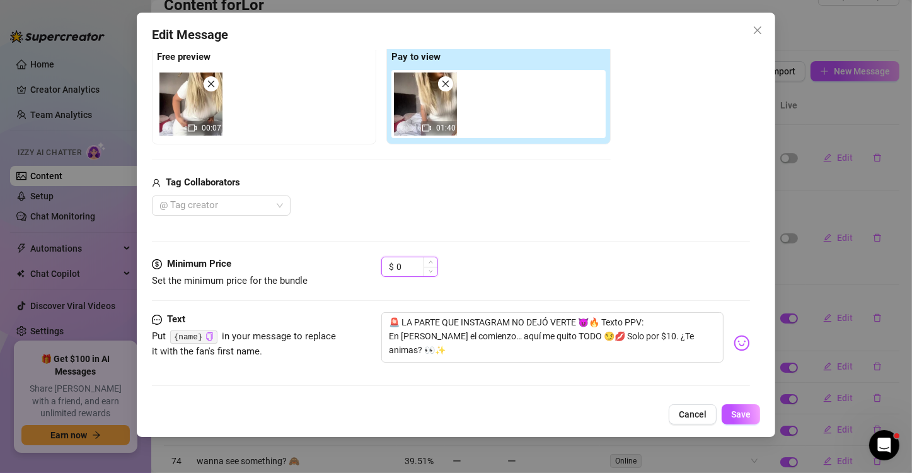
drag, startPoint x: 403, startPoint y: 266, endPoint x: 391, endPoint y: 265, distance: 12.0
click at [391, 265] on div "$ 0" at bounding box center [409, 266] width 57 height 20
click at [733, 412] on span "Save" at bounding box center [741, 414] width 20 height 10
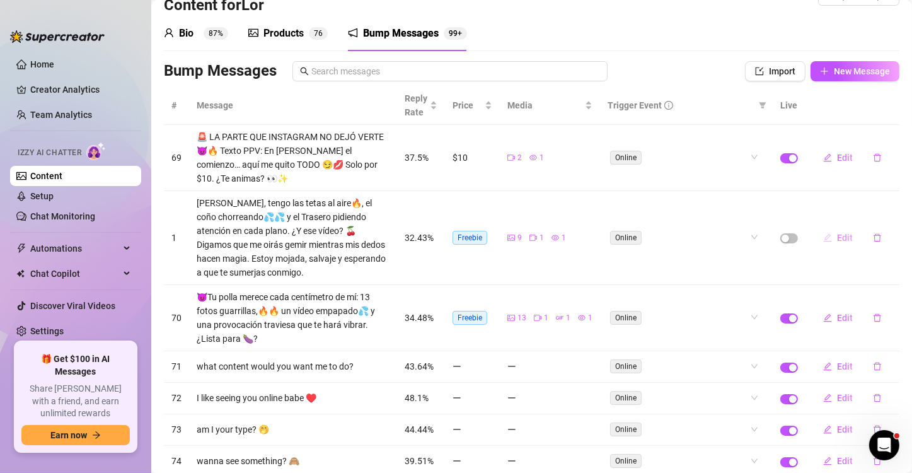
click at [837, 239] on span "Edit" at bounding box center [845, 237] width 16 height 10
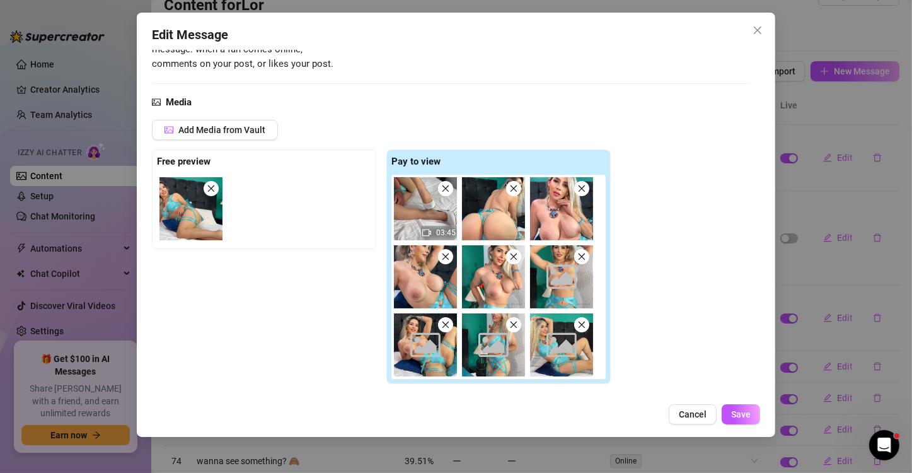
scroll to position [315, 0]
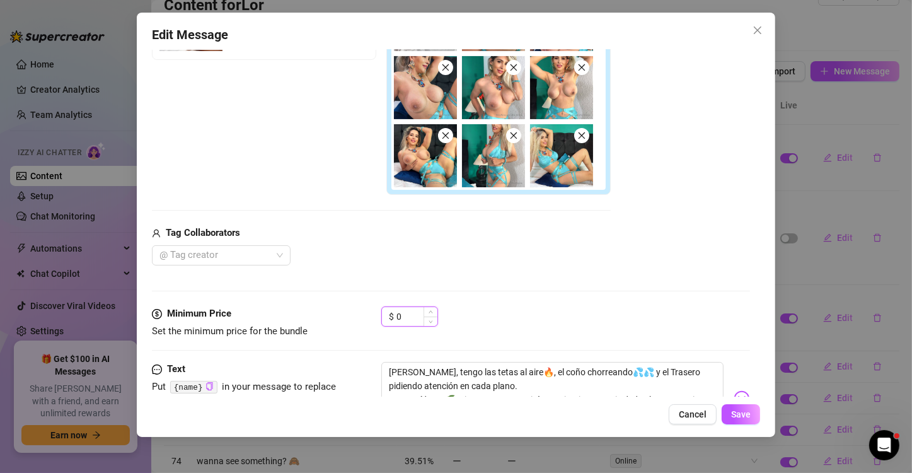
drag, startPoint x: 403, startPoint y: 314, endPoint x: 394, endPoint y: 316, distance: 8.9
click at [394, 316] on div "$ 0" at bounding box center [409, 316] width 57 height 20
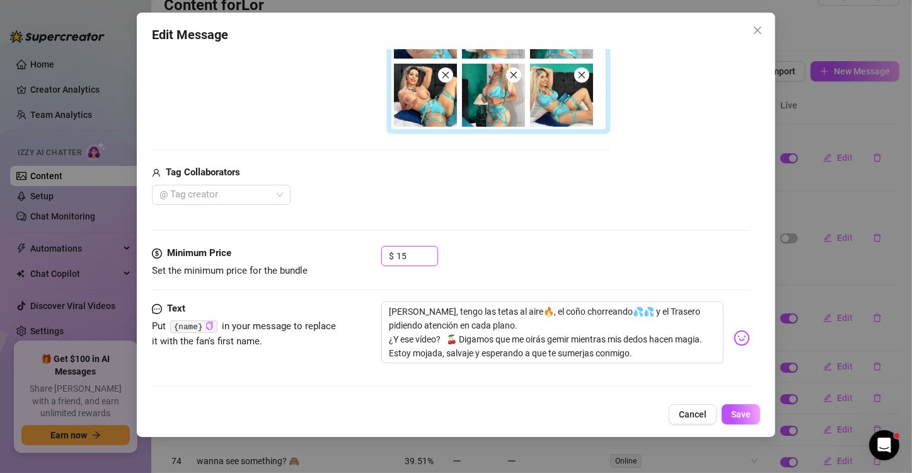
scroll to position [376, 0]
click at [726, 414] on button "Save" at bounding box center [740, 414] width 38 height 20
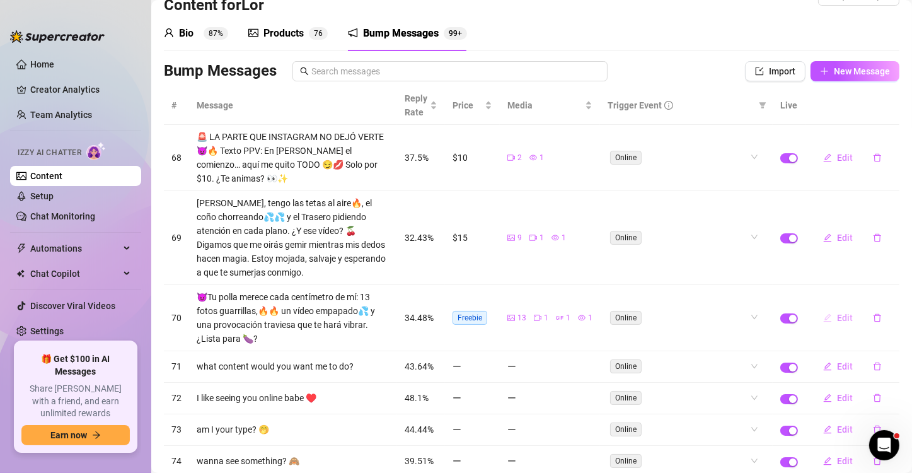
click at [837, 318] on span "Edit" at bounding box center [845, 318] width 16 height 10
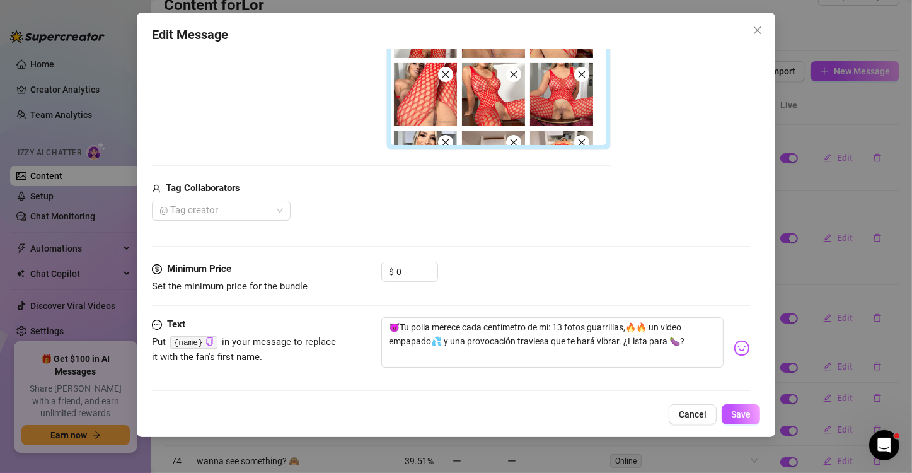
scroll to position [382, 0]
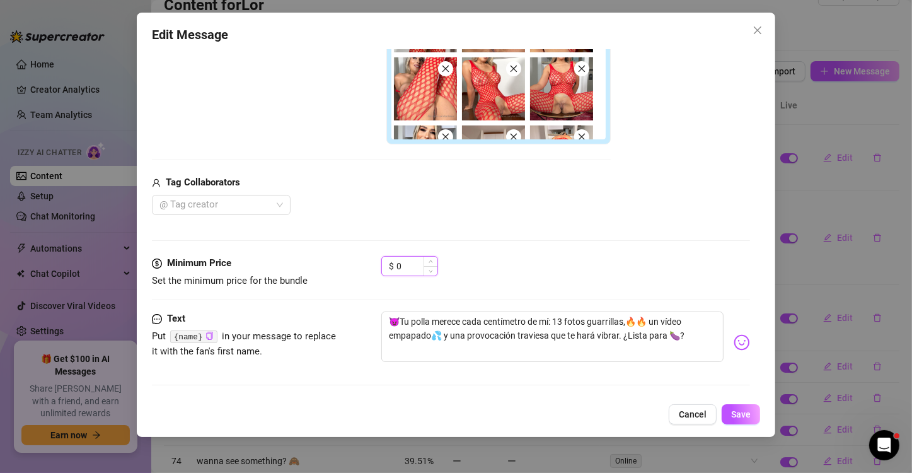
drag, startPoint x: 405, startPoint y: 272, endPoint x: 391, endPoint y: 270, distance: 14.7
click at [391, 270] on div "$ 0" at bounding box center [409, 266] width 57 height 20
click at [740, 413] on span "Save" at bounding box center [741, 414] width 20 height 10
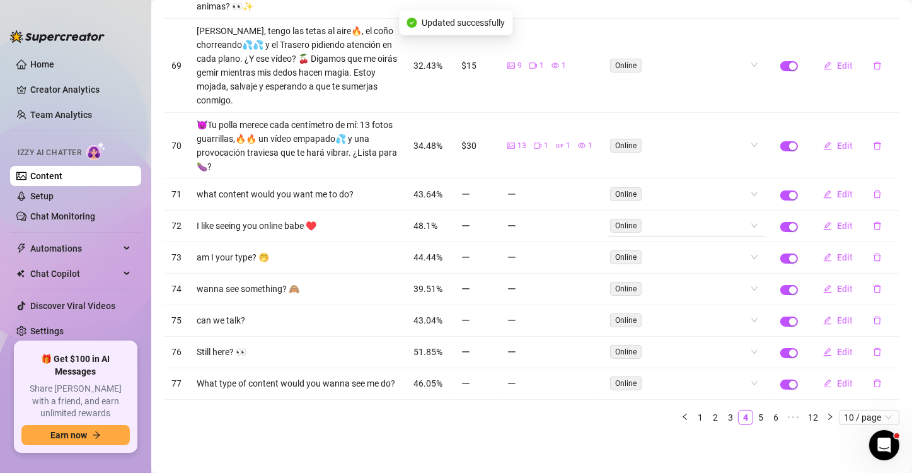
scroll to position [209, 0]
click at [754, 418] on link "5" at bounding box center [761, 417] width 14 height 14
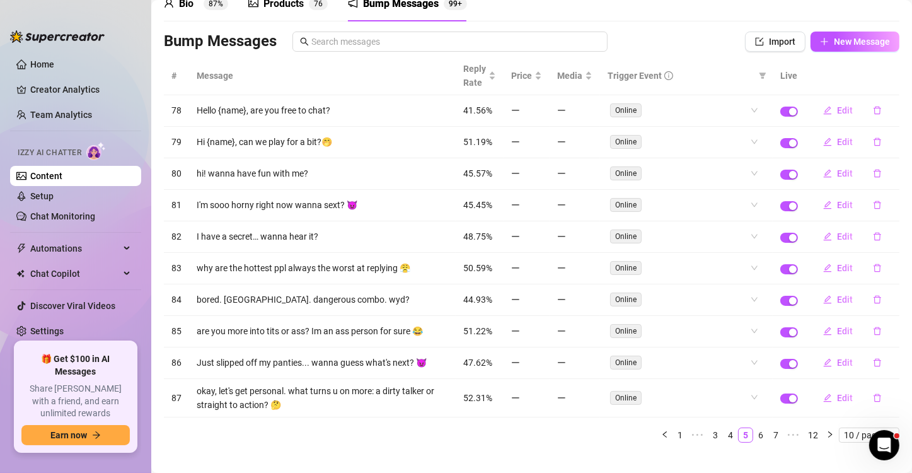
scroll to position [76, 0]
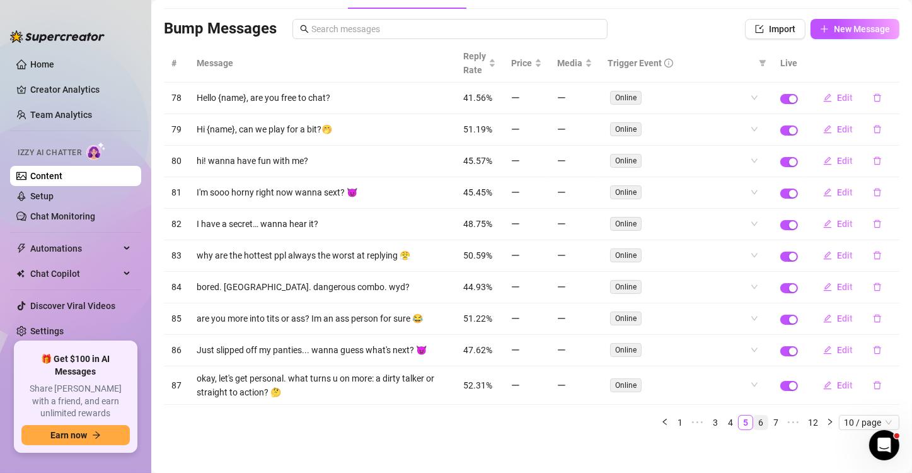
click at [754, 418] on link "6" at bounding box center [761, 422] width 14 height 14
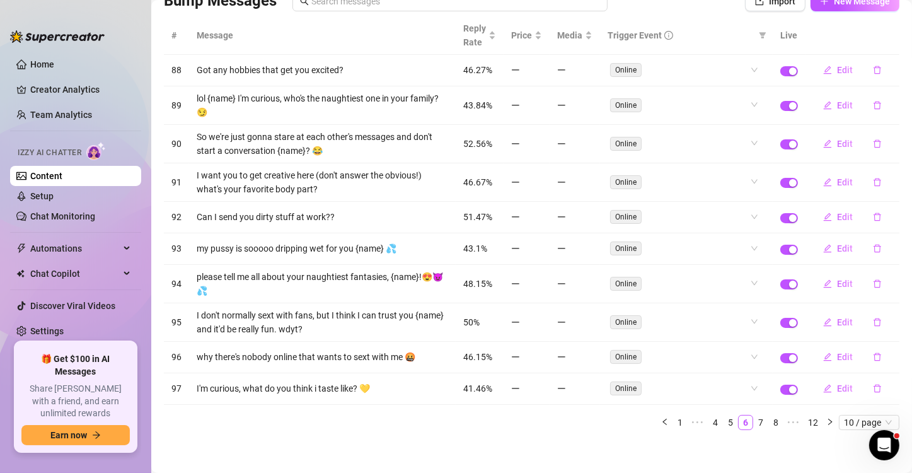
scroll to position [105, 0]
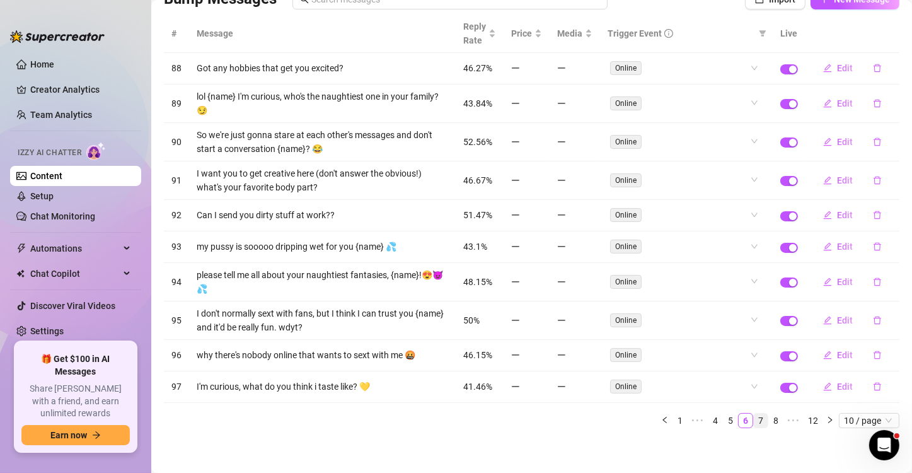
click at [754, 417] on link "7" at bounding box center [761, 420] width 14 height 14
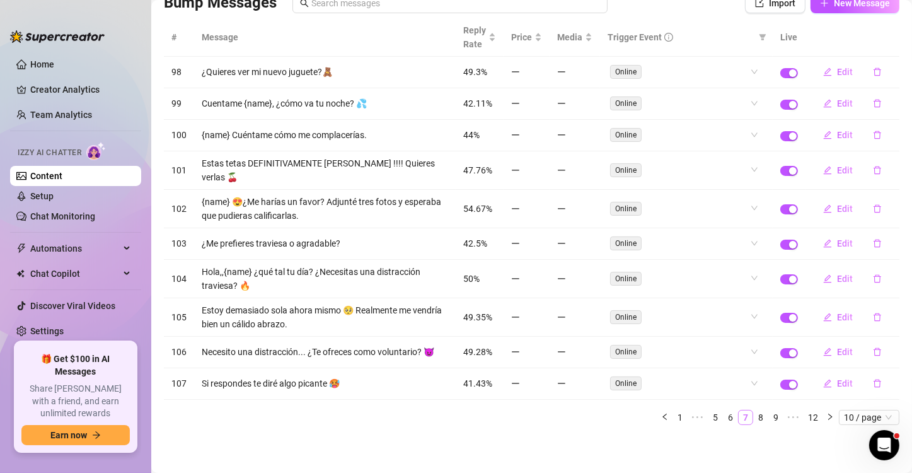
scroll to position [98, 0]
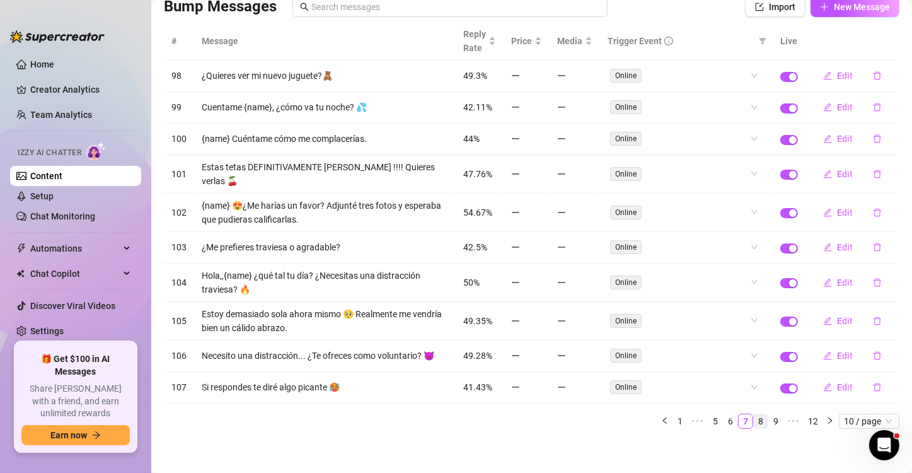
click at [754, 416] on link "8" at bounding box center [761, 421] width 14 height 14
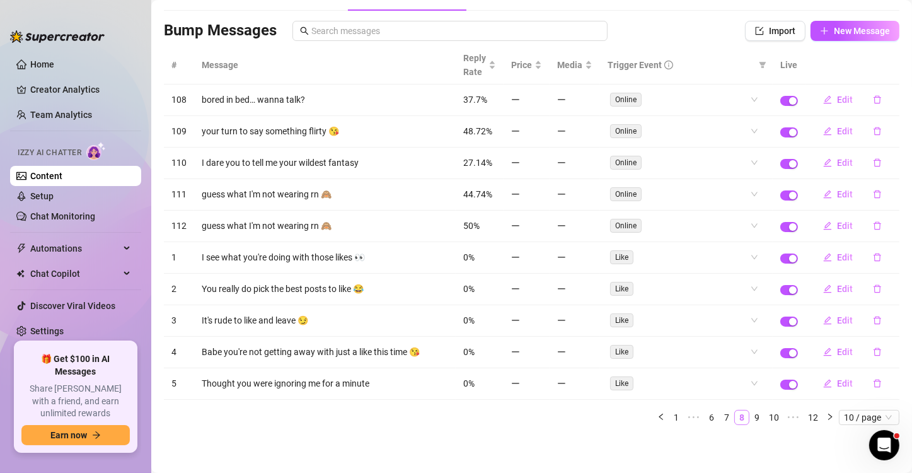
scroll to position [68, 0]
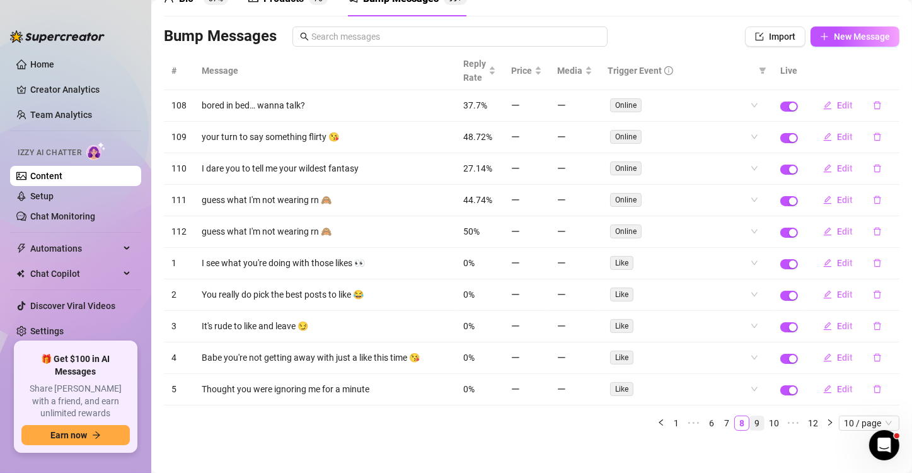
click at [750, 416] on link "9" at bounding box center [757, 423] width 14 height 14
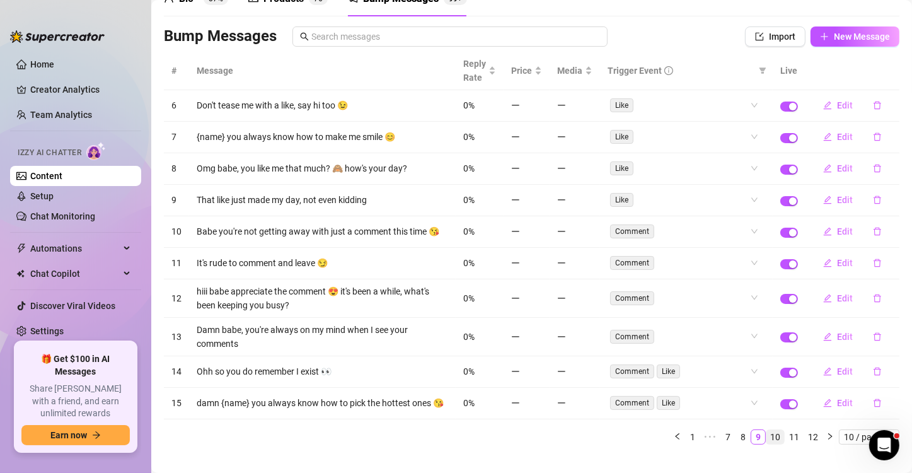
click at [766, 444] on link "10" at bounding box center [775, 437] width 18 height 14
